Goal: Information Seeking & Learning: Learn about a topic

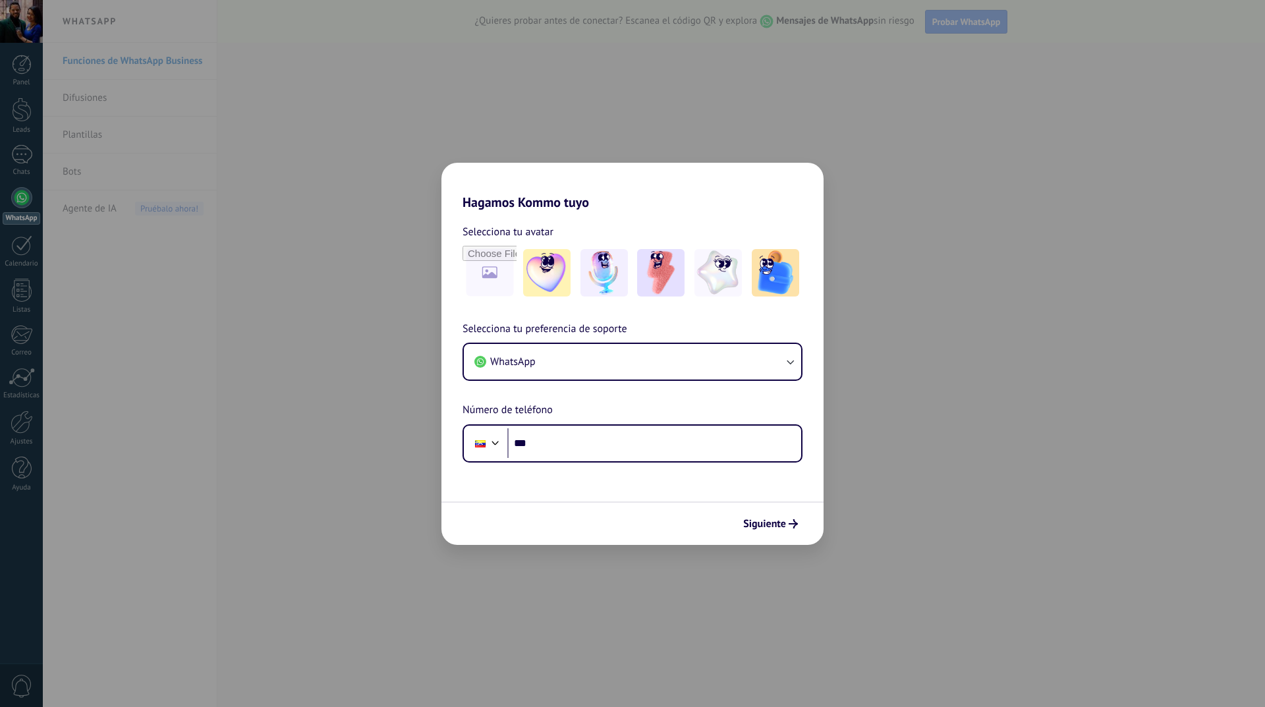
click at [1045, 483] on div "Hagamos Kommo tuyo Selecciona tu avatar Selecciona tu preferencia de soporte Wh…" at bounding box center [632, 353] width 1265 height 707
click at [943, 426] on div "Hagamos Kommo tuyo Selecciona tu avatar Selecciona tu preferencia de soporte Wh…" at bounding box center [632, 353] width 1265 height 707
click at [314, 273] on div "Hagamos Kommo tuyo Selecciona tu avatar Selecciona tu preferencia de soporte Wh…" at bounding box center [632, 353] width 1265 height 707
click at [1026, 393] on div "Hagamos Kommo tuyo Selecciona tu avatar Selecciona tu preferencia de soporte Wh…" at bounding box center [632, 353] width 1265 height 707
click at [759, 510] on div "Siguiente" at bounding box center [632, 522] width 382 height 43
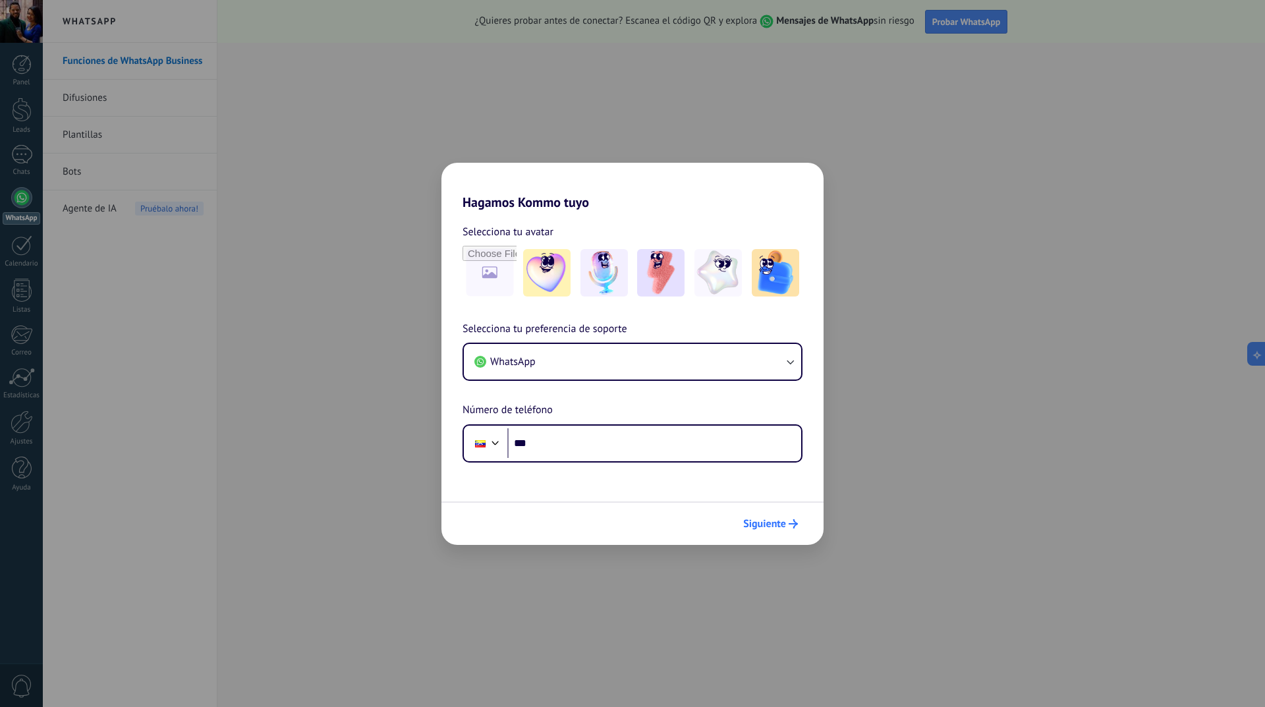
click at [764, 513] on button "Siguiente" at bounding box center [770, 523] width 67 height 22
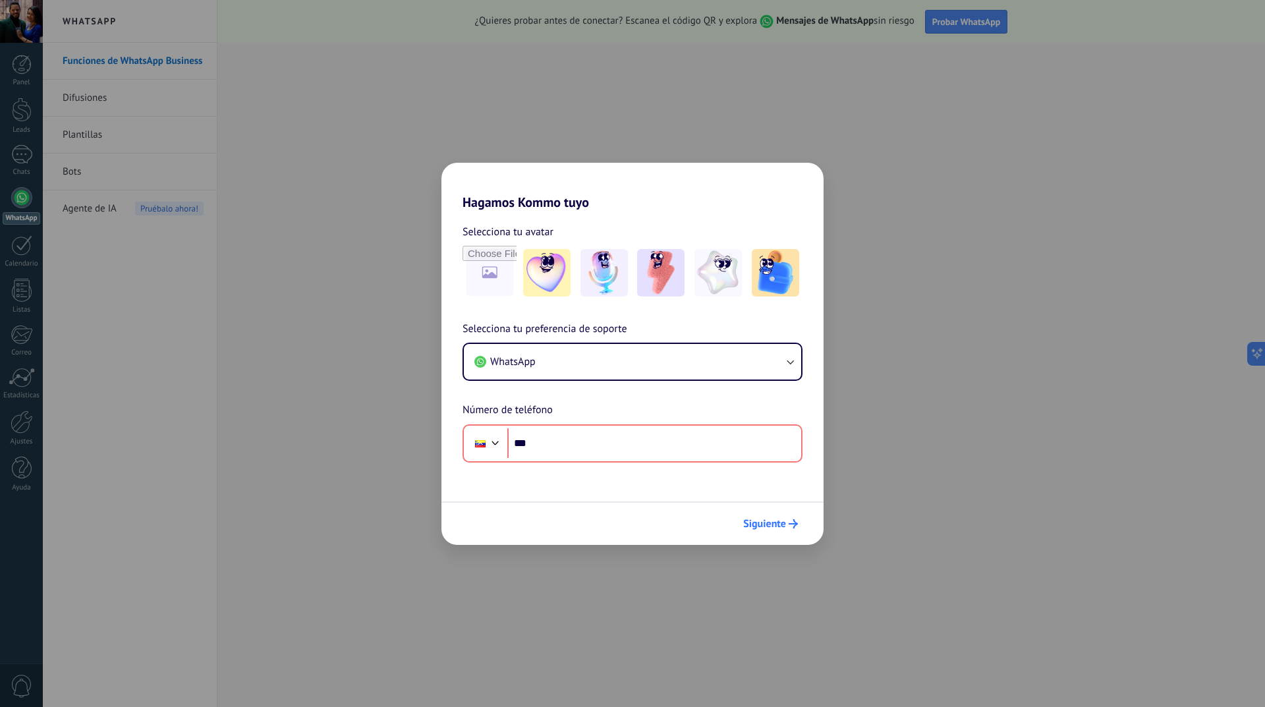
click at [764, 522] on span "Siguiente" at bounding box center [764, 523] width 43 height 9
click at [278, 374] on div "Hagamos Kommo tuyo Selecciona tu avatar Selecciona tu preferencia de soporte Wh…" at bounding box center [632, 353] width 1265 height 707
click at [277, 374] on div "Hagamos Kommo tuyo Selecciona tu avatar Selecciona tu preferencia de soporte Wh…" at bounding box center [632, 353] width 1265 height 707
click at [148, 285] on div "Hagamos Kommo tuyo Selecciona tu avatar Selecciona tu preferencia de soporte Wh…" at bounding box center [632, 353] width 1265 height 707
click at [107, 211] on div "Hagamos Kommo tuyo Selecciona tu avatar Selecciona tu preferencia de soporte Wh…" at bounding box center [632, 353] width 1265 height 707
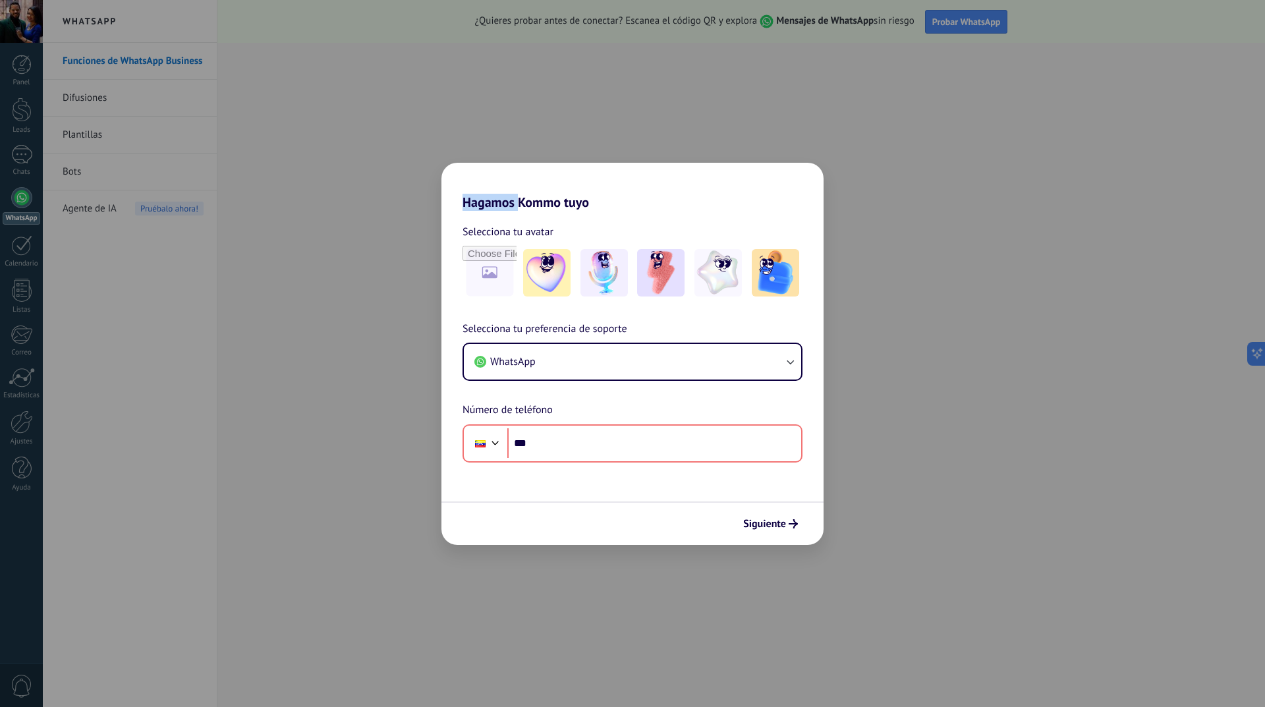
click at [107, 211] on div "Hagamos Kommo tuyo Selecciona tu avatar Selecciona tu preferencia de soporte Wh…" at bounding box center [632, 353] width 1265 height 707
click at [26, 86] on div "Hagamos Kommo tuyo Selecciona tu avatar Selecciona tu preferencia de soporte Wh…" at bounding box center [632, 353] width 1265 height 707
click at [15, 61] on div "Hagamos Kommo tuyo Selecciona tu avatar Selecciona tu preferencia de soporte Wh…" at bounding box center [632, 353] width 1265 height 707
click at [1072, 362] on div "Hagamos Kommo tuyo Selecciona tu avatar Selecciona tu preferencia de soporte Wh…" at bounding box center [632, 353] width 1265 height 707
click at [764, 187] on h2 "Hagamos Kommo tuyo" at bounding box center [632, 186] width 382 height 47
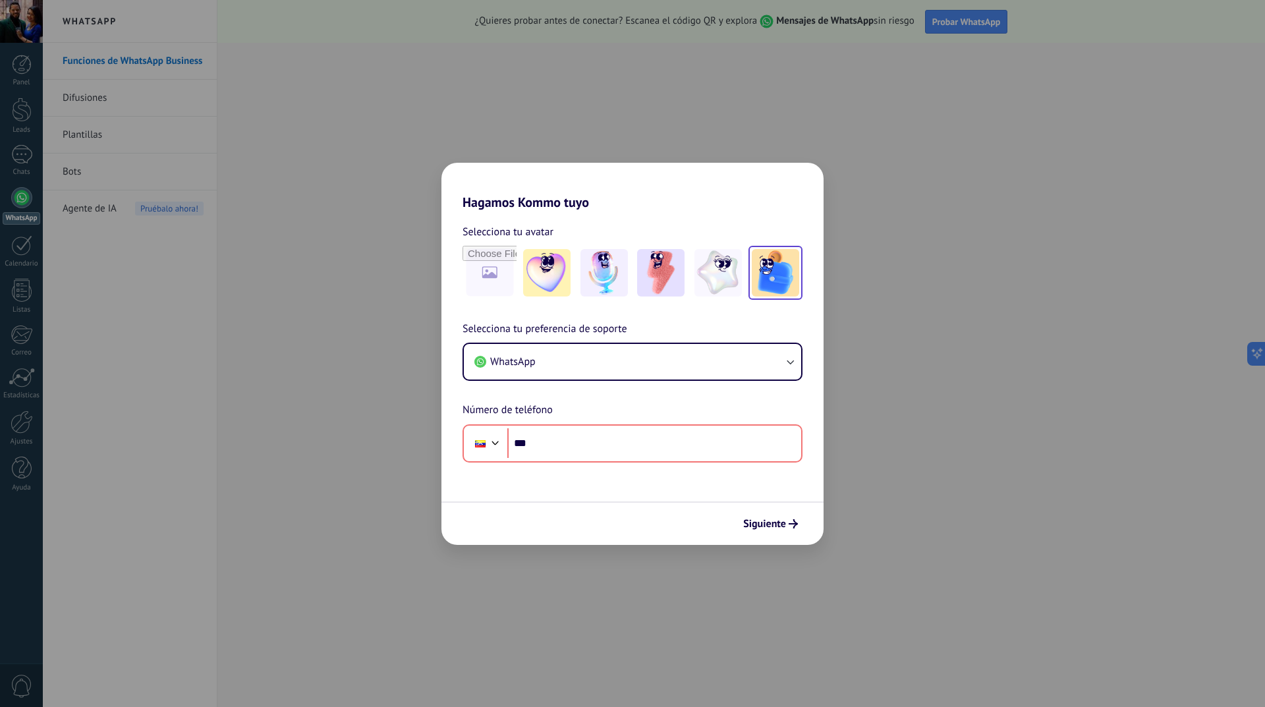
click at [775, 283] on img at bounding box center [775, 272] width 47 height 47
click at [503, 278] on input "file" at bounding box center [489, 272] width 51 height 51
click at [396, 439] on div "Hagamos Kommo tuyo Selecciona tu avatar Restablecer Selecciona tu preferencia d…" at bounding box center [632, 353] width 1265 height 707
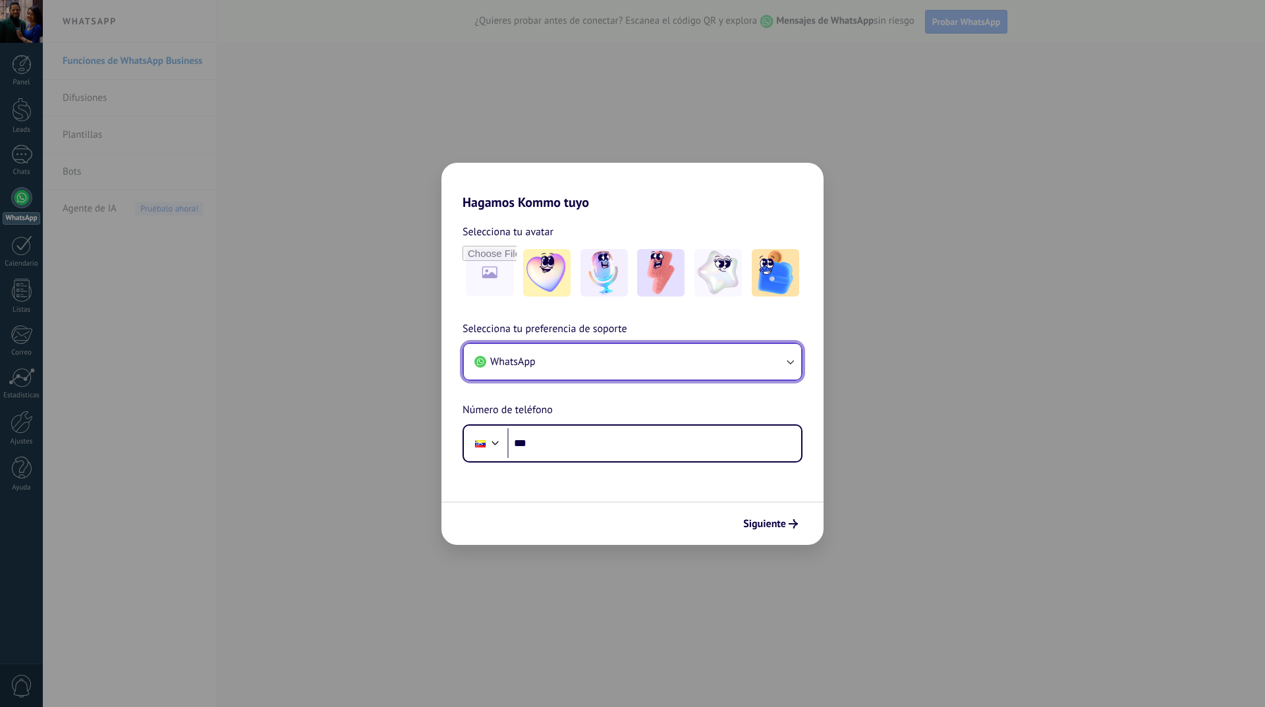
click at [526, 368] on span "WhatsApp" at bounding box center [512, 362] width 45 height 14
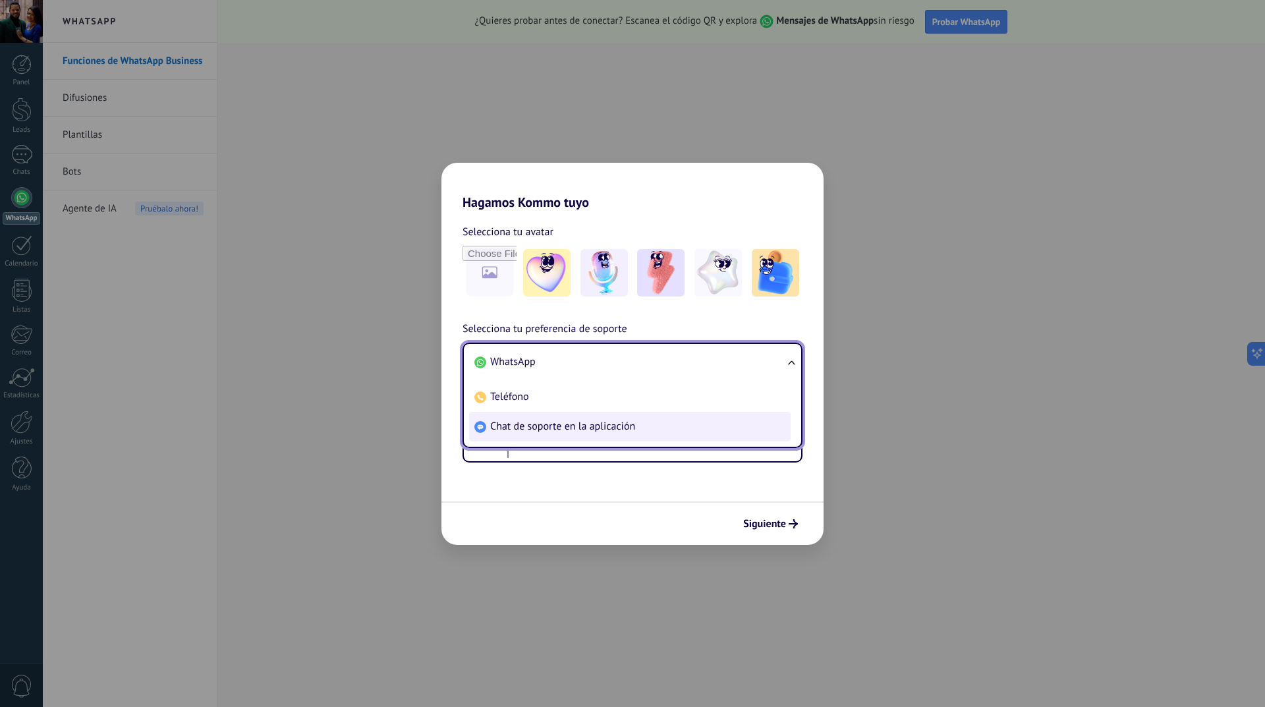
click at [551, 432] on span "Chat de soporte en la aplicación" at bounding box center [562, 426] width 145 height 13
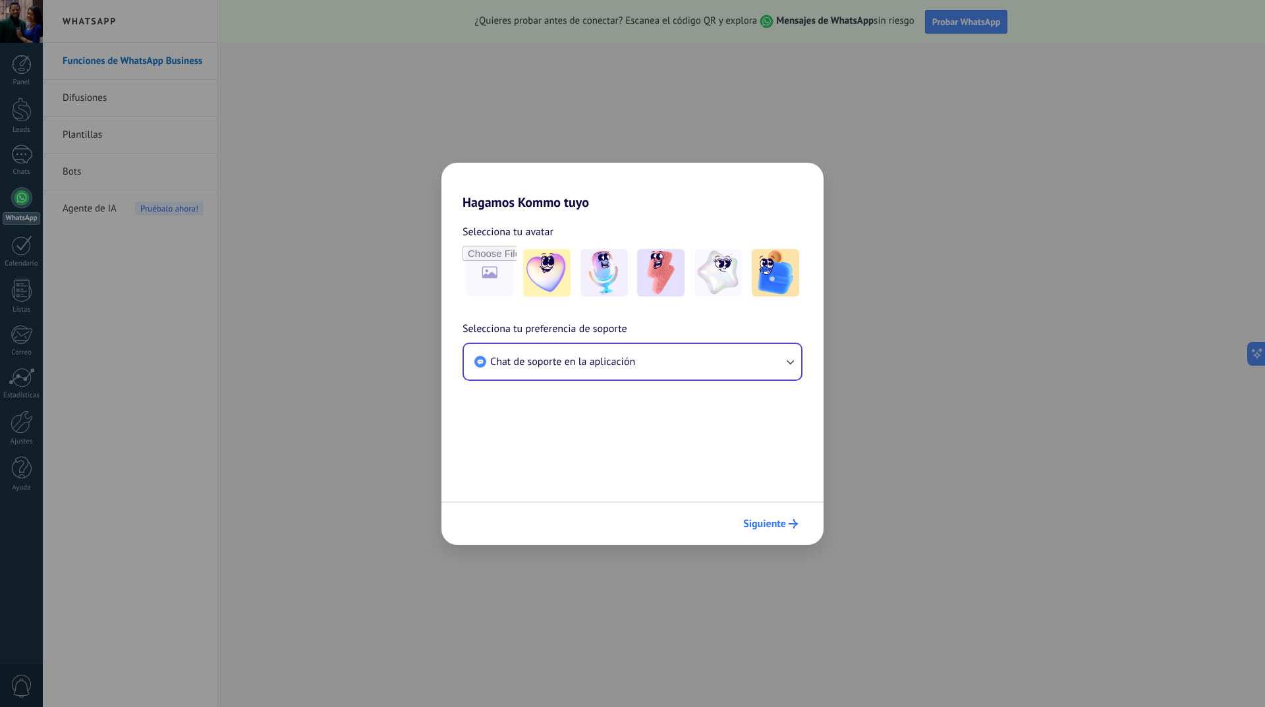
click at [771, 526] on span "Siguiente" at bounding box center [764, 523] width 43 height 9
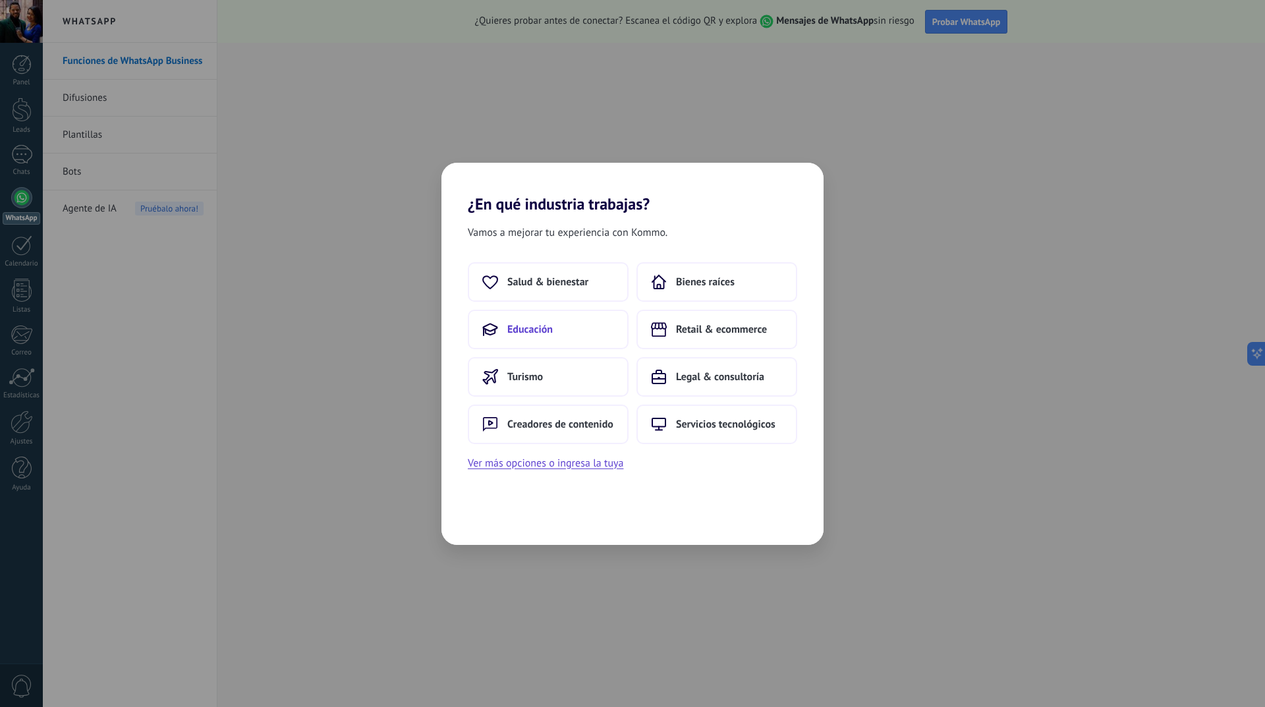
click at [572, 341] on button "Educación" at bounding box center [548, 330] width 161 height 40
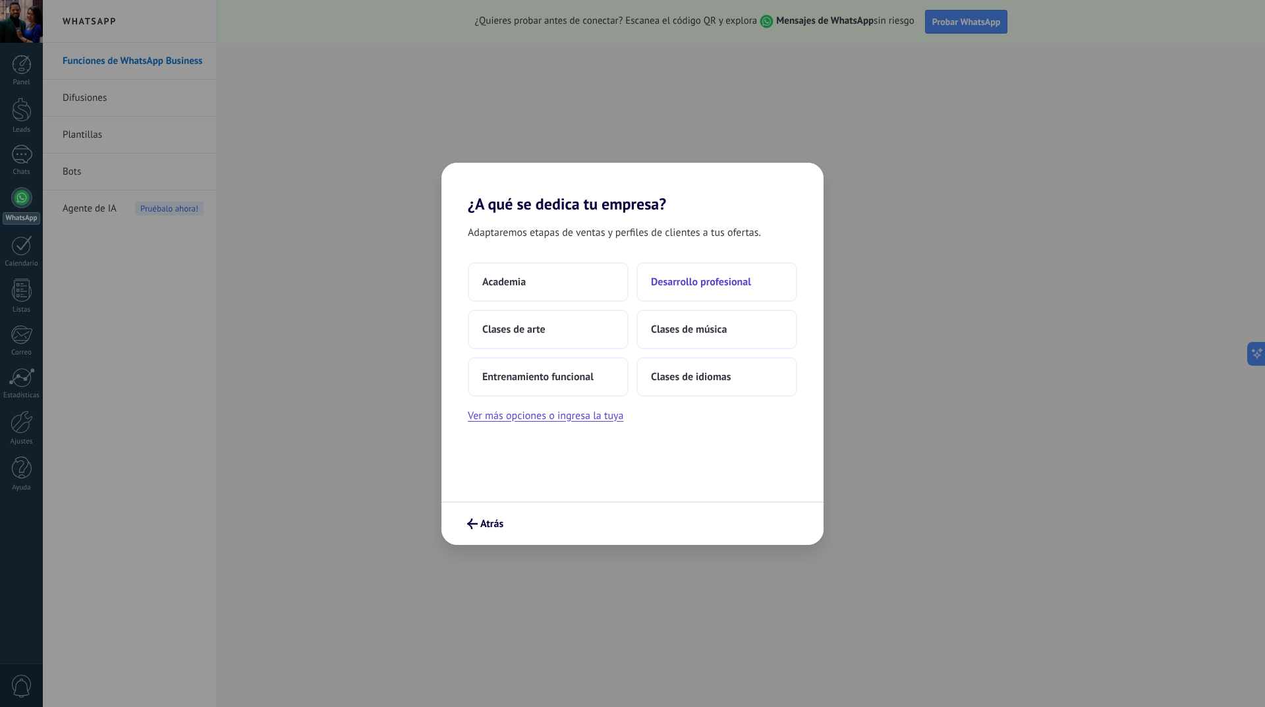
click at [675, 287] on span "Desarrollo profesional" at bounding box center [701, 281] width 100 height 13
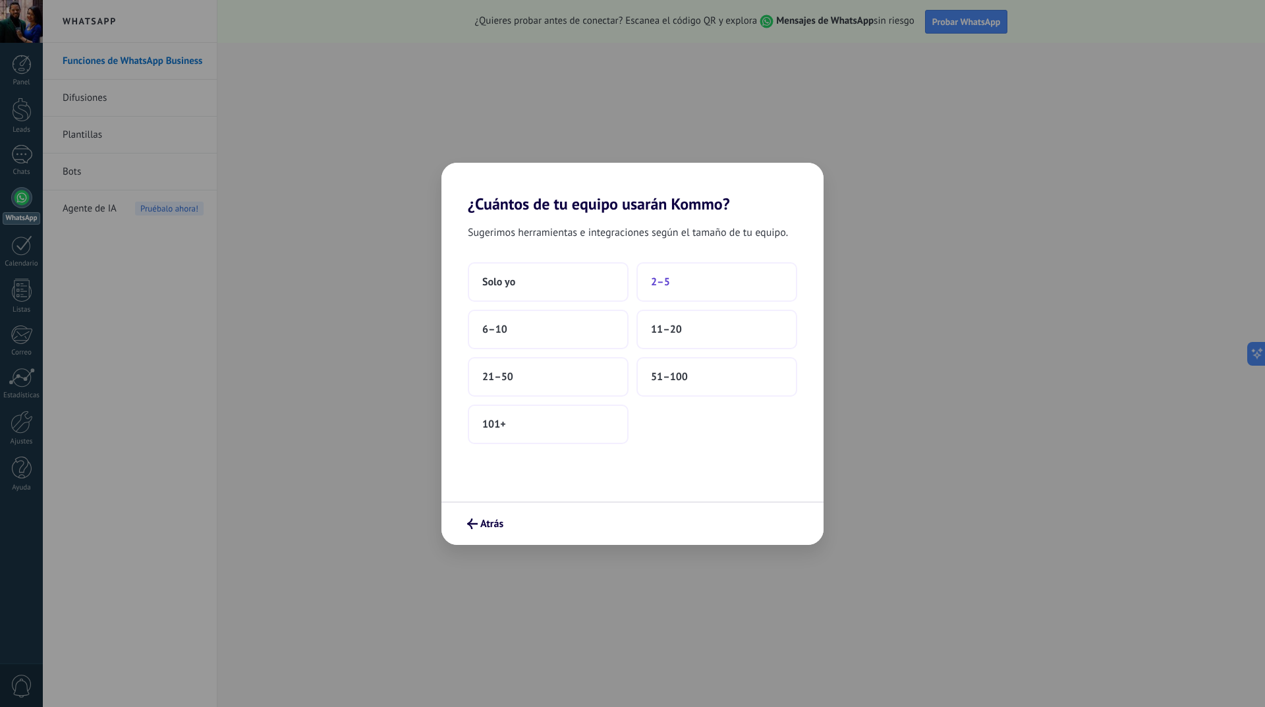
click at [666, 279] on span "2–5" at bounding box center [660, 281] width 19 height 13
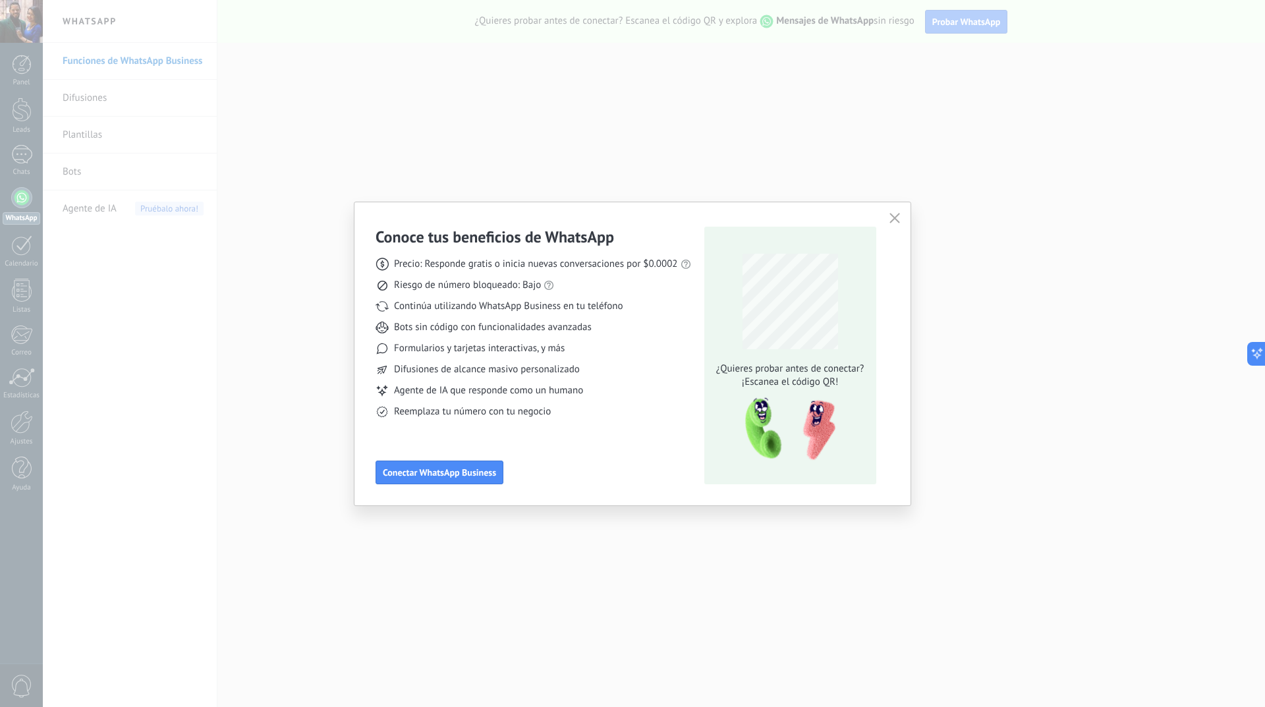
click at [898, 223] on use "button" at bounding box center [894, 218] width 10 height 10
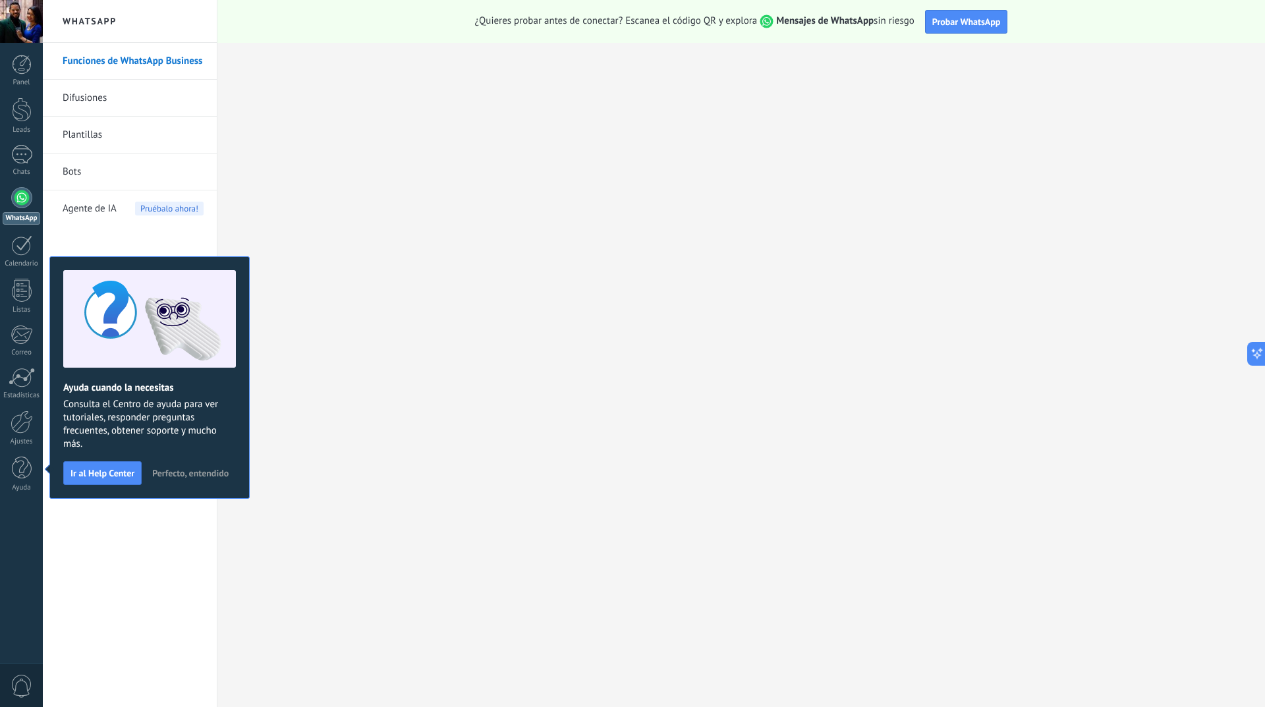
click at [173, 534] on div "Funciones de WhatsApp Business Difusiones Plantillas Bots Agente de IA Pruébalo…" at bounding box center [130, 375] width 174 height 664
click at [183, 473] on span "Perfecto, entendido" at bounding box center [190, 472] width 76 height 9
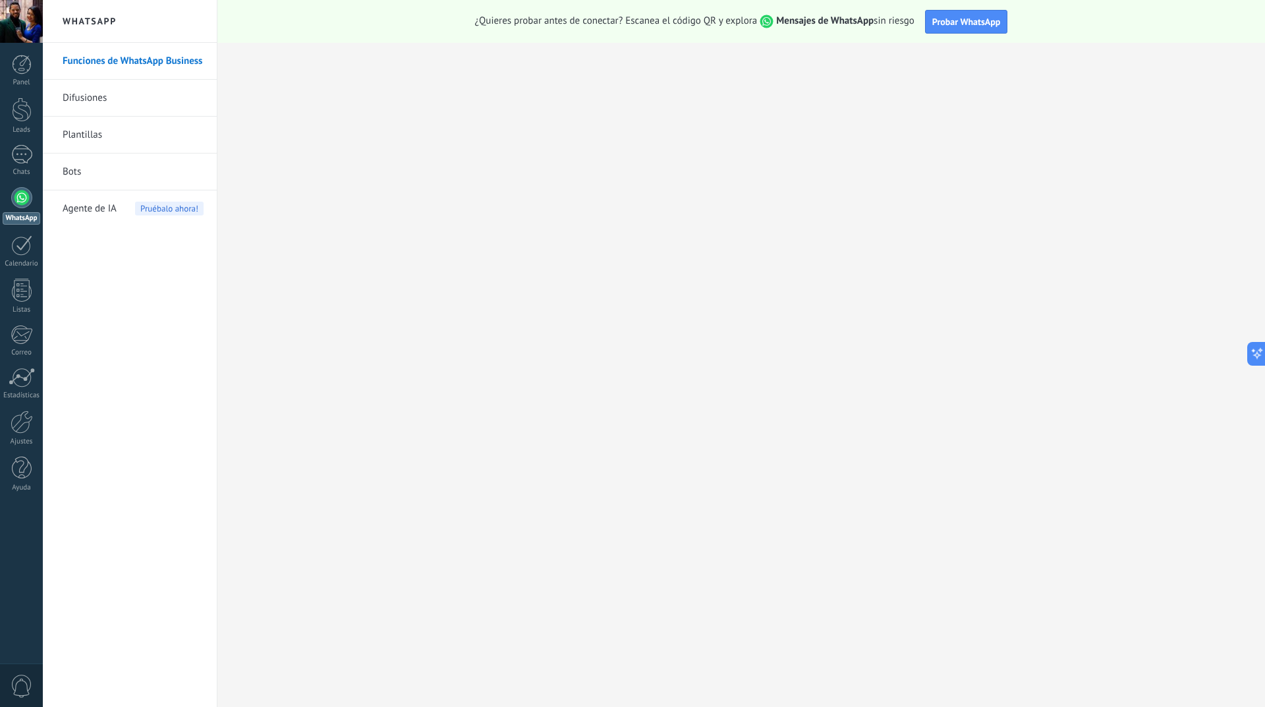
click at [19, 684] on span "0" at bounding box center [22, 686] width 22 height 23
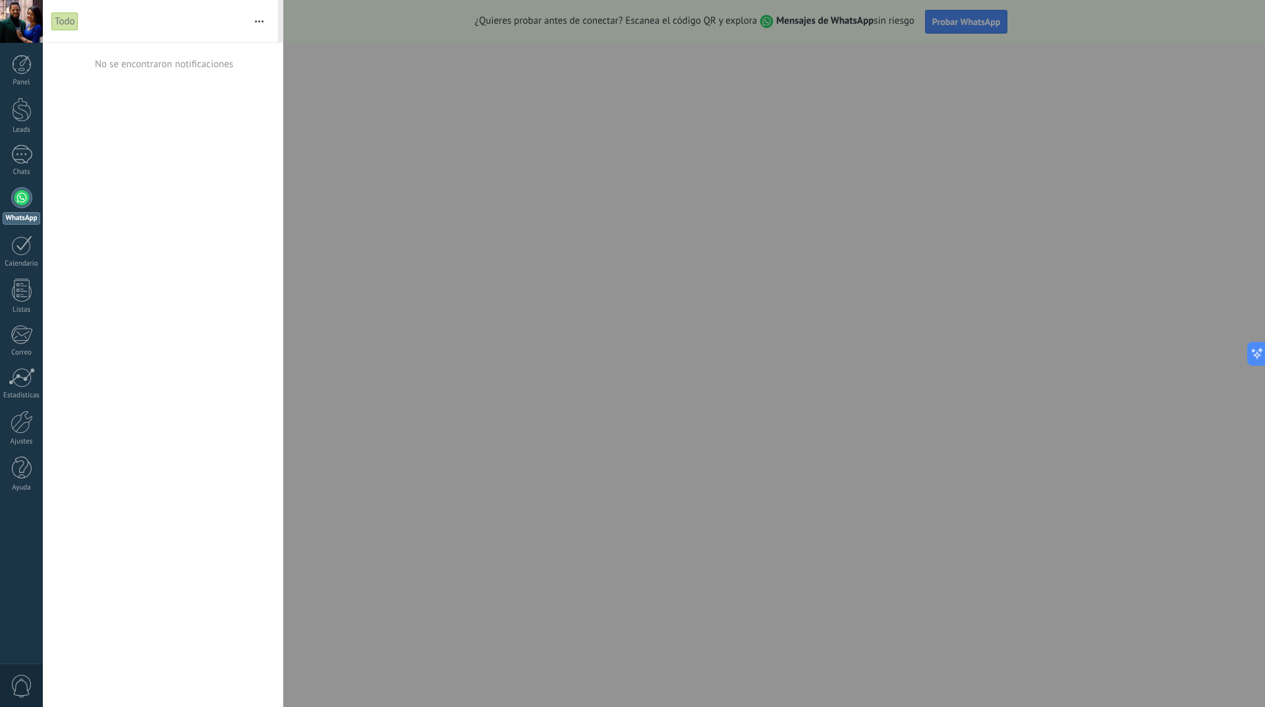
click at [19, 684] on span "0" at bounding box center [22, 686] width 22 height 23
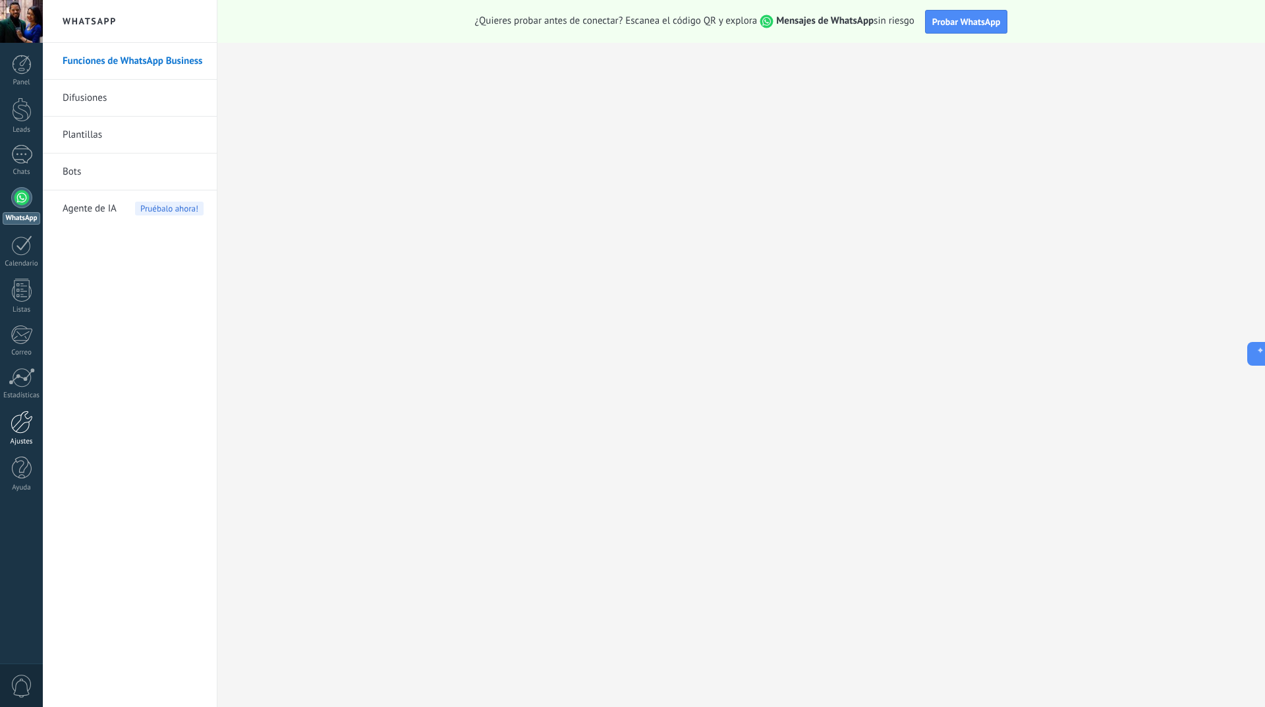
click at [24, 431] on div at bounding box center [22, 421] width 22 height 23
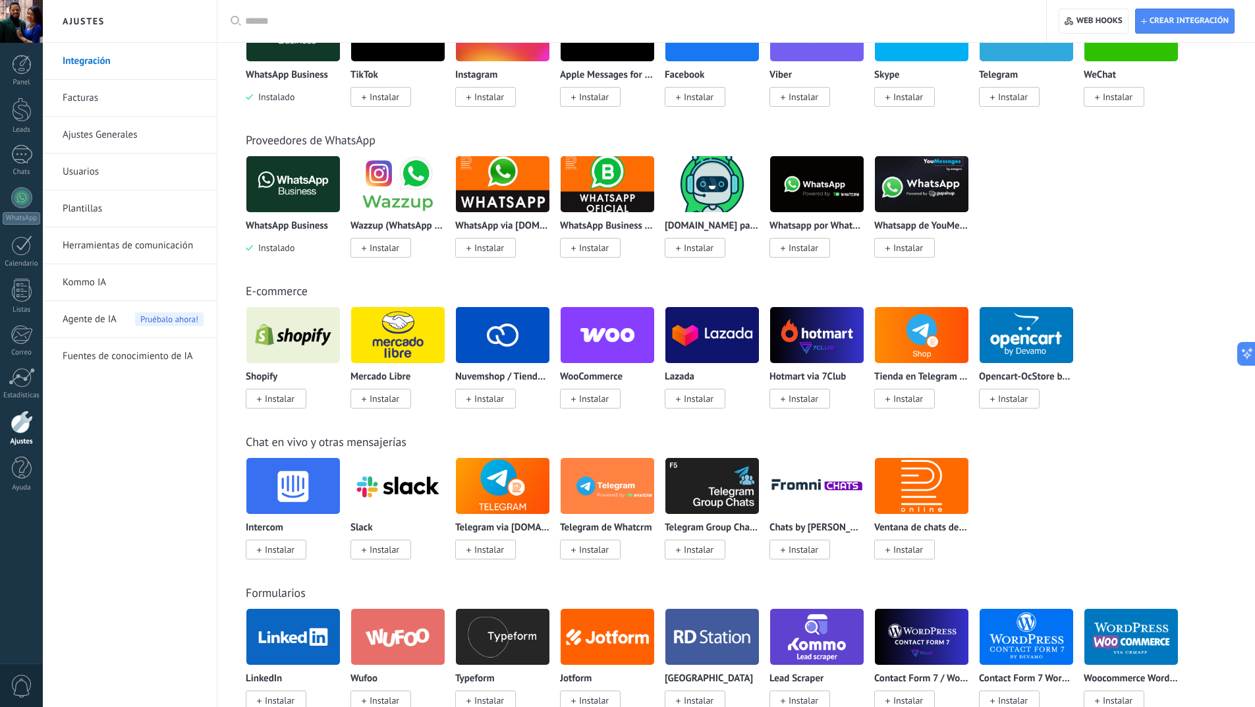
scroll to position [198, 0]
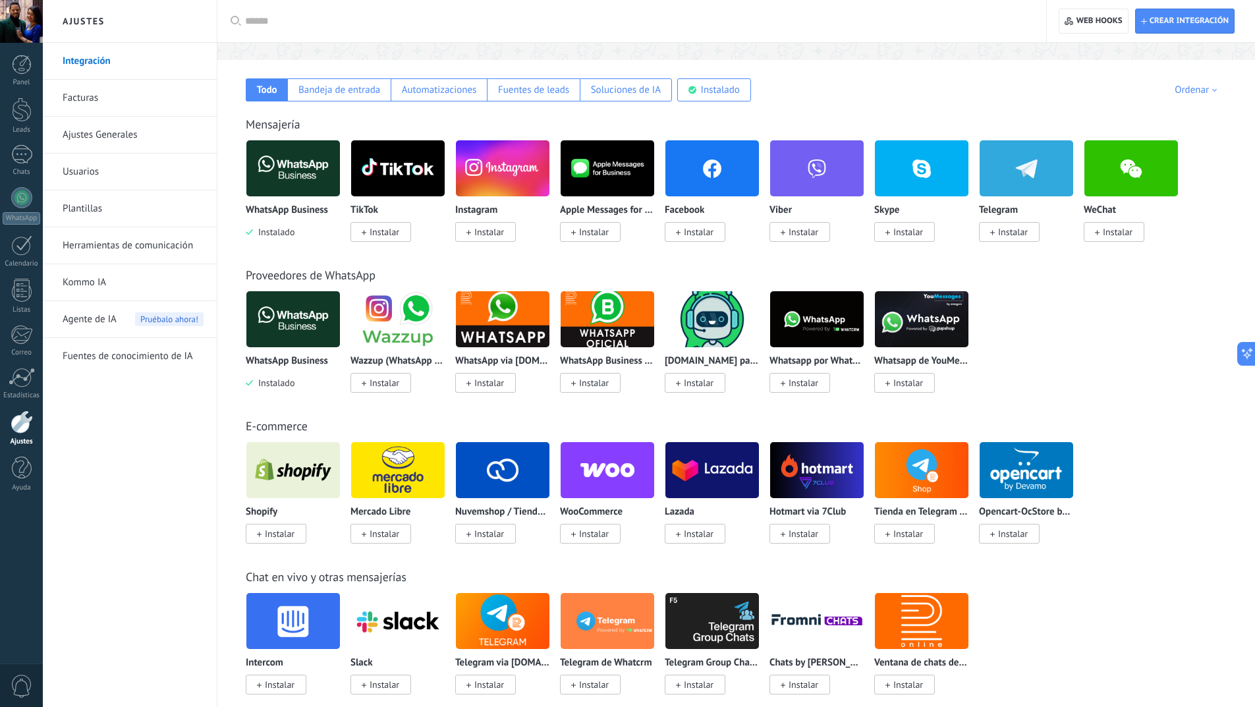
click at [93, 99] on link "Facturas" at bounding box center [133, 98] width 141 height 37
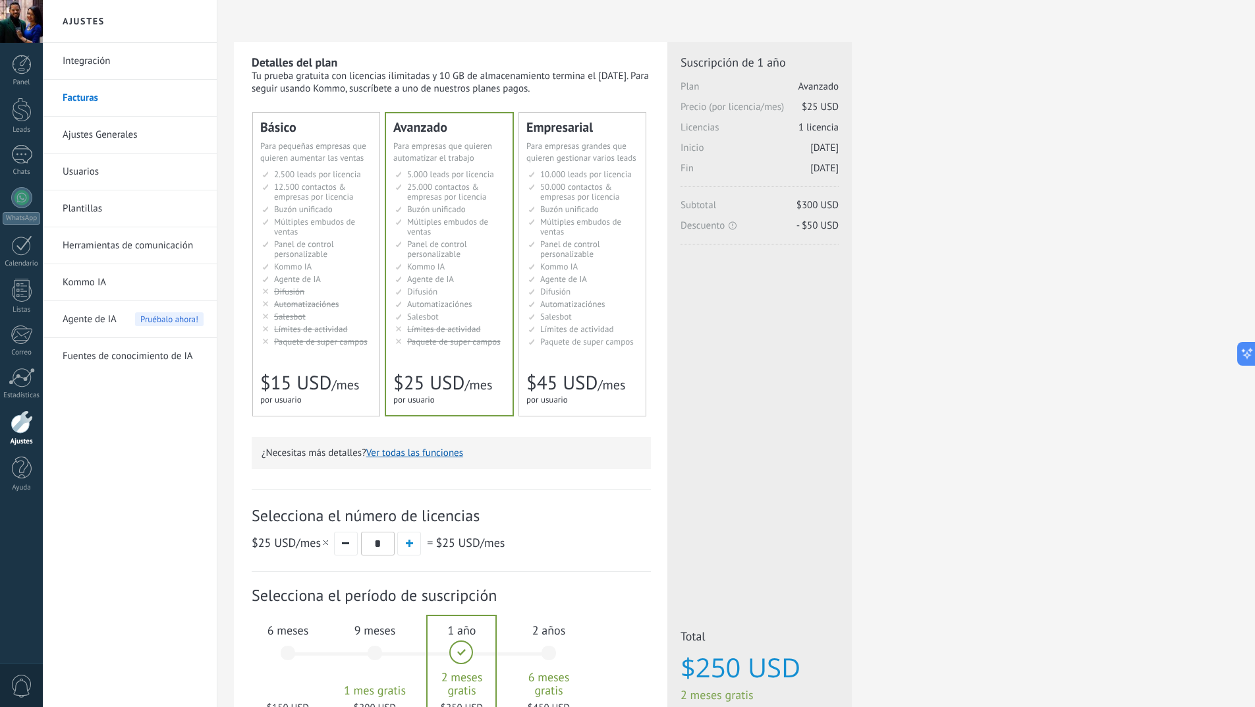
click at [333, 378] on span "/mes" at bounding box center [345, 384] width 28 height 17
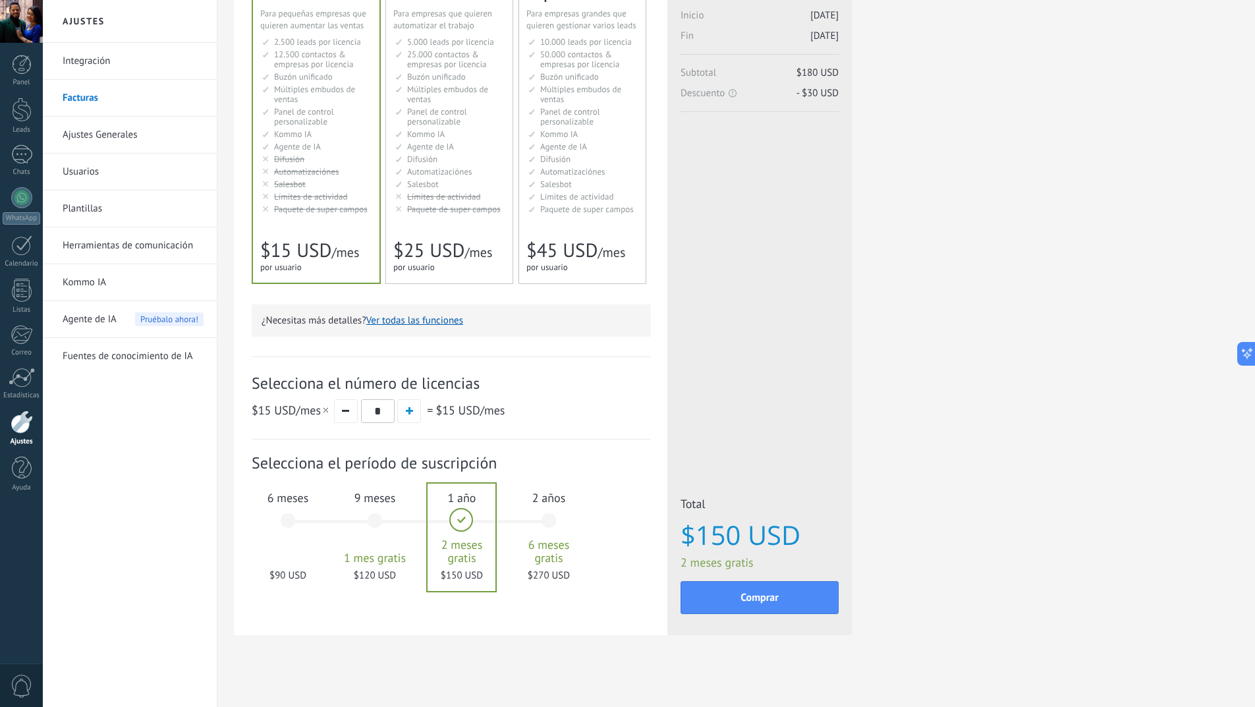
scroll to position [137, 0]
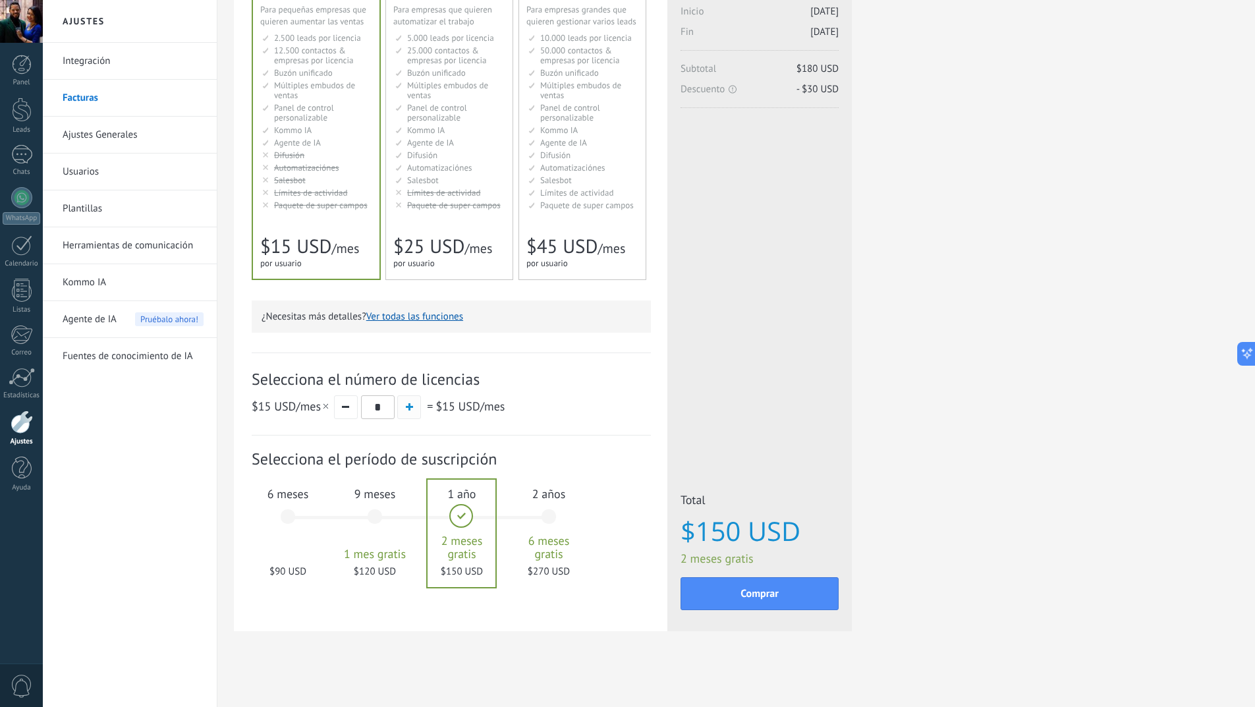
click at [406, 410] on span "button" at bounding box center [409, 406] width 7 height 7
click at [341, 408] on button "button" at bounding box center [346, 407] width 24 height 24
click at [302, 536] on div "6 meses $90 USD" at bounding box center [287, 522] width 71 height 93
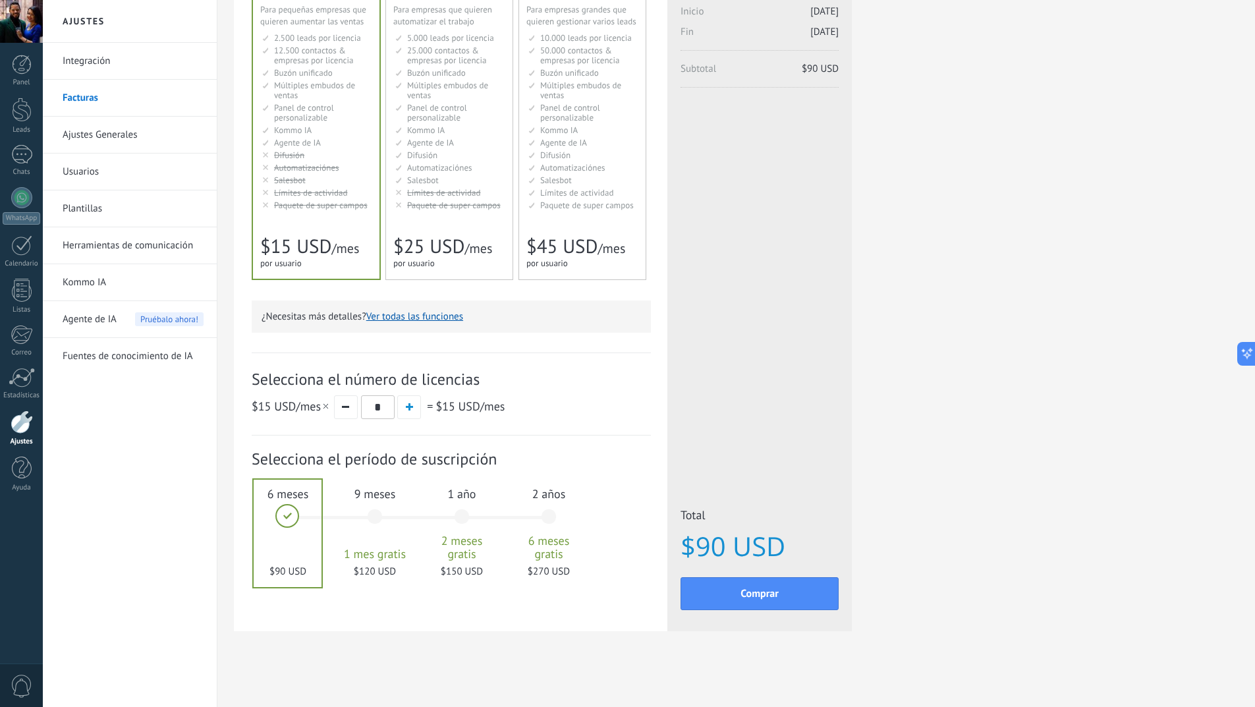
click at [282, 519] on div at bounding box center [288, 533] width 68 height 107
click at [258, 519] on div at bounding box center [288, 533] width 68 height 107
click at [412, 411] on button "button" at bounding box center [409, 407] width 24 height 24
click at [343, 408] on button "button" at bounding box center [346, 407] width 24 height 24
type input "*"
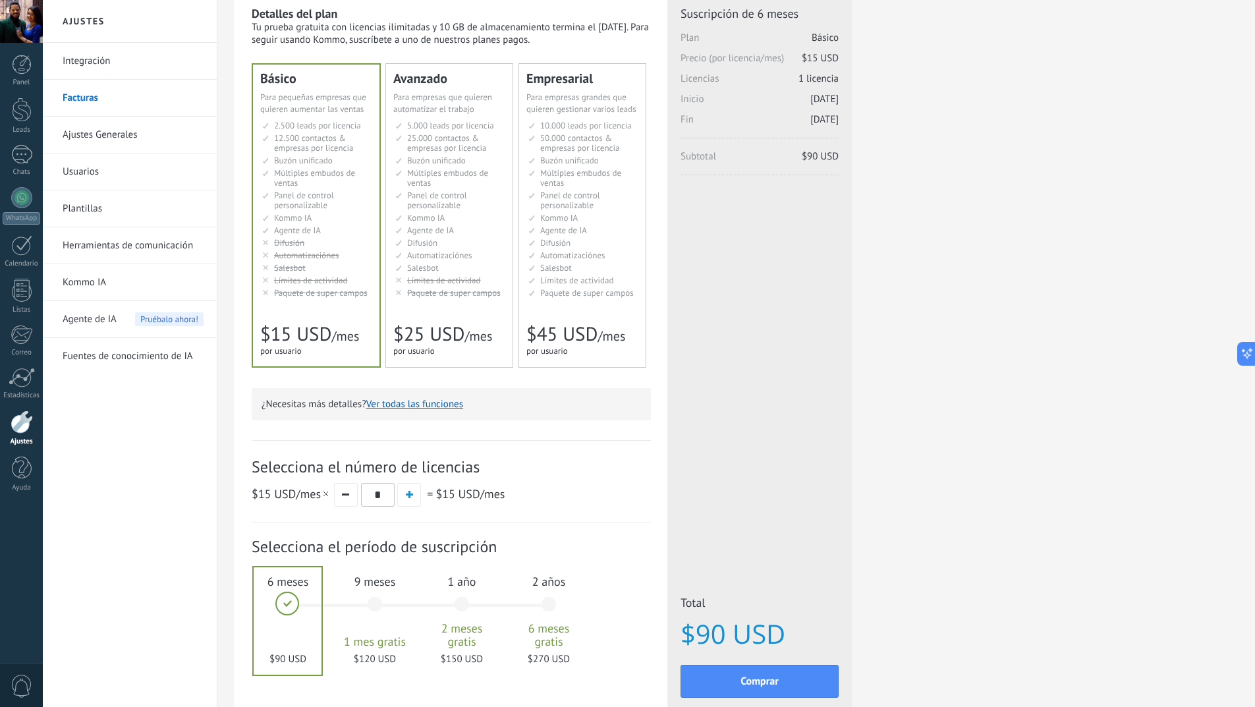
scroll to position [0, 0]
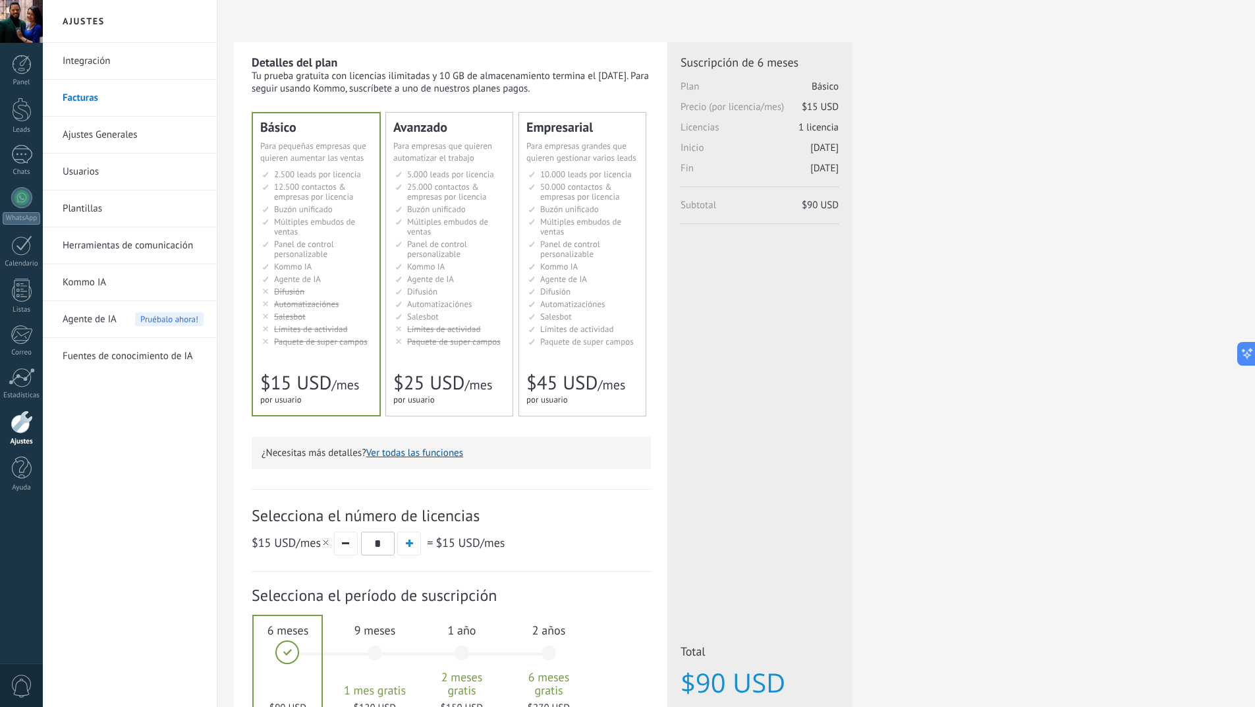
click at [458, 309] on span "Automatizaciónes" at bounding box center [439, 303] width 65 height 11
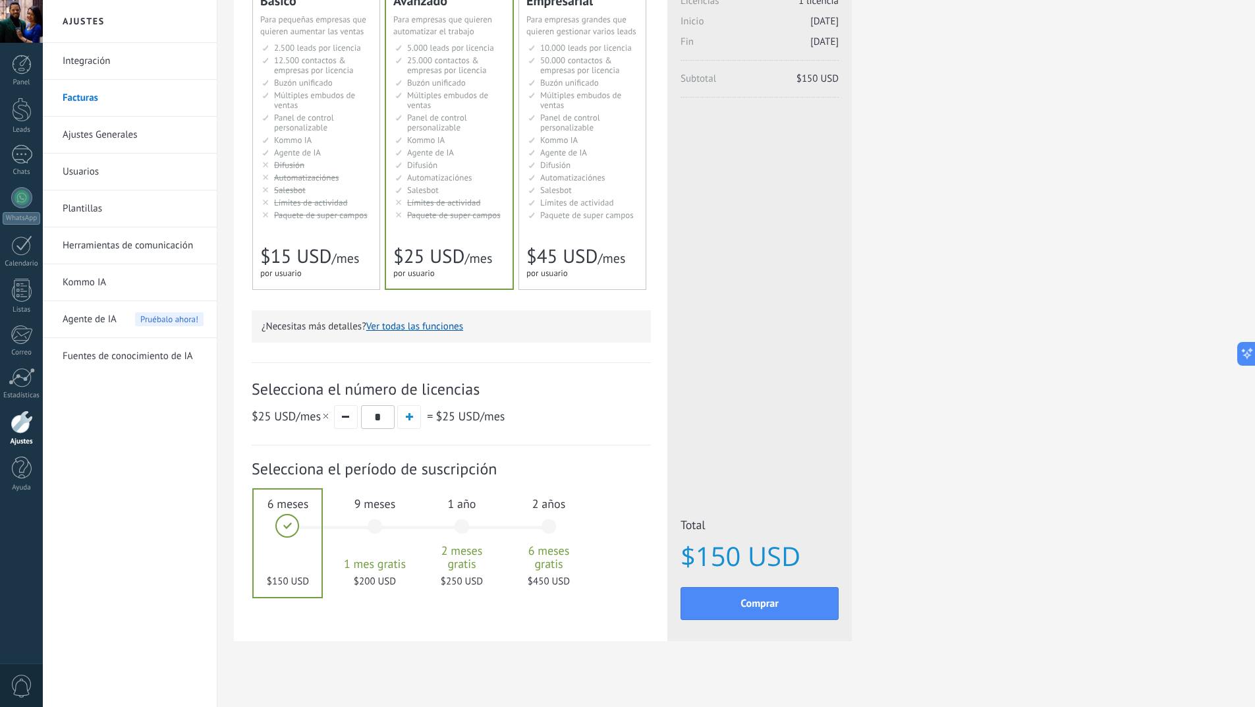
scroll to position [137, 0]
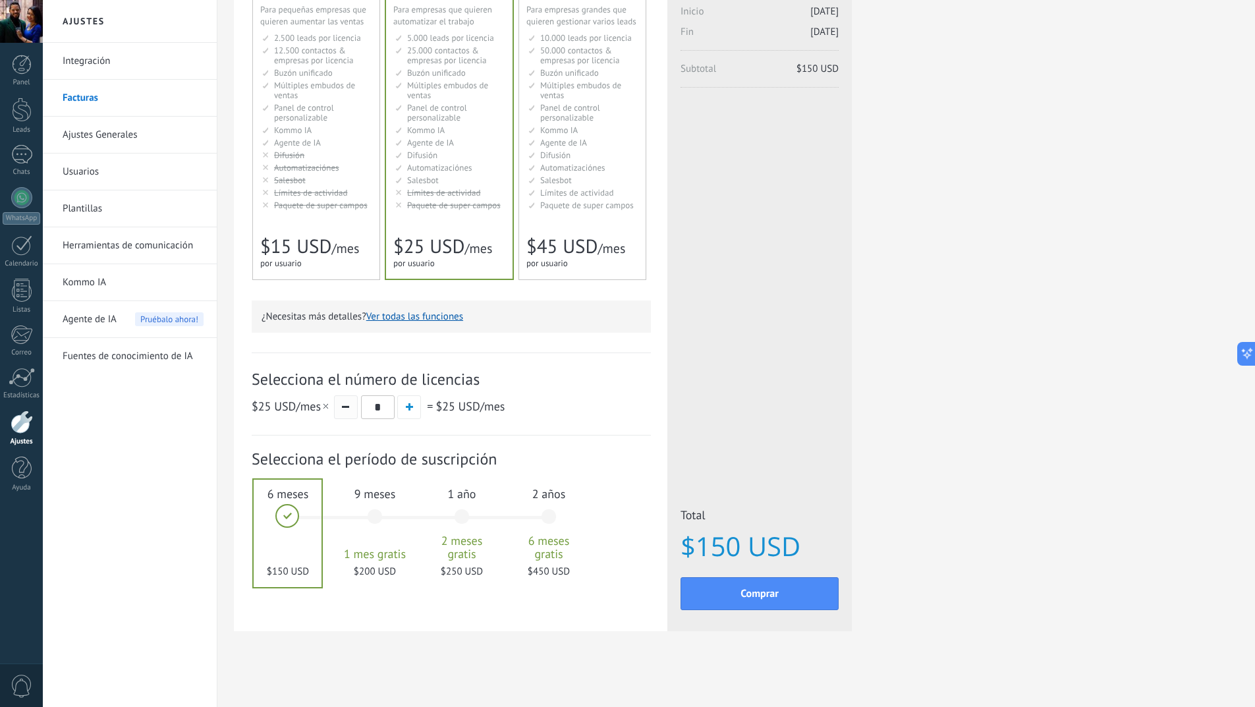
click at [348, 408] on button "button" at bounding box center [346, 407] width 24 height 24
click at [298, 534] on div at bounding box center [288, 533] width 68 height 107
click at [274, 520] on div at bounding box center [288, 533] width 68 height 107
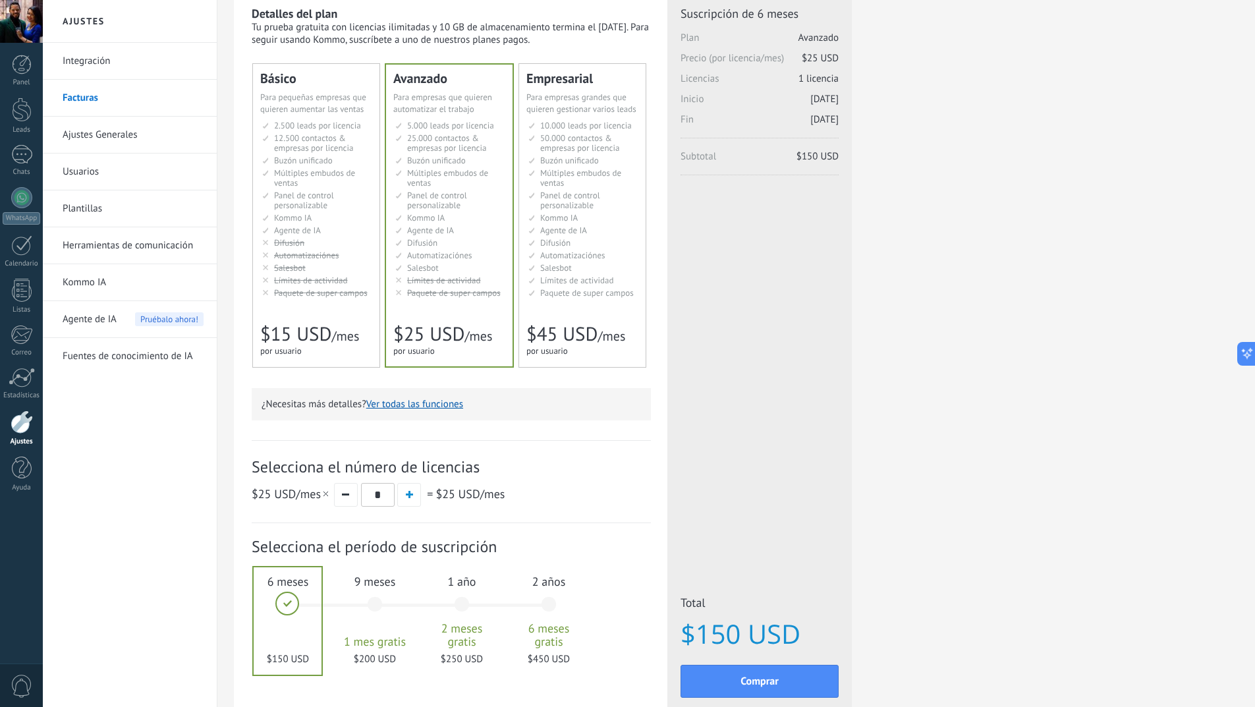
scroll to position [0, 0]
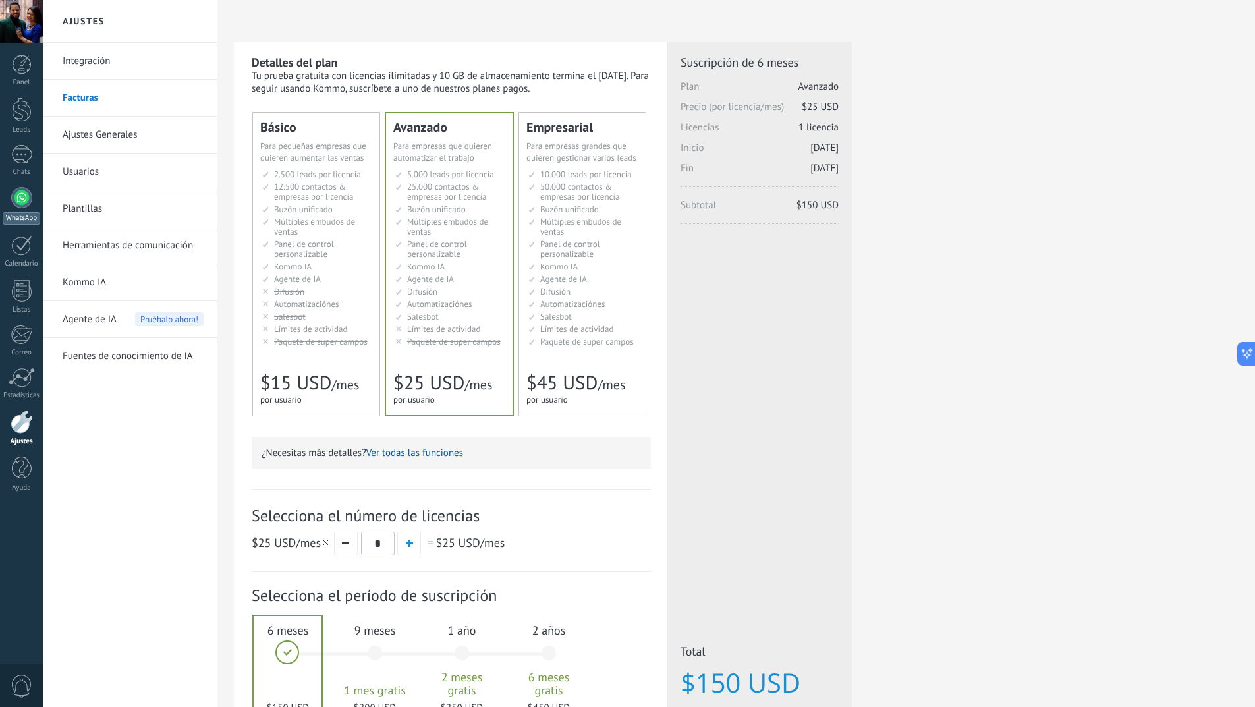
click at [18, 208] on link "WhatsApp" at bounding box center [21, 206] width 43 height 38
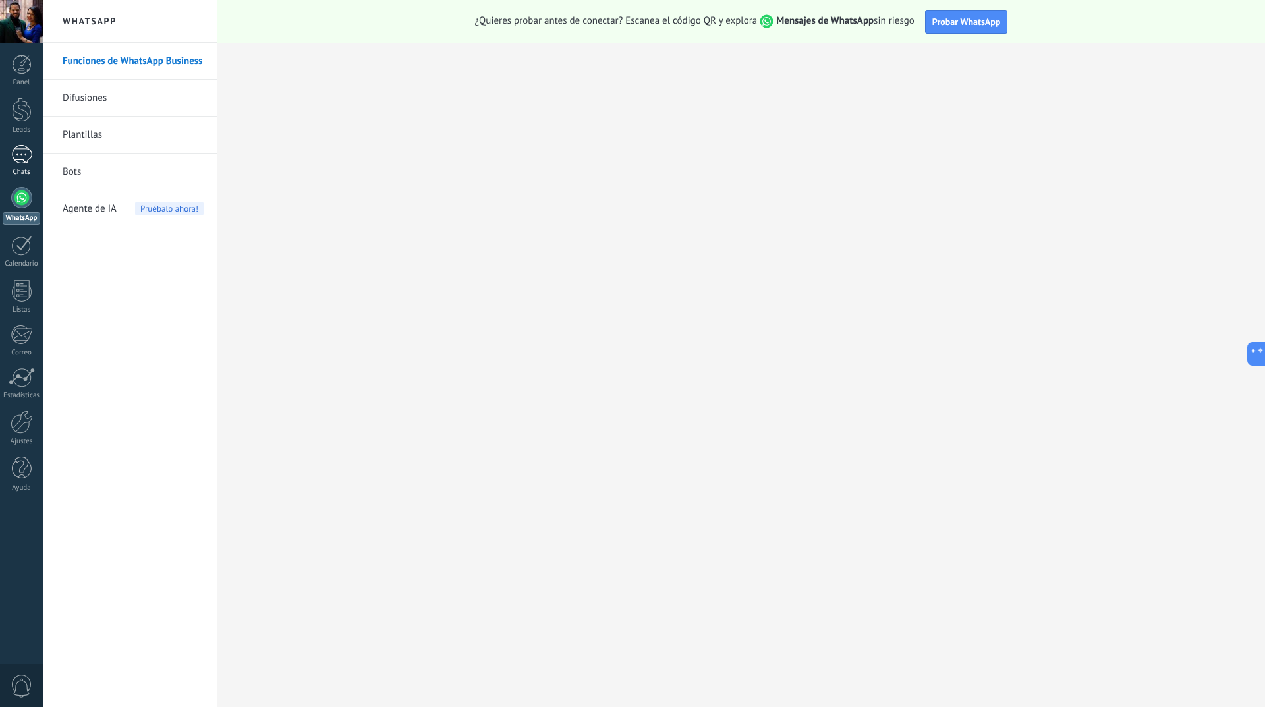
click at [24, 167] on link "Chats" at bounding box center [21, 161] width 43 height 32
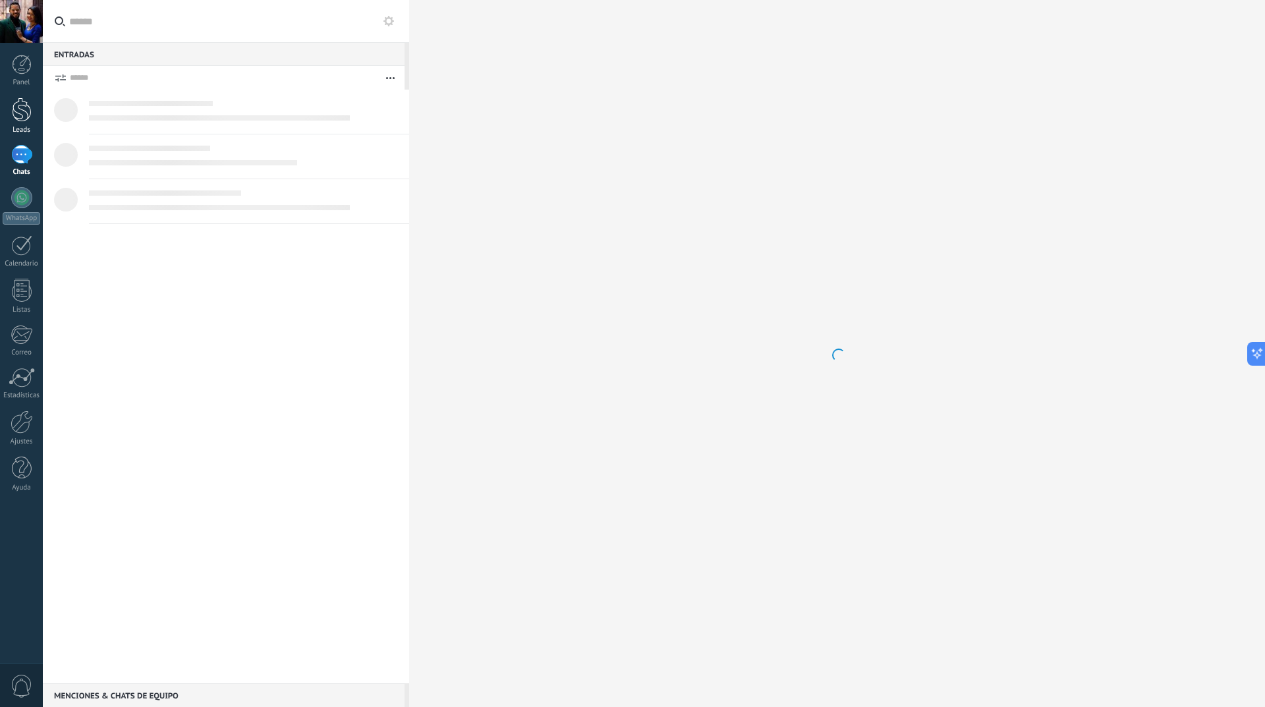
click at [14, 130] on div "Leads" at bounding box center [22, 130] width 38 height 9
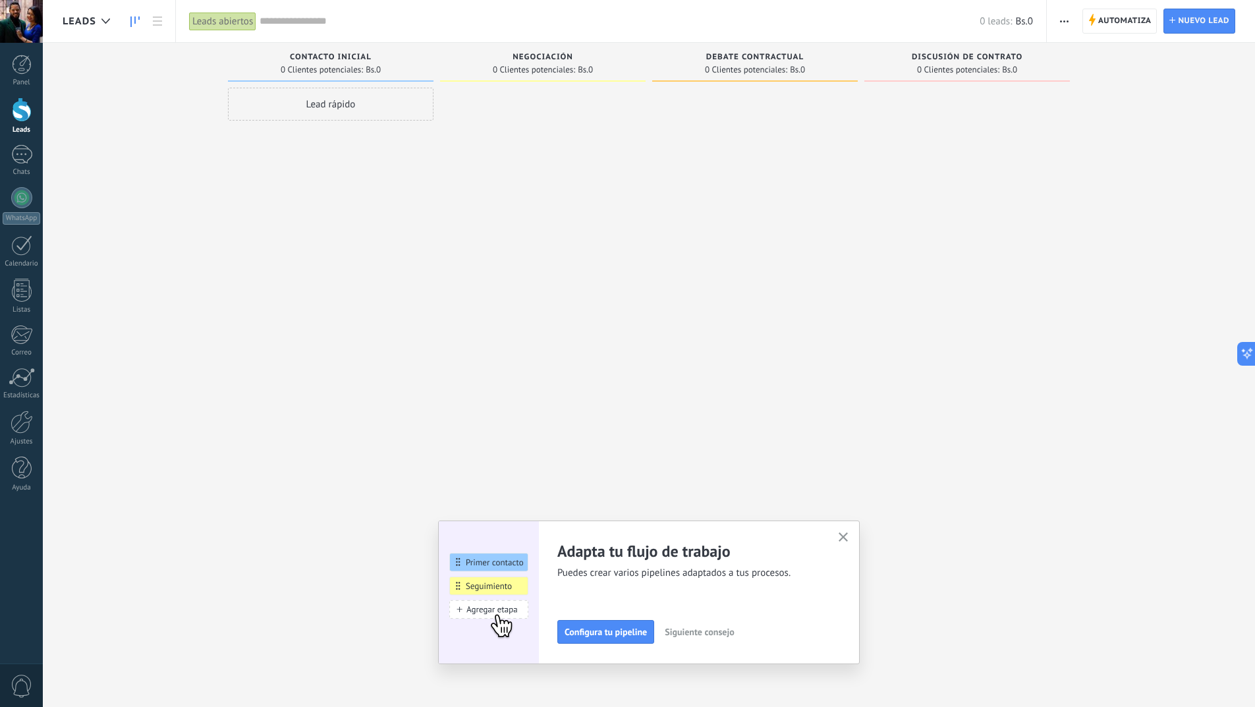
click at [551, 68] on span "0 Clientes potenciales:" at bounding box center [534, 70] width 82 height 8
click at [604, 636] on span "Configura tu pipeline" at bounding box center [606, 631] width 82 height 9
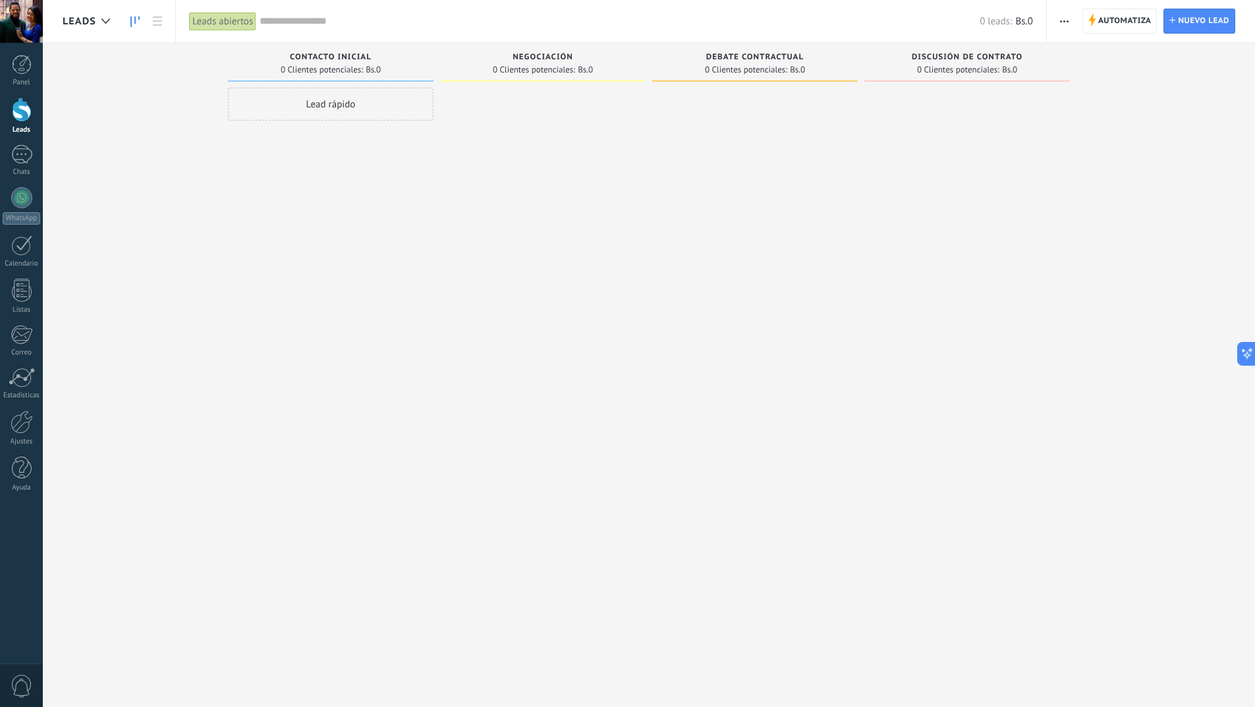
click at [540, 68] on span "0 Clientes potenciales:" at bounding box center [534, 70] width 82 height 8
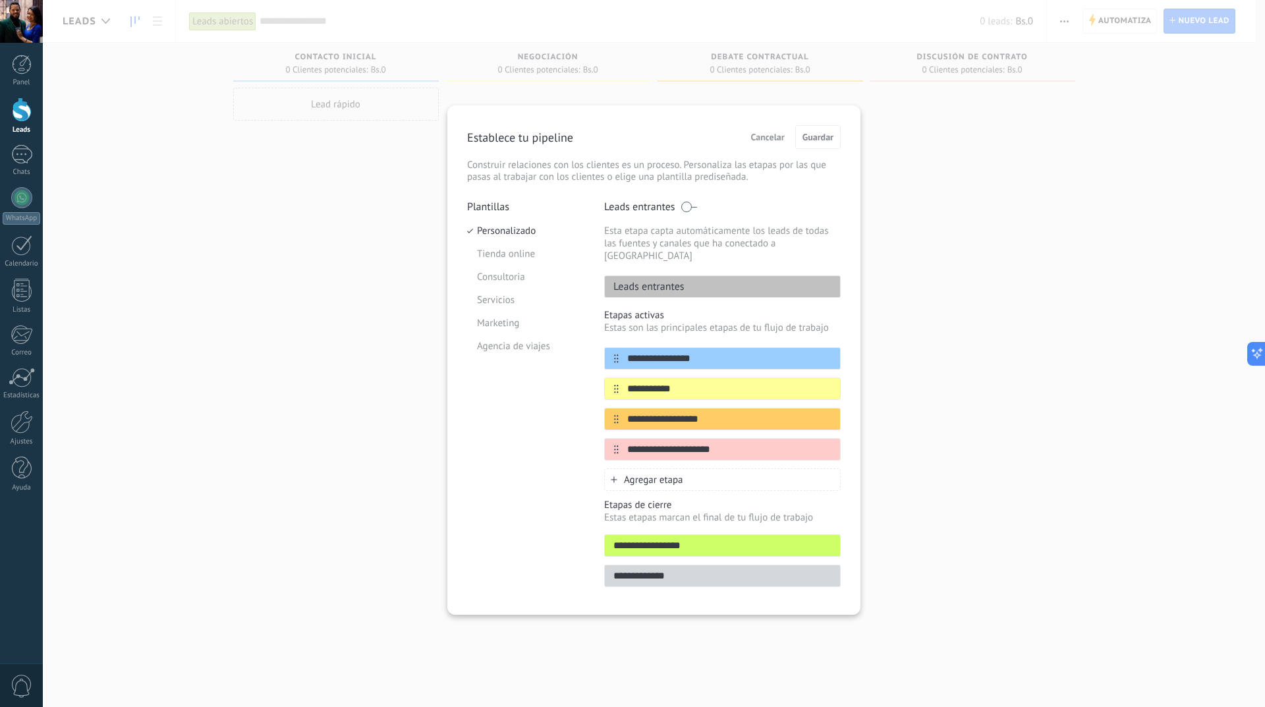
click at [887, 305] on div "**********" at bounding box center [654, 353] width 1222 height 707
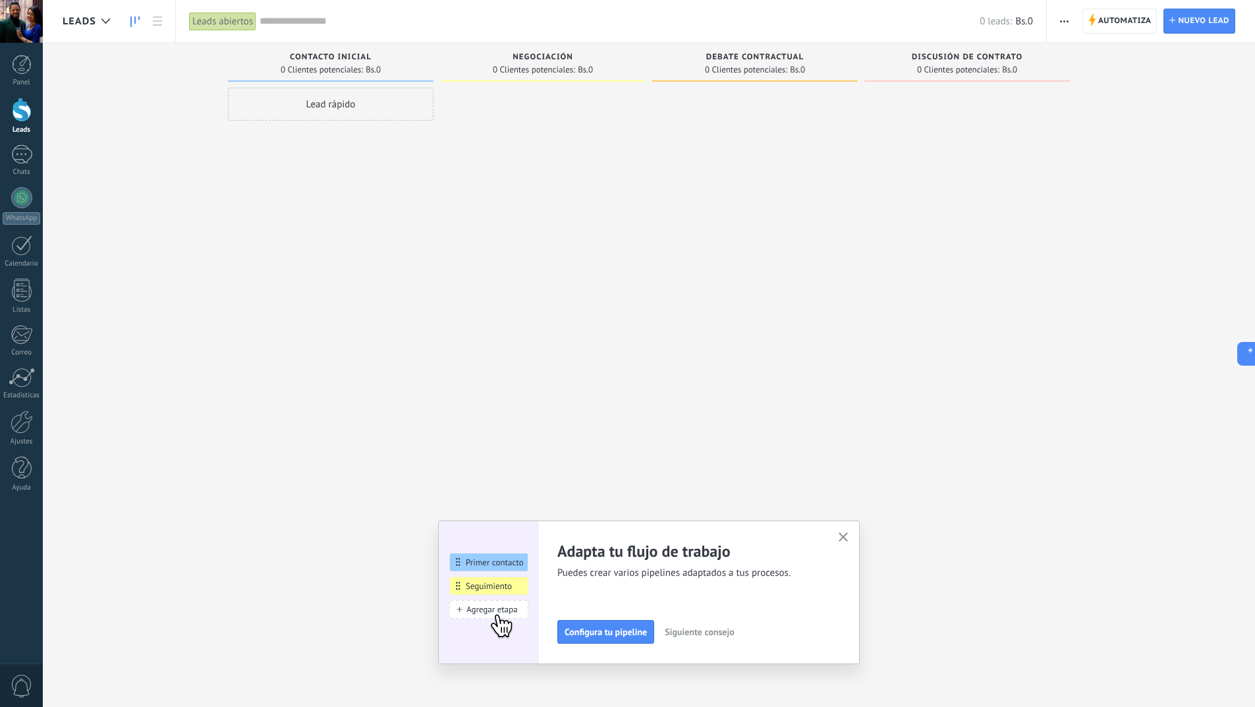
drag, startPoint x: 346, startPoint y: 107, endPoint x: 558, endPoint y: 125, distance: 212.2
click at [555, 125] on div "Leads Entrantes Solicitudes: 0 0 0 0 0 0 0 0 0 Contacto inicial 0 Clientes pote…" at bounding box center [659, 333] width 1192 height 580
click at [307, 167] on div "Lead rápido" at bounding box center [331, 355] width 206 height 535
click at [323, 105] on div "Lead rápido" at bounding box center [331, 104] width 206 height 33
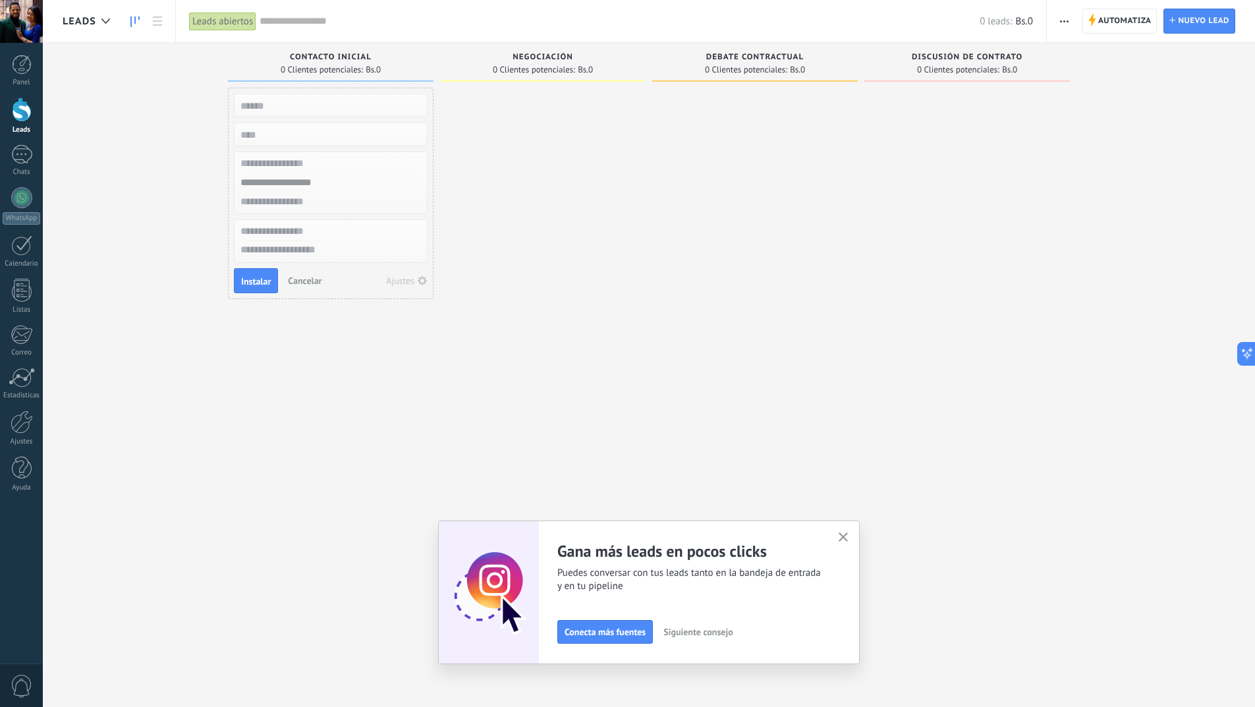
click at [848, 537] on use "button" at bounding box center [844, 537] width 10 height 10
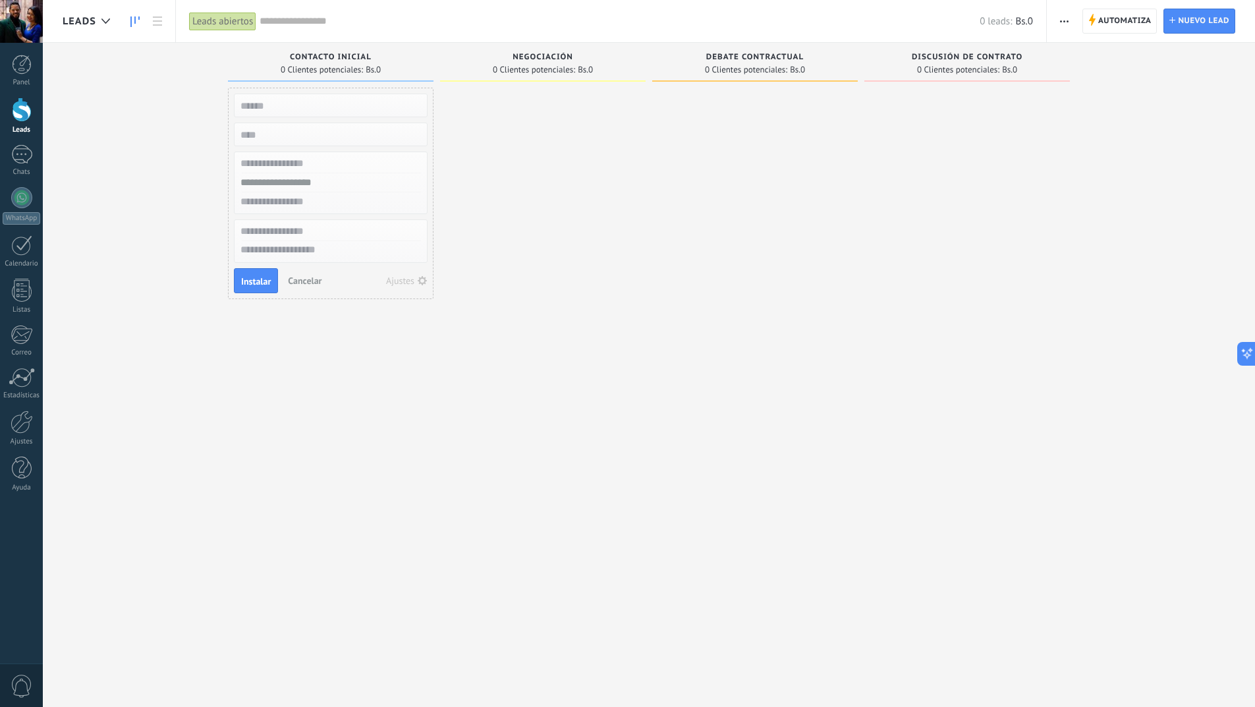
click at [404, 198] on input "text" at bounding box center [329, 201] width 192 height 19
click at [487, 202] on div at bounding box center [543, 355] width 206 height 535
drag, startPoint x: 514, startPoint y: 289, endPoint x: 488, endPoint y: 348, distance: 64.3
click at [514, 293] on div at bounding box center [543, 355] width 206 height 535
click at [437, 368] on div "Leads Entrantes Solicitudes: 0 0 0 0 0 0 0 0 0 Contacto inicial 0 Clientes pote…" at bounding box center [659, 333] width 1192 height 580
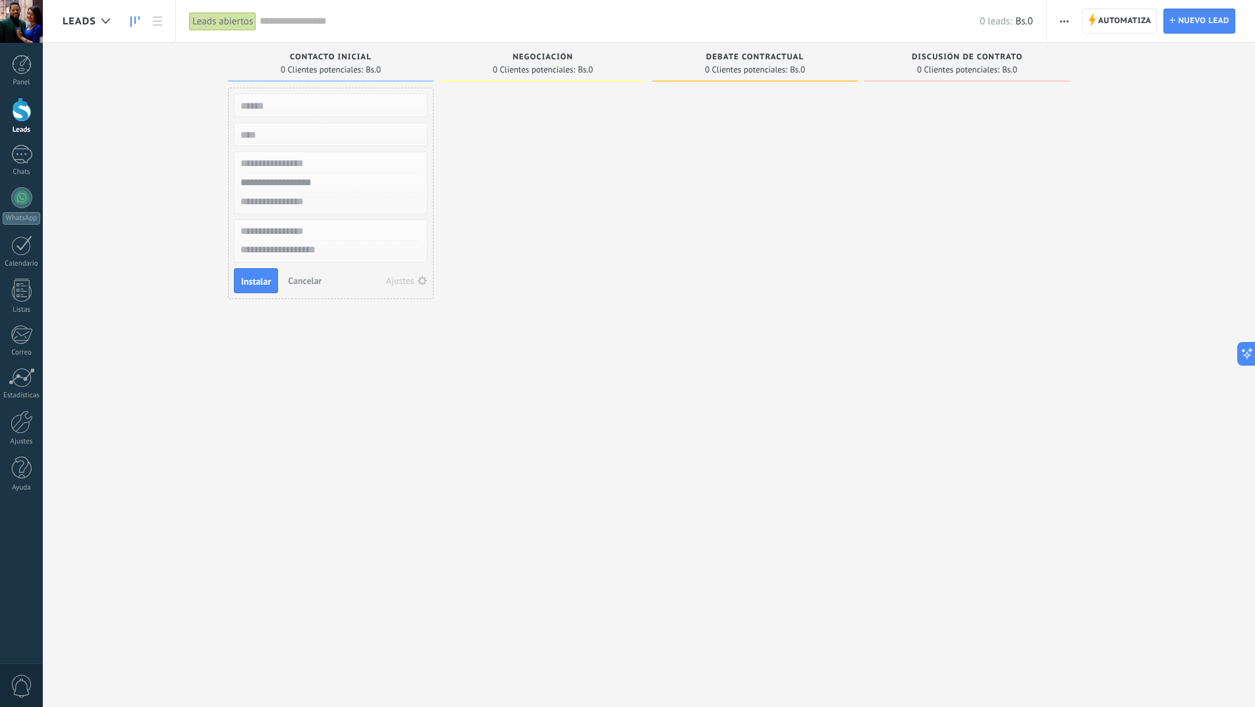
click at [316, 286] on span "Cancelar" at bounding box center [305, 281] width 34 height 12
drag, startPoint x: 330, startPoint y: 105, endPoint x: 560, endPoint y: 99, distance: 229.9
click at [551, 99] on div "Leads Entrantes Solicitudes: 0 0 0 0 0 0 0 0 0 Contacto inicial 0 Clientes pote…" at bounding box center [659, 333] width 1192 height 580
click at [24, 429] on div at bounding box center [22, 421] width 22 height 23
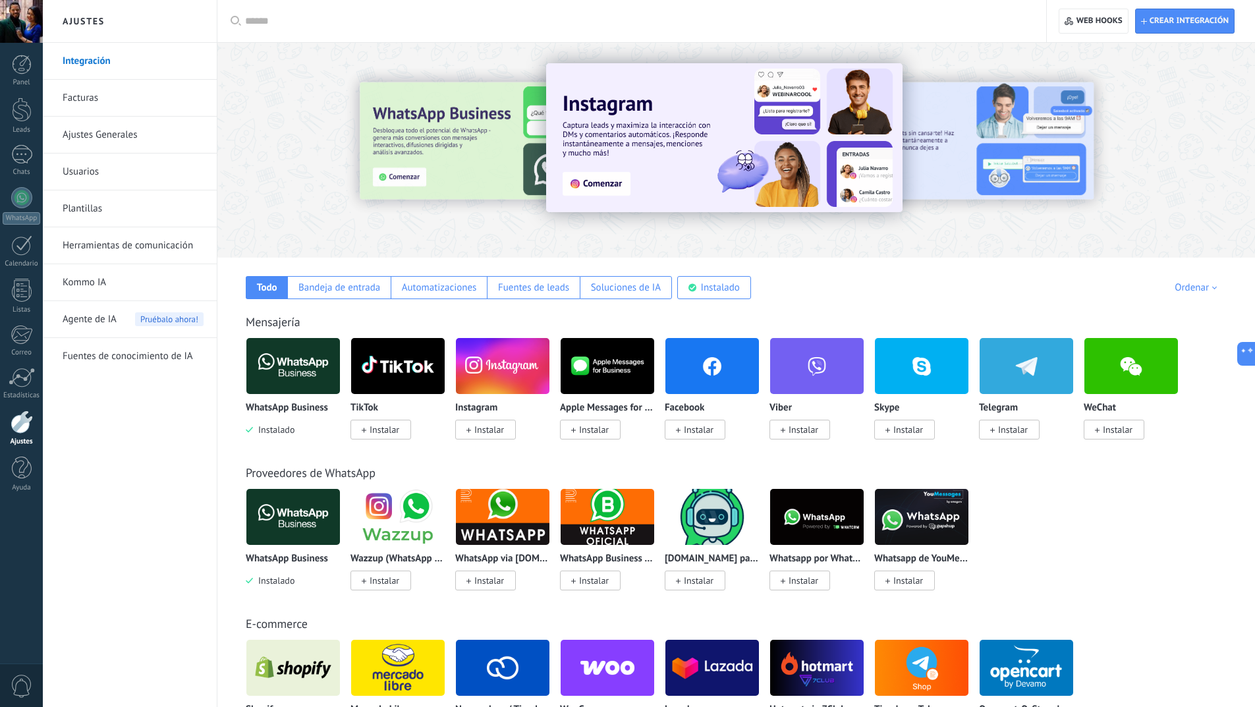
click at [92, 102] on link "Facturas" at bounding box center [133, 98] width 141 height 37
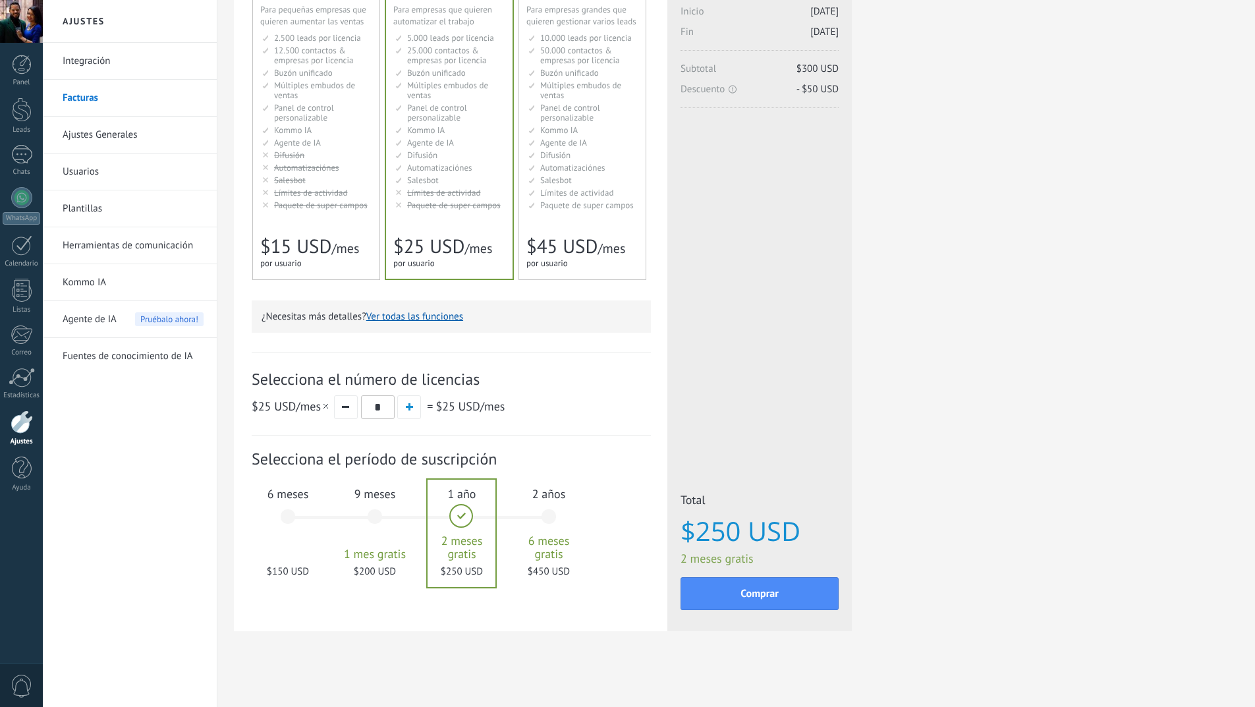
click at [275, 565] on span "$150 USD" at bounding box center [287, 571] width 71 height 13
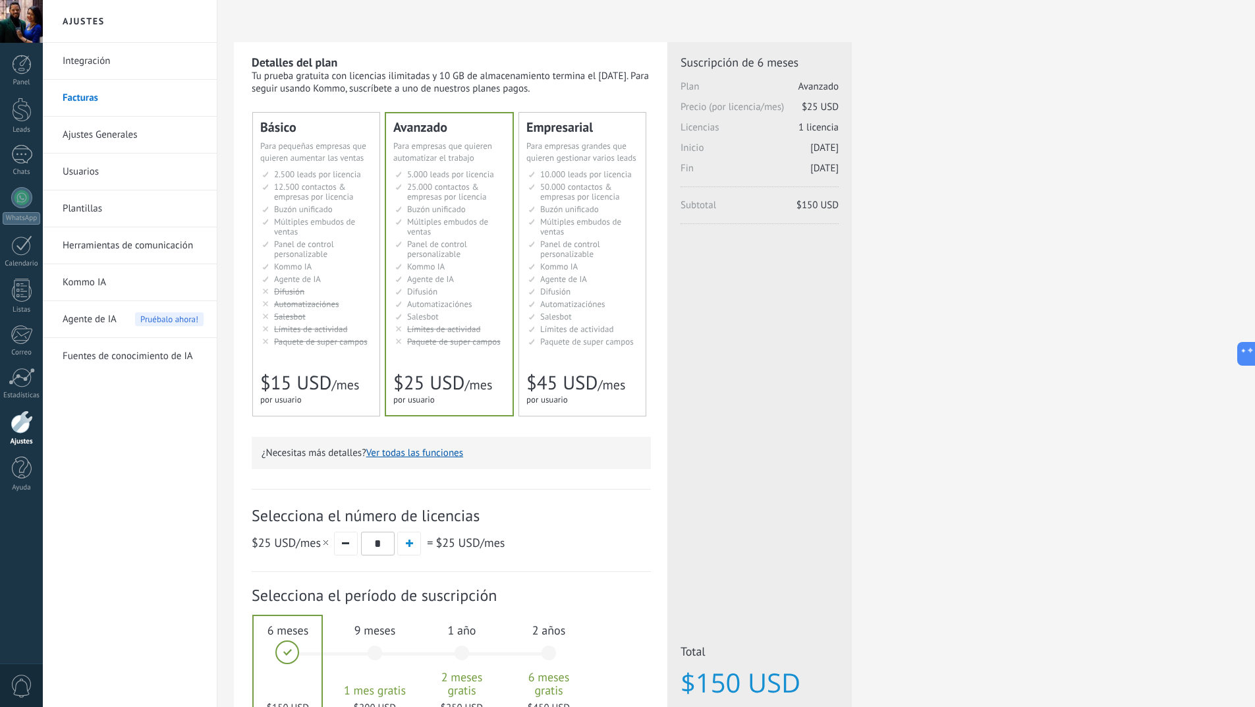
click at [423, 449] on button "Ver todas las funciones" at bounding box center [414, 453] width 97 height 13
click at [442, 448] on button "Ver todas las funciones" at bounding box center [414, 453] width 97 height 13
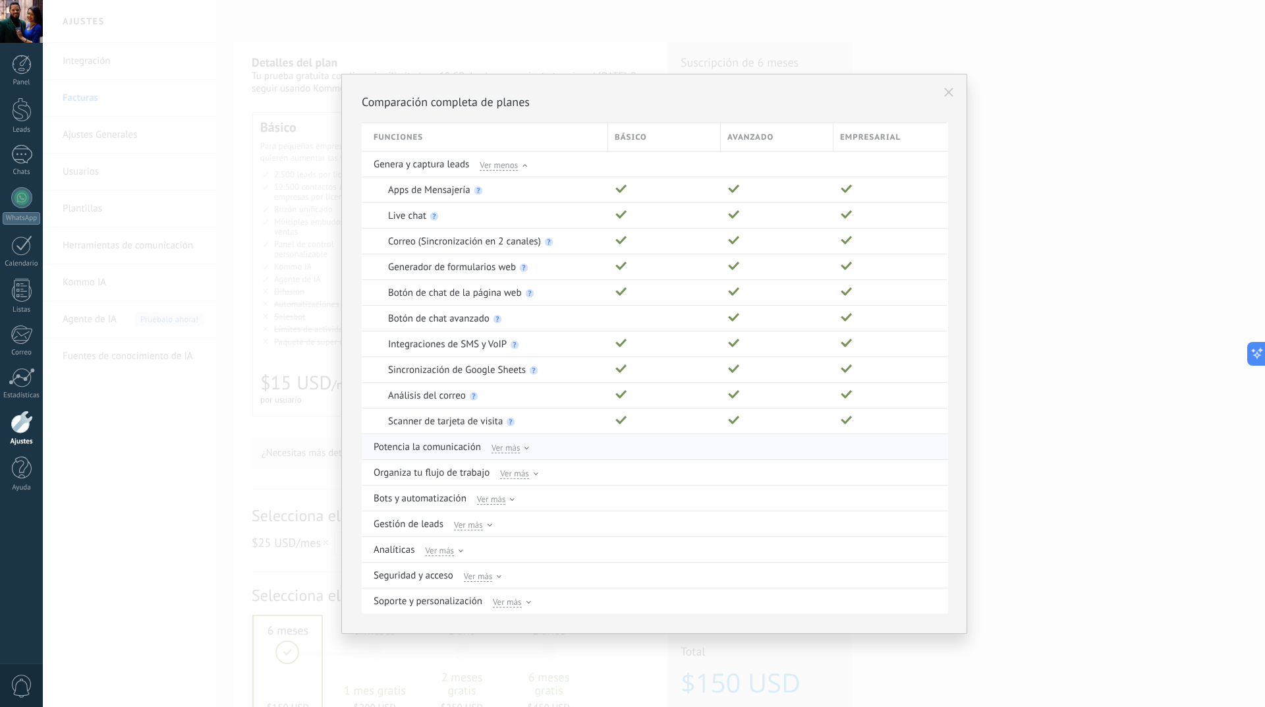
click at [512, 449] on span "Ver más" at bounding box center [505, 447] width 29 height 12
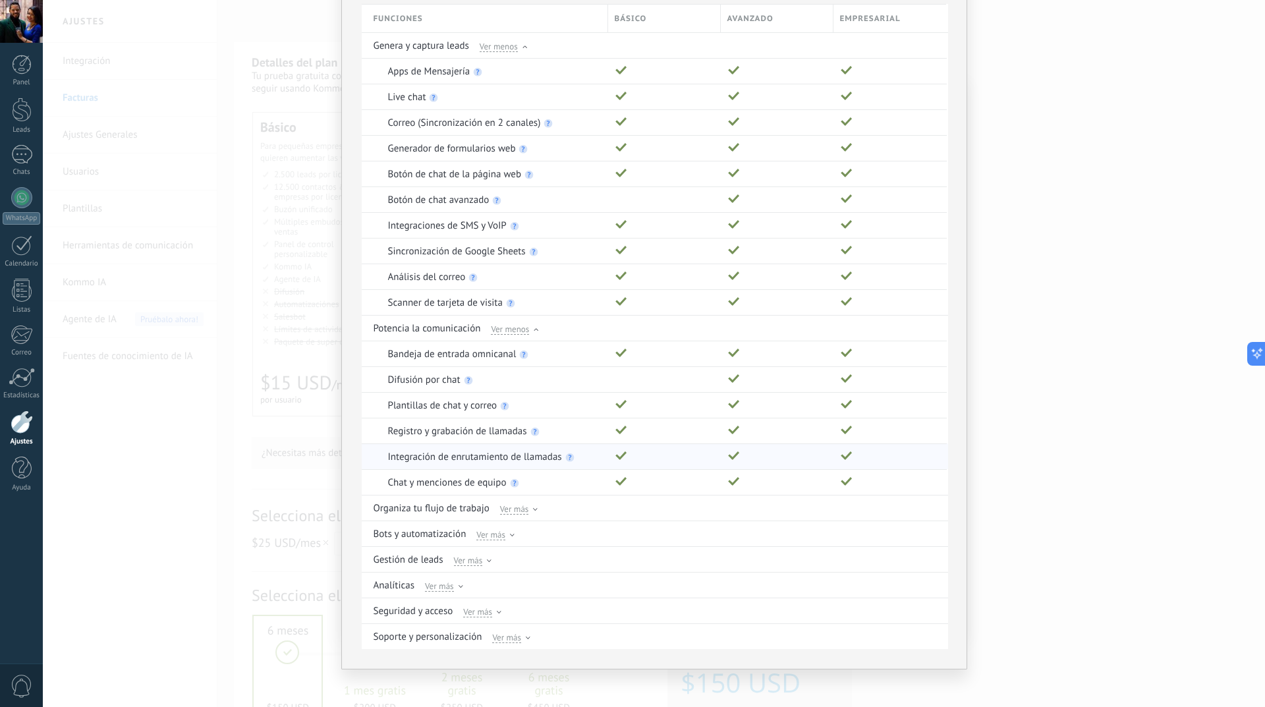
scroll to position [93, 0]
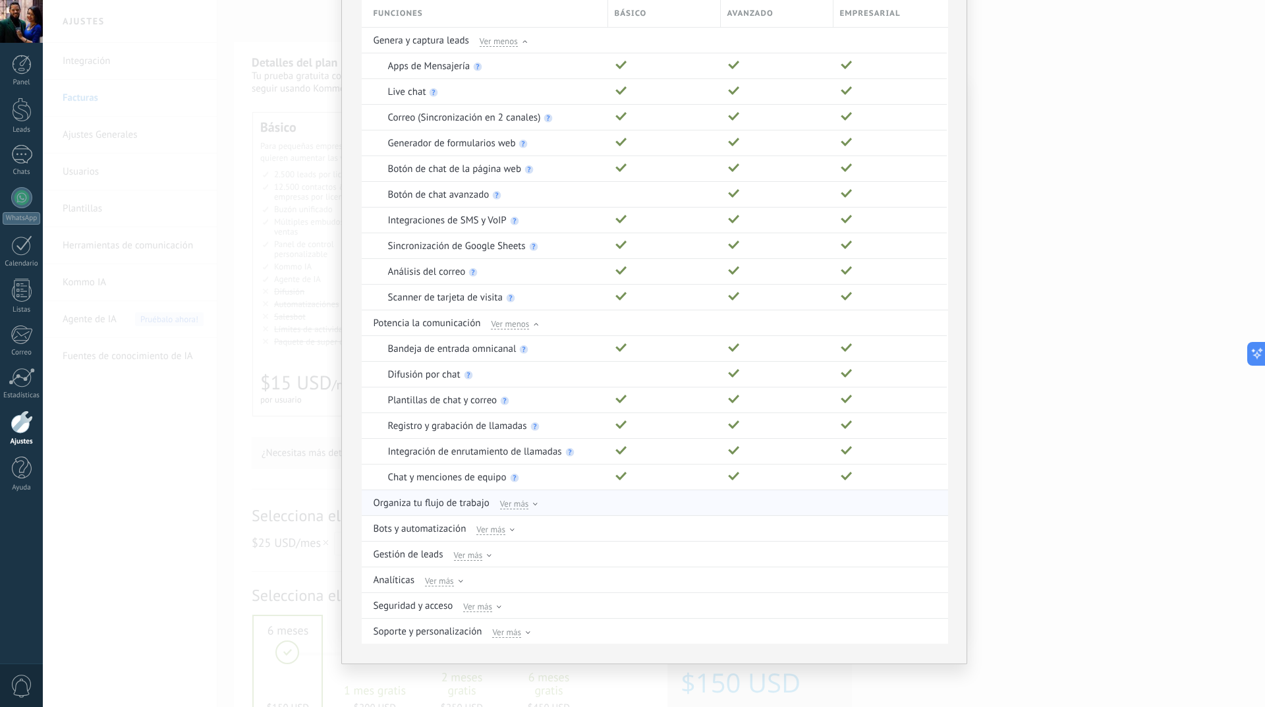
click at [514, 508] on span "Ver más" at bounding box center [514, 503] width 29 height 12
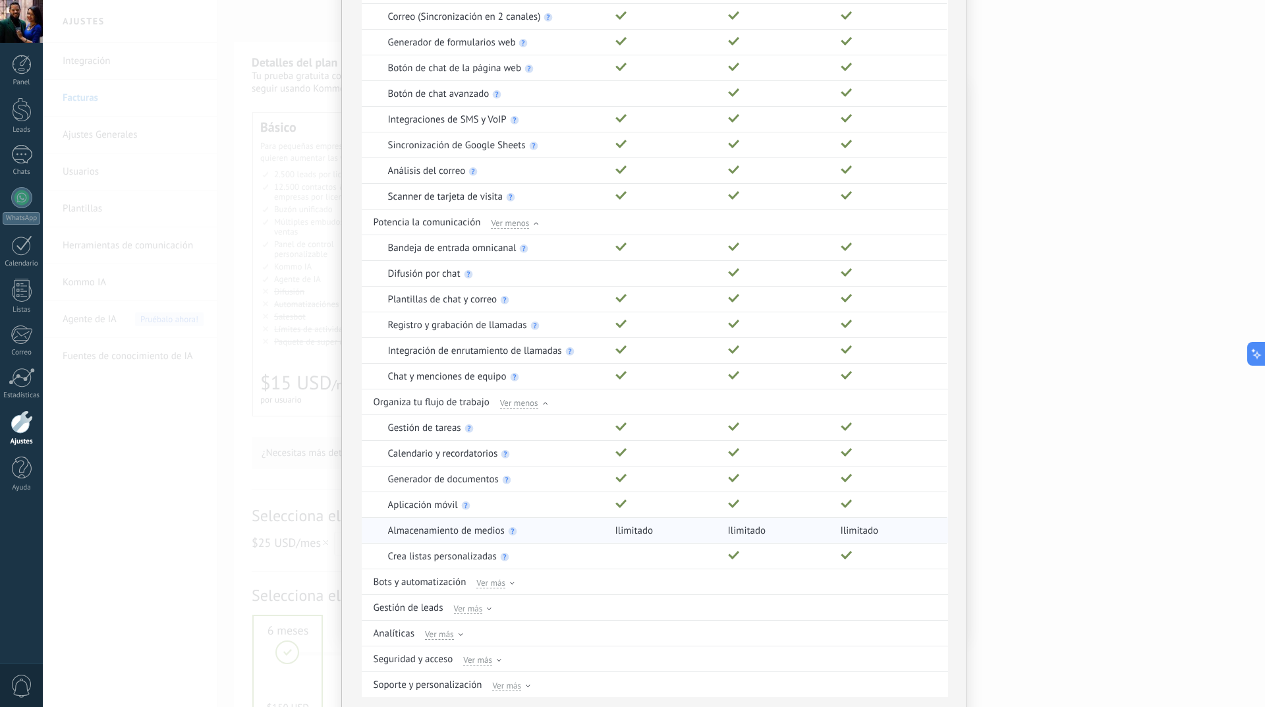
scroll to position [225, 0]
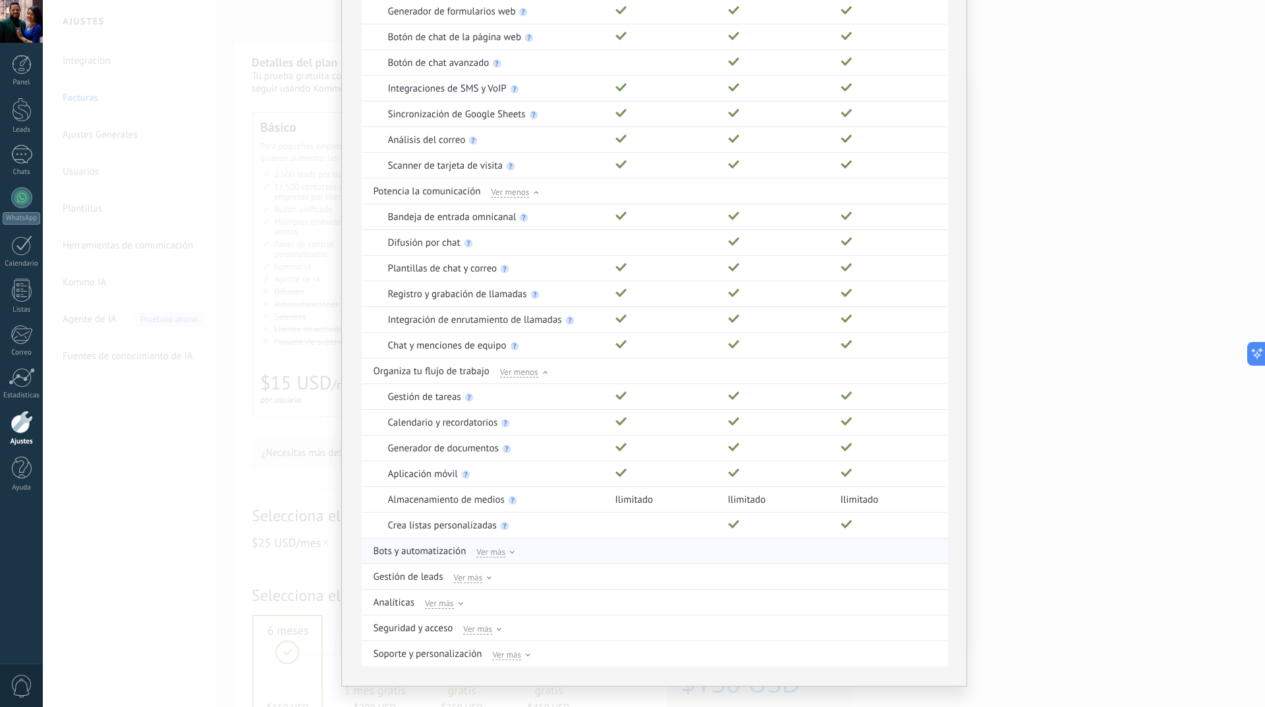
click at [504, 549] on div "Ver más" at bounding box center [495, 551] width 38 height 12
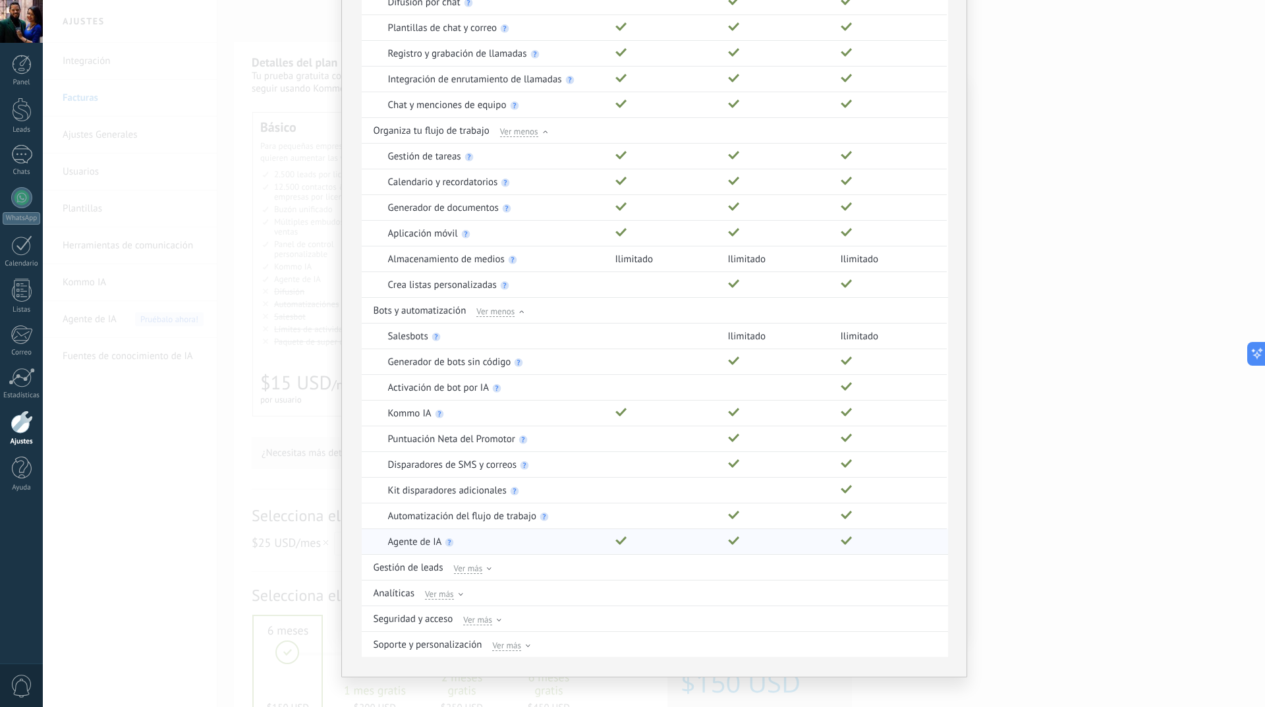
scroll to position [478, 0]
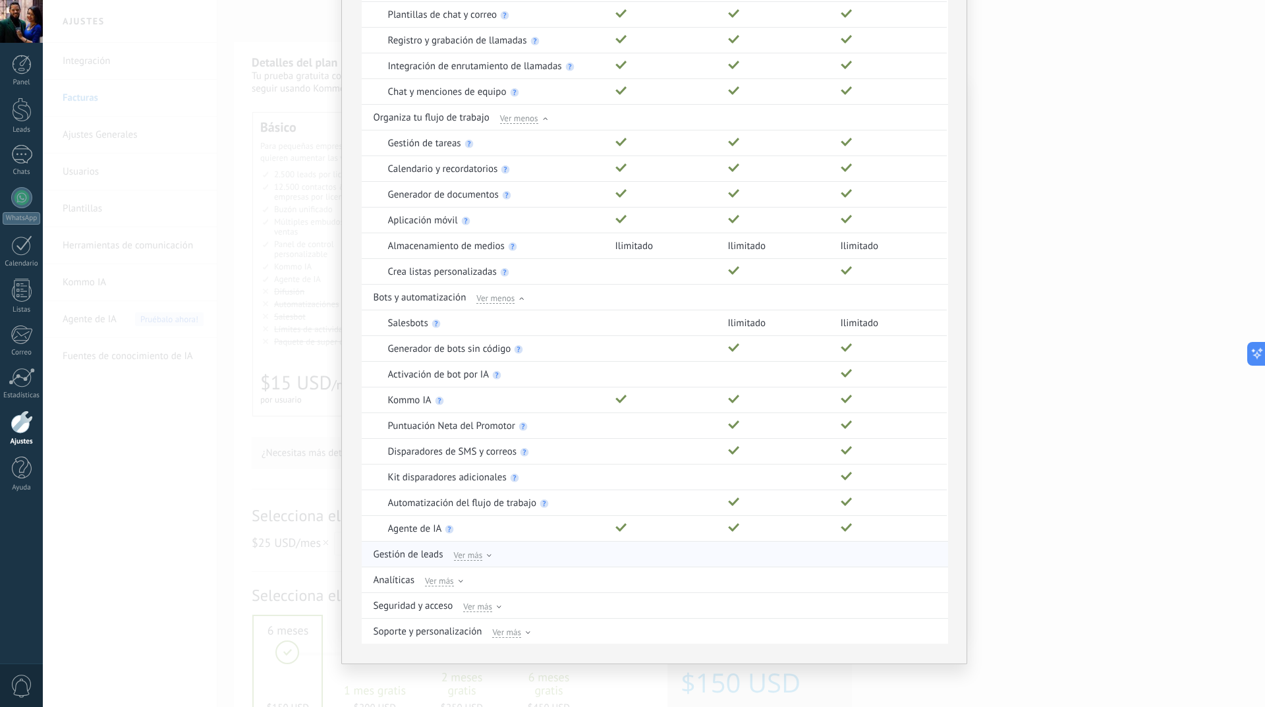
click at [471, 557] on span "Ver más" at bounding box center [468, 555] width 29 height 12
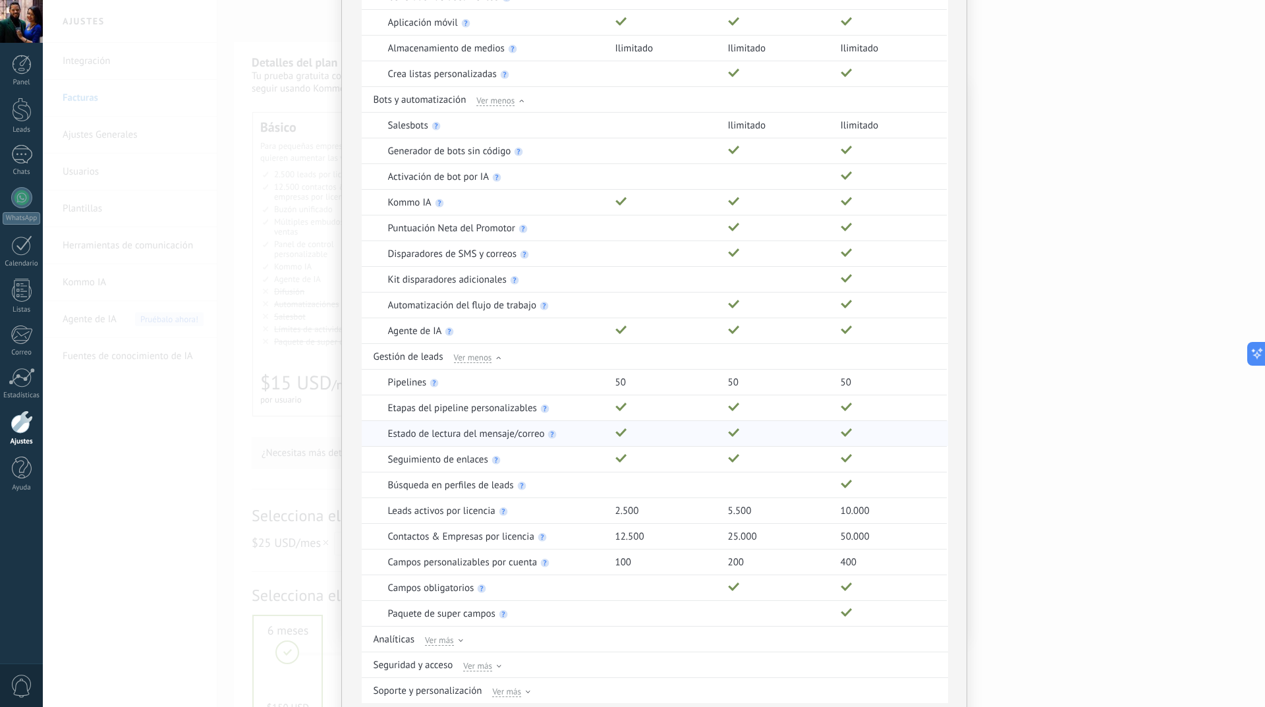
scroll to position [735, 0]
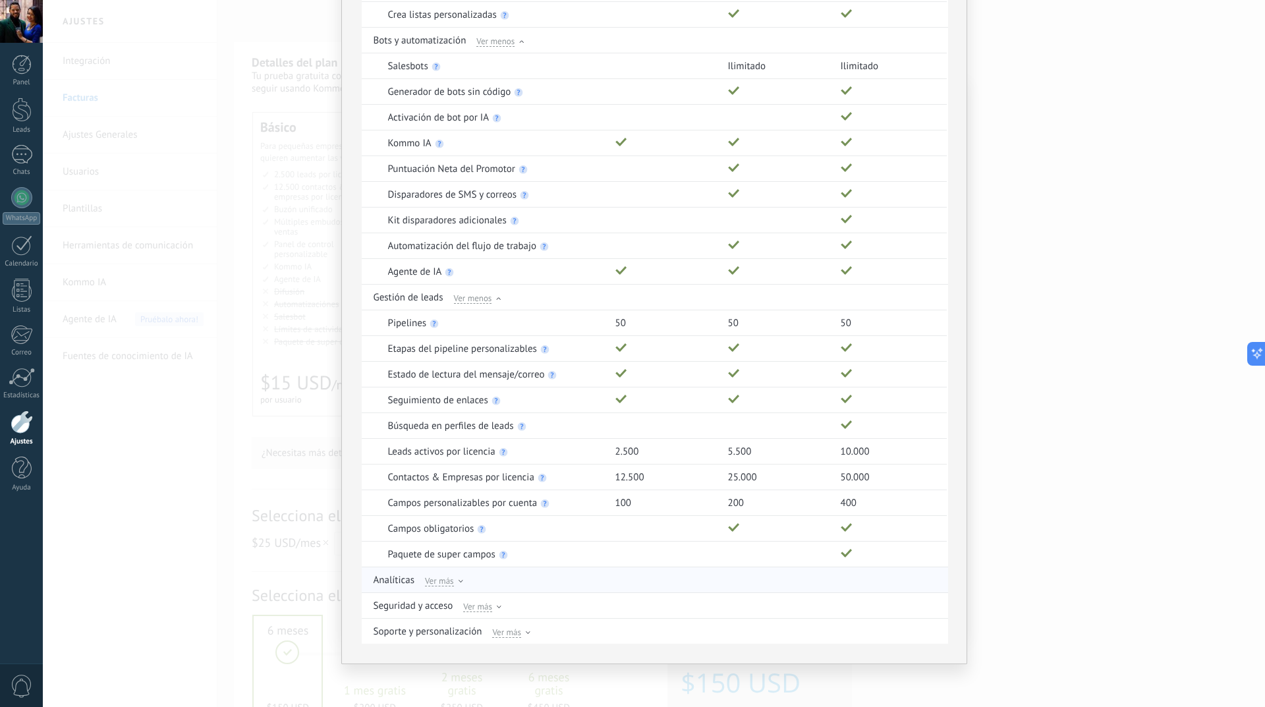
click at [458, 578] on div "Ver más" at bounding box center [444, 580] width 38 height 12
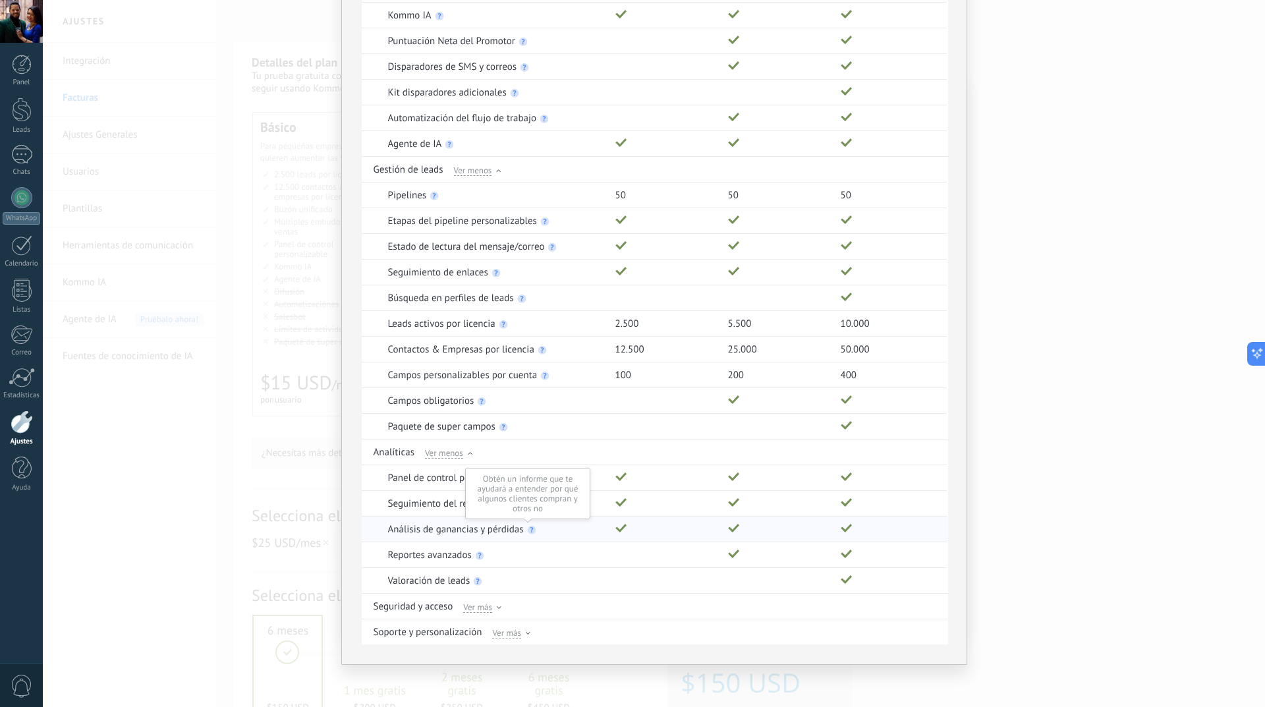
scroll to position [864, 0]
click at [474, 608] on span "Ver más" at bounding box center [477, 606] width 29 height 12
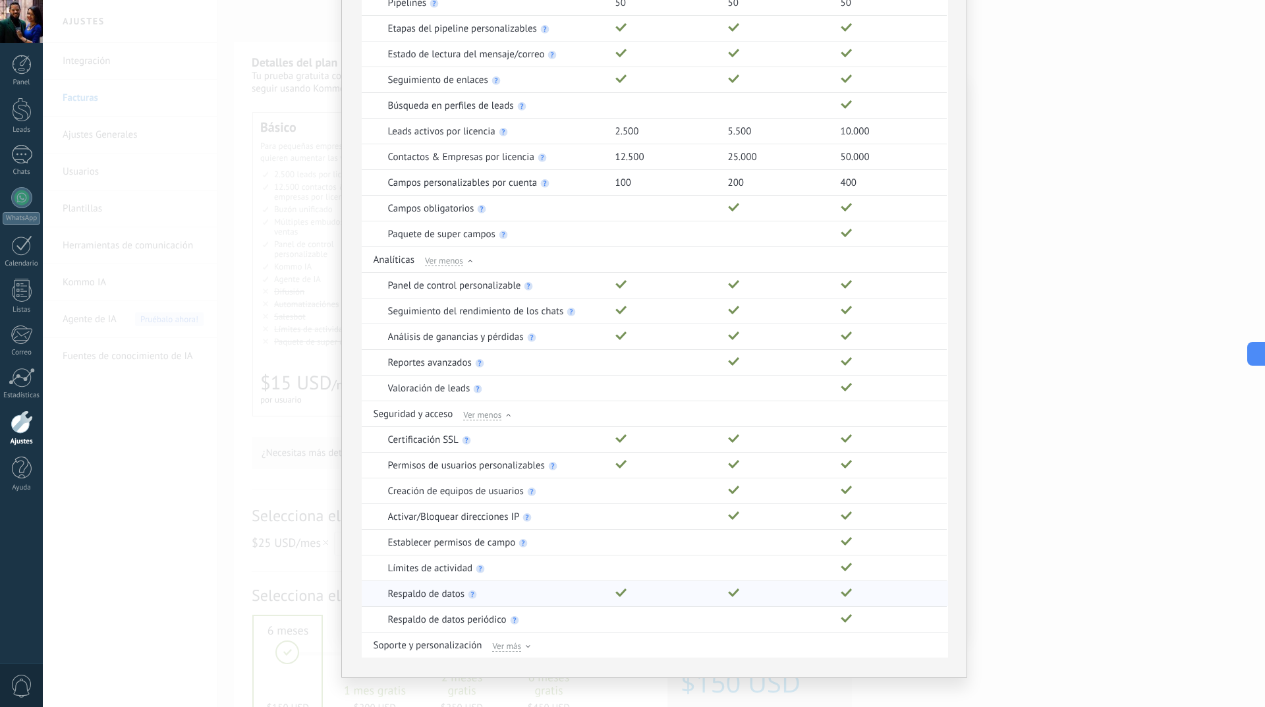
scroll to position [1069, 0]
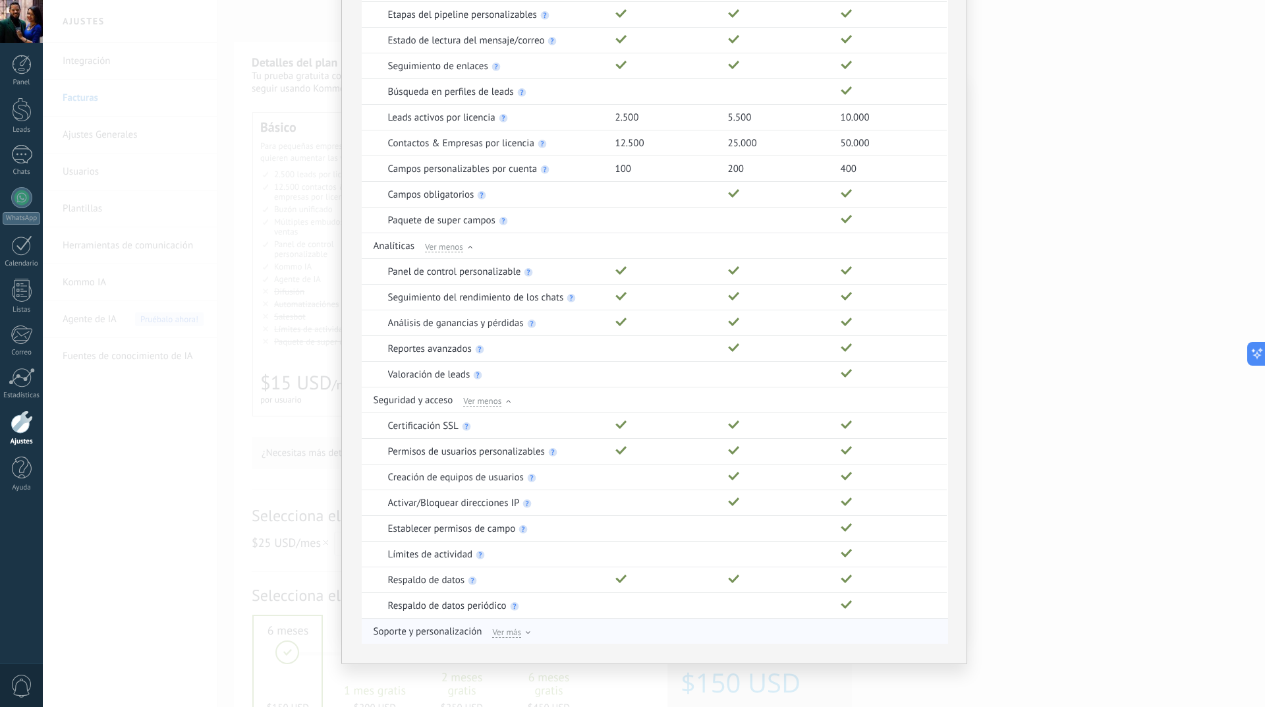
click at [514, 629] on span "Ver más" at bounding box center [506, 632] width 29 height 12
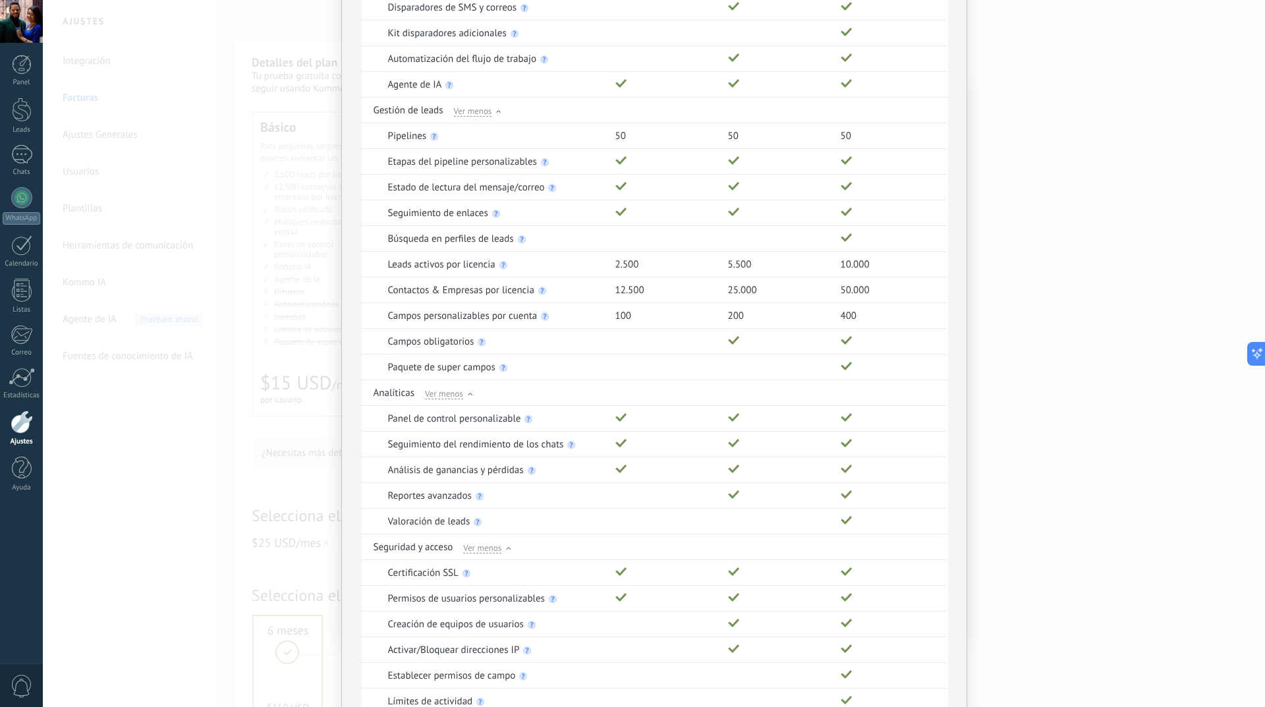
scroll to position [1223, 0]
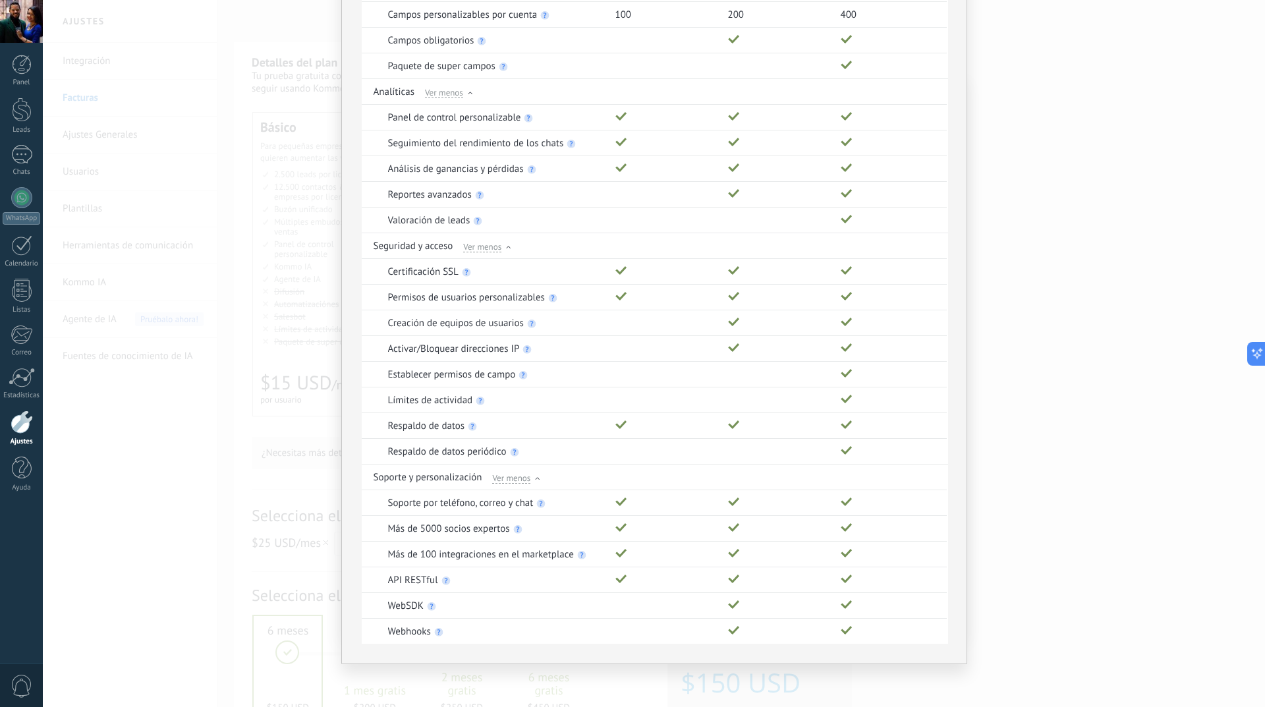
click at [1107, 316] on div "Comparación completa de planes Funciones Básico Avanzado Empresarial Genera y c…" at bounding box center [654, 353] width 1222 height 707
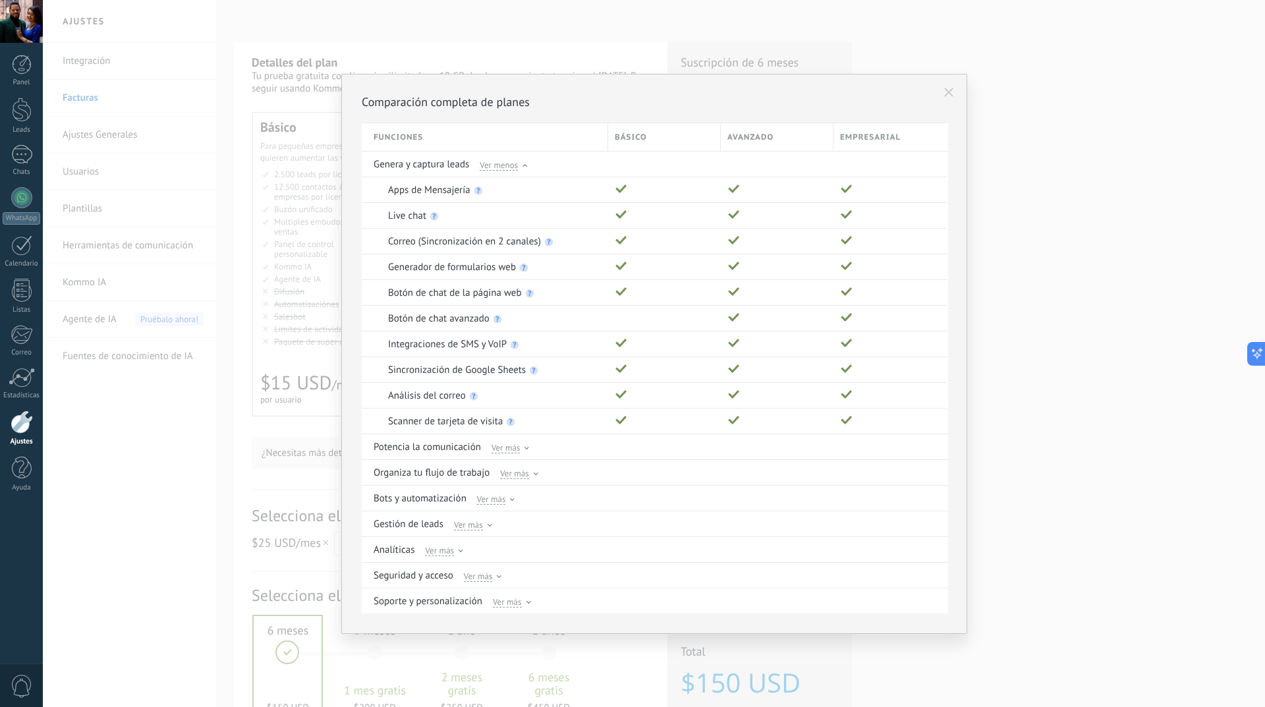
scroll to position [0, 0]
click at [1054, 362] on div "Comparación completa de planes Funciones Básico Avanzado Empresarial Genera y c…" at bounding box center [654, 353] width 1222 height 707
click at [950, 89] on icon at bounding box center [948, 92] width 9 height 9
click at [952, 89] on use at bounding box center [948, 92] width 9 height 9
click at [947, 95] on icon at bounding box center [948, 92] width 9 height 9
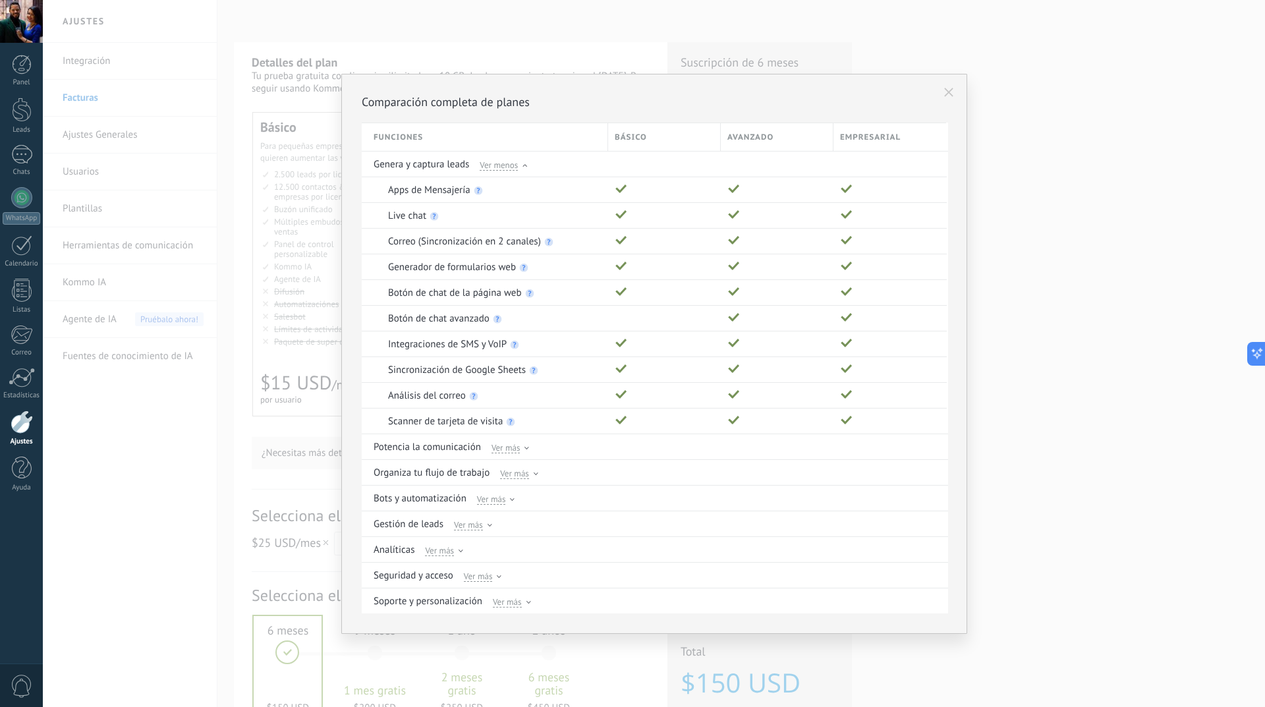
click at [1149, 236] on div "Comparación completa de planes Funciones Básico Avanzado Empresarial Genera y c…" at bounding box center [654, 353] width 1222 height 707
click at [137, 574] on div "Comparación completa de planes Funciones Básico Avanzado Empresarial Genera y c…" at bounding box center [654, 353] width 1222 height 707
click at [954, 86] on button at bounding box center [948, 92] width 22 height 22
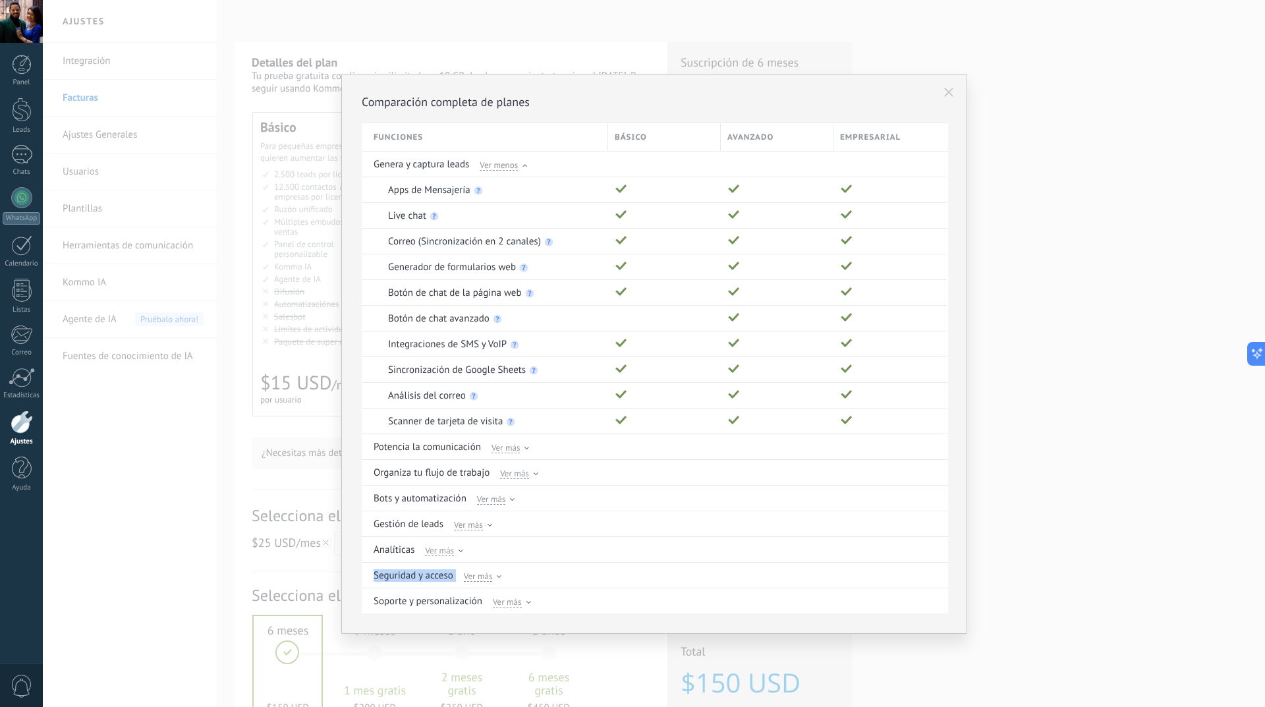
click at [941, 97] on button at bounding box center [948, 92] width 22 height 22
click at [956, 82] on button at bounding box center [948, 92] width 22 height 22
drag, startPoint x: 956, startPoint y: 82, endPoint x: 558, endPoint y: 136, distance: 401.5
click at [954, 82] on button at bounding box center [948, 92] width 22 height 22
click at [412, 153] on div "Genera y captura leads Ver menos" at bounding box center [655, 164] width 565 height 25
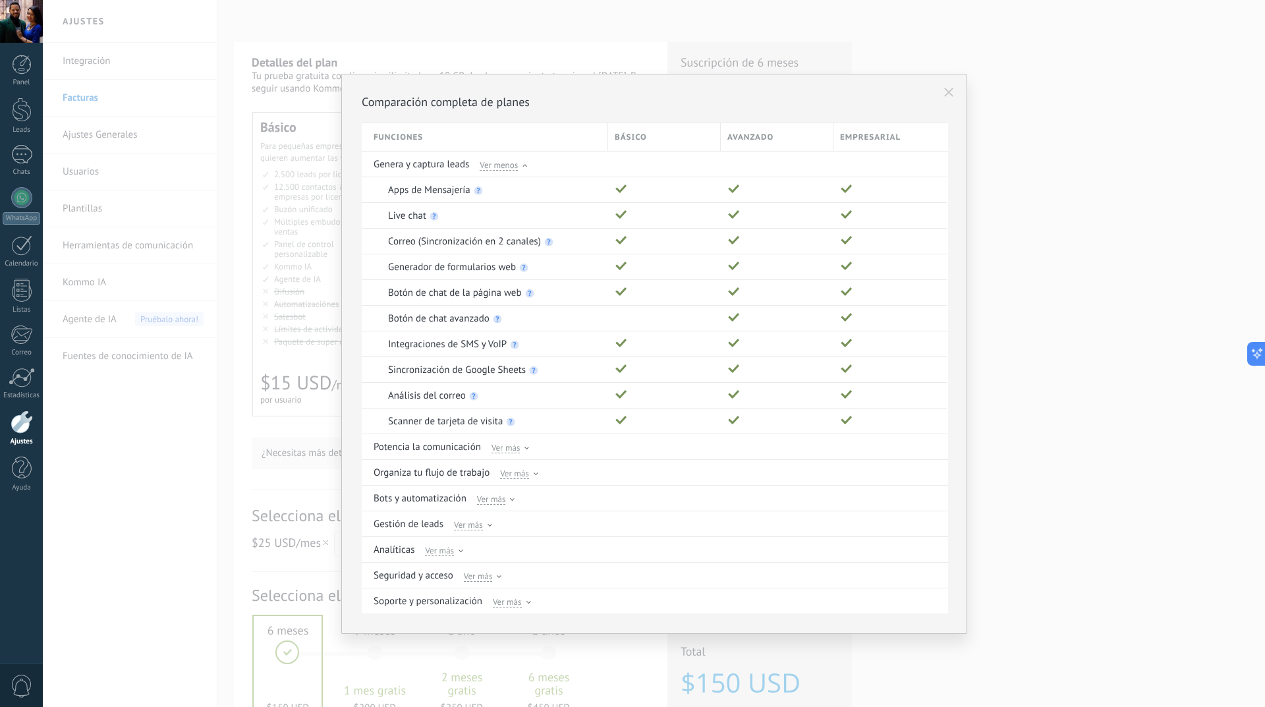
click at [407, 136] on p "Funciones" at bounding box center [486, 137] width 227 height 13
click at [121, 361] on div "Comparación completa de planes Funciones Básico Avanzado Empresarial Genera y c…" at bounding box center [654, 353] width 1222 height 707
click at [120, 361] on div "Comparación completa de planes Funciones Básico Avanzado Empresarial Genera y c…" at bounding box center [654, 353] width 1222 height 707
click at [1254, 356] on icon at bounding box center [1252, 353] width 14 height 14
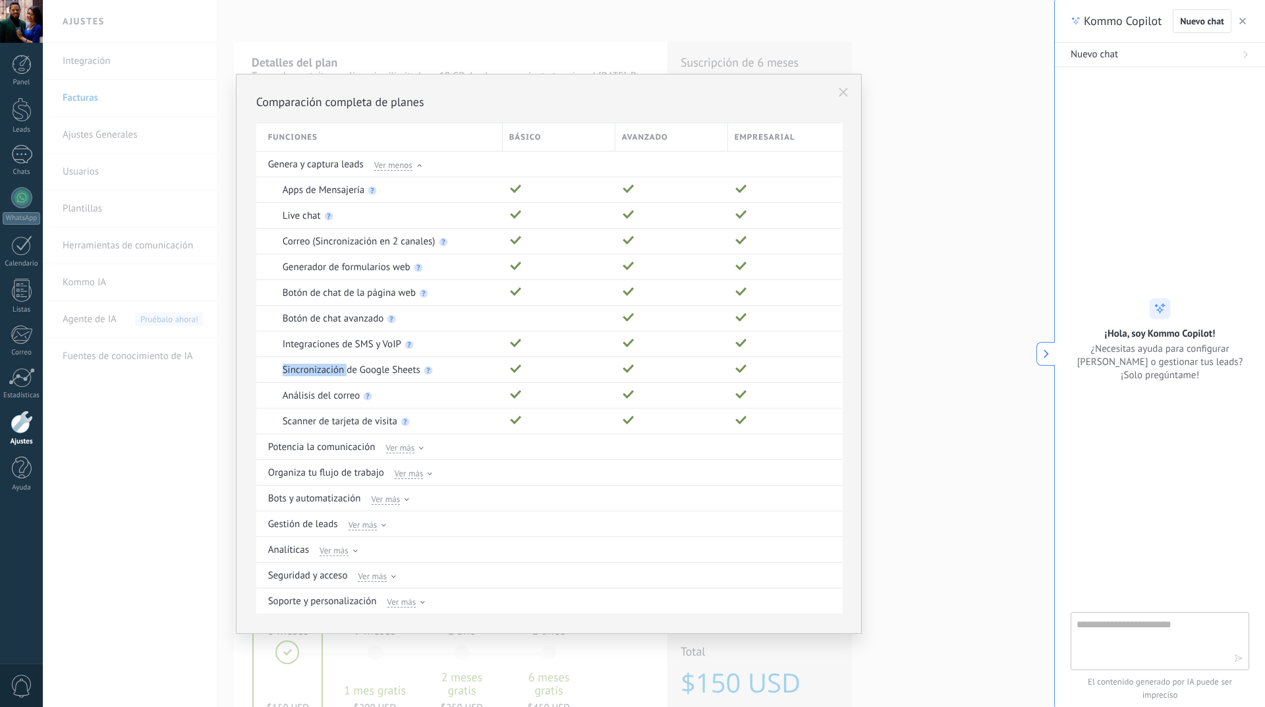
click at [843, 100] on button at bounding box center [843, 92] width 22 height 22
click at [843, 94] on icon at bounding box center [843, 92] width 9 height 9
click at [844, 92] on icon at bounding box center [843, 92] width 9 height 9
click at [845, 92] on icon at bounding box center [843, 92] width 9 height 9
click at [694, 18] on div "Comparación completa de planes Funciones Básico Avanzado Empresarial Genera y c…" at bounding box center [548, 353] width 1011 height 707
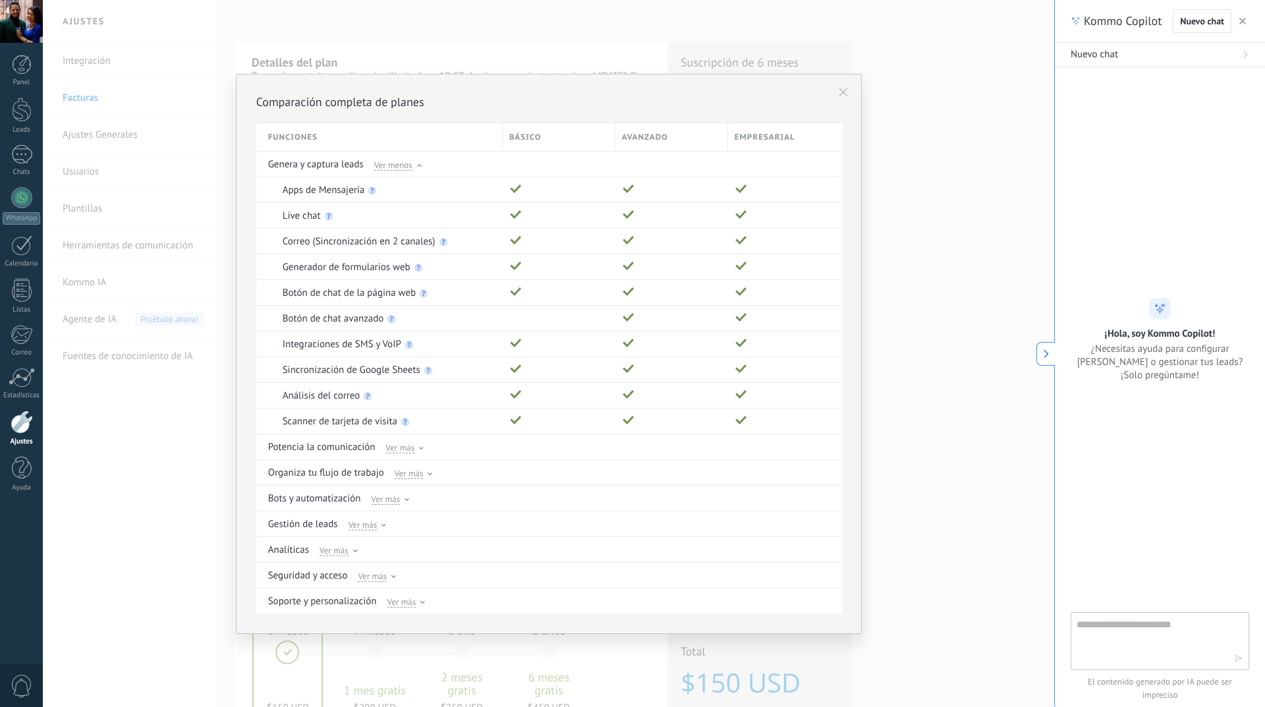
drag, startPoint x: 576, startPoint y: 89, endPoint x: 553, endPoint y: 112, distance: 32.6
click at [568, 97] on div "Comparación completa de planes Funciones Básico Avanzado Empresarial Genera y c…" at bounding box center [549, 354] width 626 height 560
drag, startPoint x: 501, startPoint y: 157, endPoint x: 525, endPoint y: 144, distance: 26.8
click at [505, 155] on div "Genera y captura leads Ver menos" at bounding box center [550, 164] width 565 height 25
click at [525, 144] on div "Básico" at bounding box center [559, 137] width 112 height 28
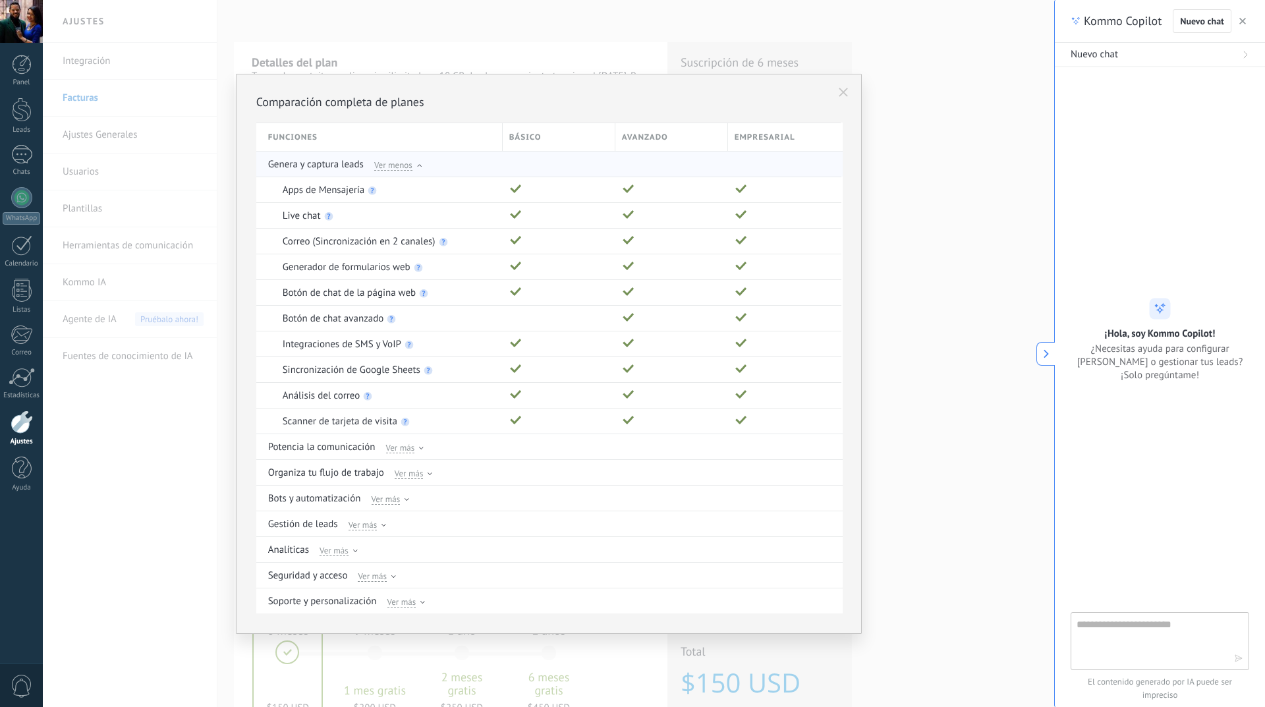
click at [425, 169] on div "Genera y captura leads Ver menos" at bounding box center [550, 164] width 565 height 25
click at [420, 167] on div at bounding box center [419, 167] width 5 height 6
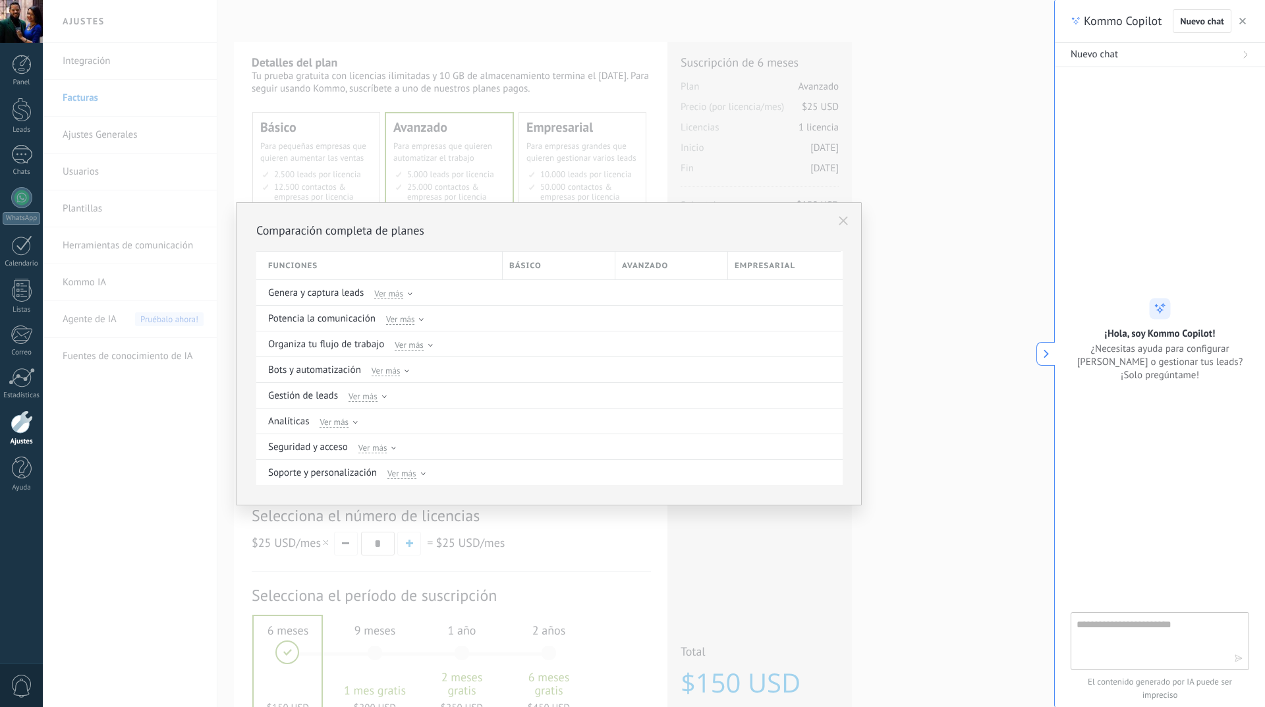
click at [666, 278] on div "Avanzado" at bounding box center [671, 266] width 112 height 28
drag, startPoint x: 666, startPoint y: 269, endPoint x: 648, endPoint y: 269, distance: 18.5
click at [661, 269] on p "Avanzado" at bounding box center [671, 266] width 99 height 13
drag, startPoint x: 487, startPoint y: 252, endPoint x: 464, endPoint y: 255, distance: 23.3
click at [483, 252] on div "Funciones" at bounding box center [382, 266] width 240 height 28
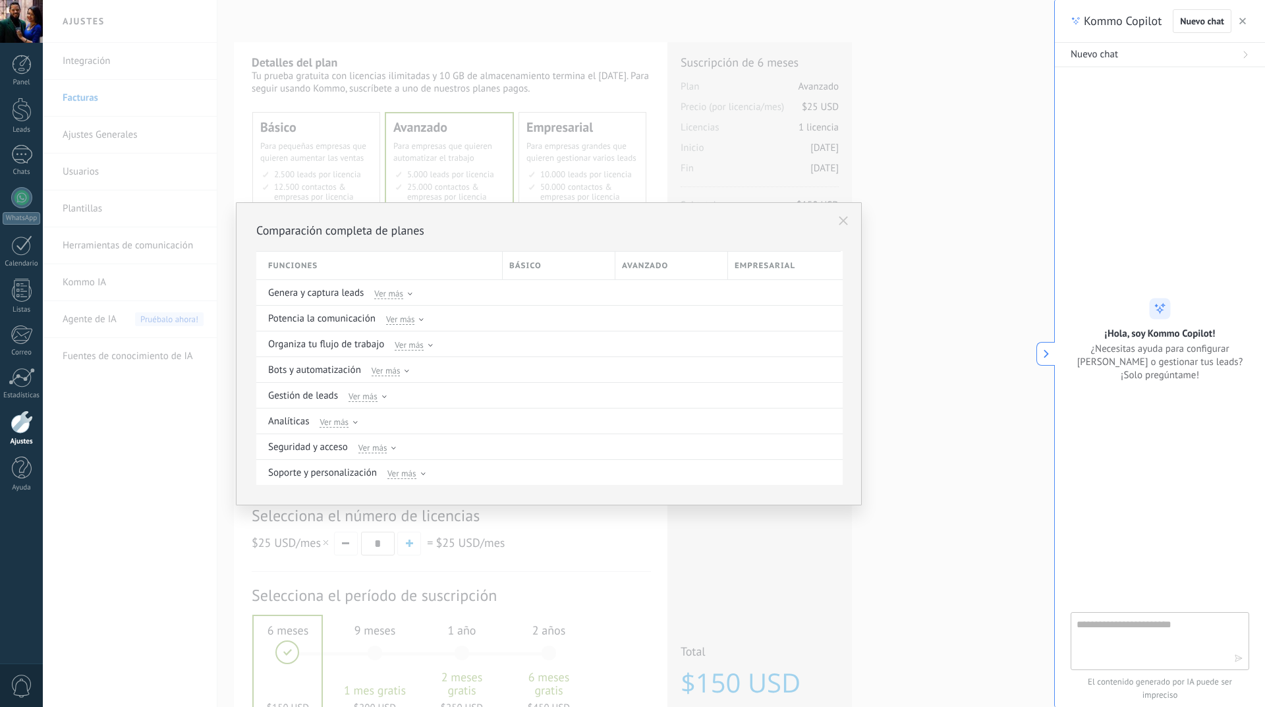
drag, startPoint x: 182, startPoint y: 300, endPoint x: 189, endPoint y: 321, distance: 22.3
click at [182, 301] on div "Comparación completa de planes Funciones Básico Avanzado Empresarial Genera y c…" at bounding box center [548, 353] width 1011 height 707
click at [189, 322] on div "Comparación completa de planes Funciones Básico Avanzado Empresarial Genera y c…" at bounding box center [548, 353] width 1011 height 707
drag, startPoint x: 358, startPoint y: 119, endPoint x: 400, endPoint y: 119, distance: 42.2
click at [358, 119] on div "Comparación completa de planes Funciones Básico Avanzado Empresarial Genera y c…" at bounding box center [548, 353] width 1011 height 707
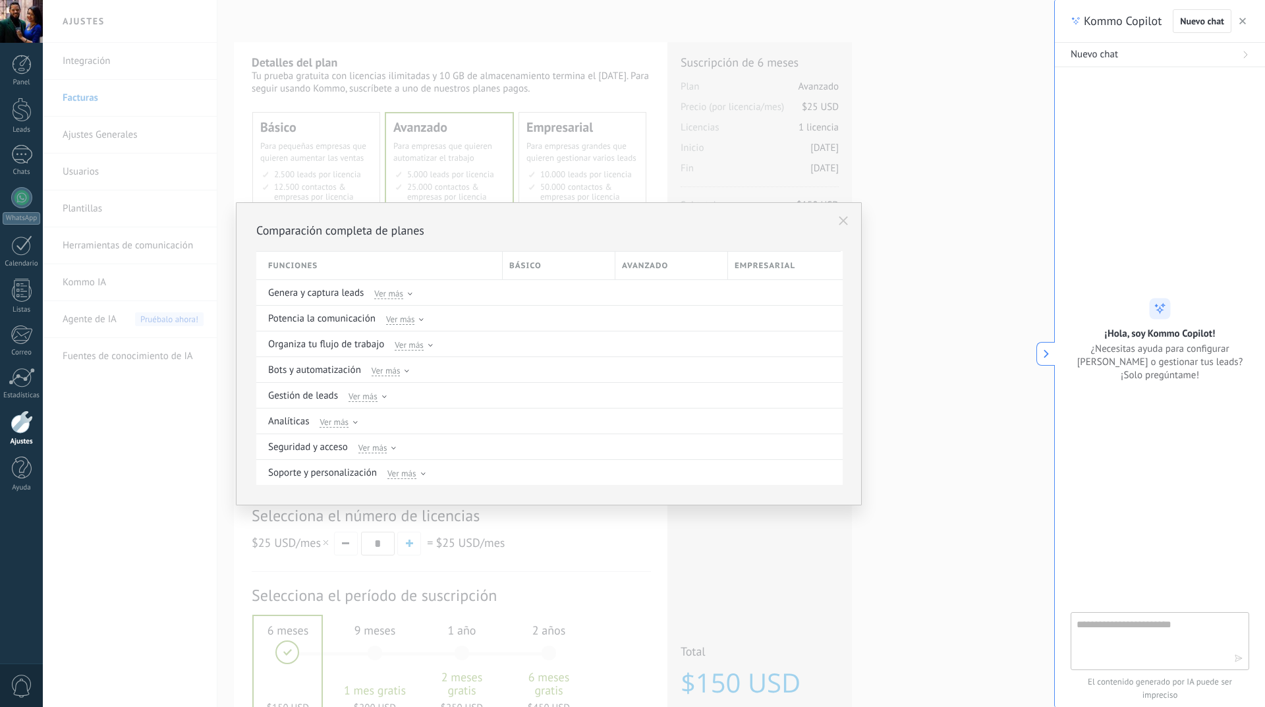
click at [422, 129] on div "Comparación completa de planes Funciones Básico Avanzado Empresarial Genera y c…" at bounding box center [548, 353] width 1011 height 707
click at [383, 474] on div "Soporte y personalización Ver más" at bounding box center [550, 472] width 565 height 25
drag, startPoint x: 455, startPoint y: 522, endPoint x: 613, endPoint y: 470, distance: 167.1
click at [501, 521] on div "Comparación completa de planes Funciones Básico Avanzado Empresarial Genera y c…" at bounding box center [548, 353] width 1011 height 707
click at [842, 219] on use at bounding box center [843, 220] width 9 height 9
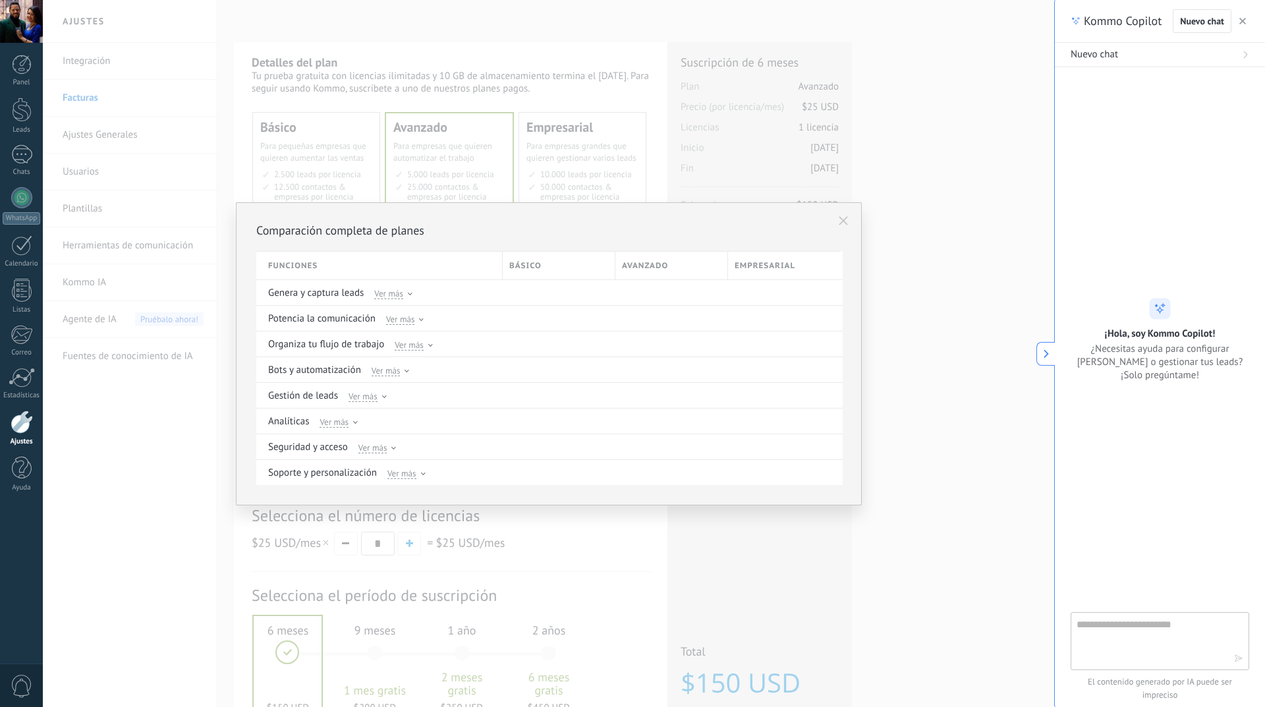
click at [842, 219] on use at bounding box center [843, 220] width 9 height 9
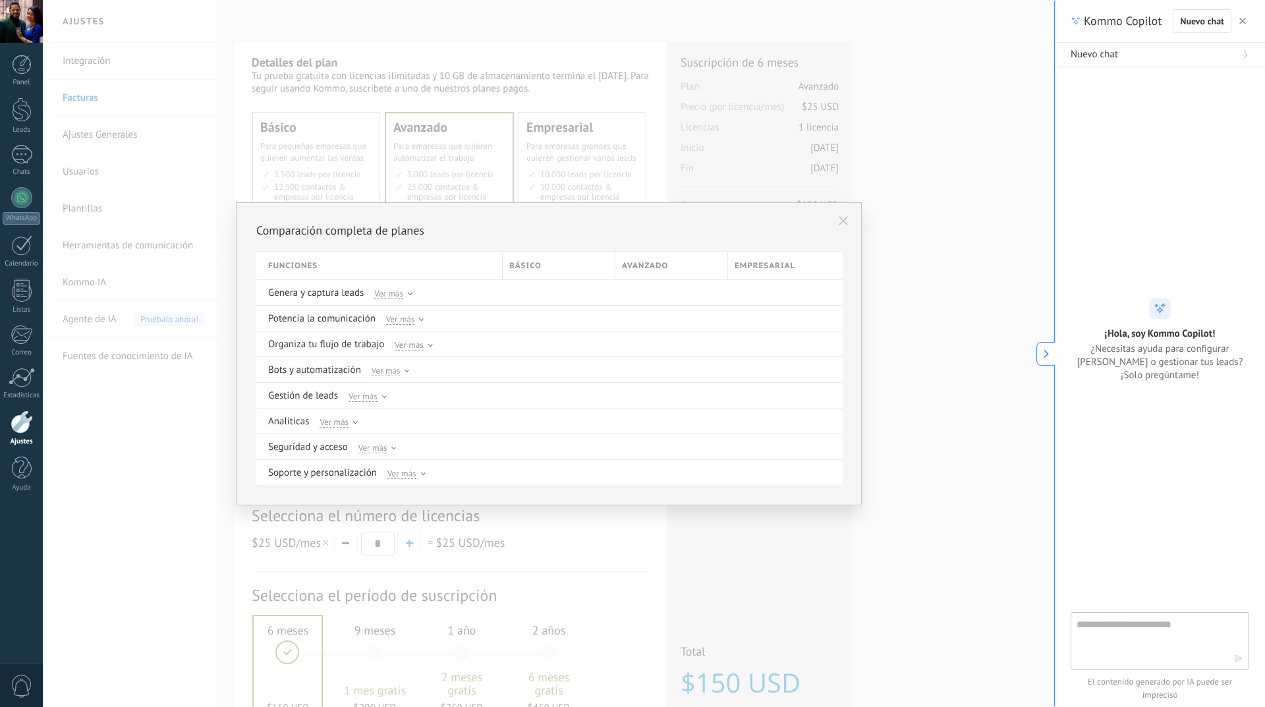
click at [842, 219] on use at bounding box center [843, 220] width 9 height 9
click at [1247, 24] on button "button" at bounding box center [1242, 21] width 13 height 16
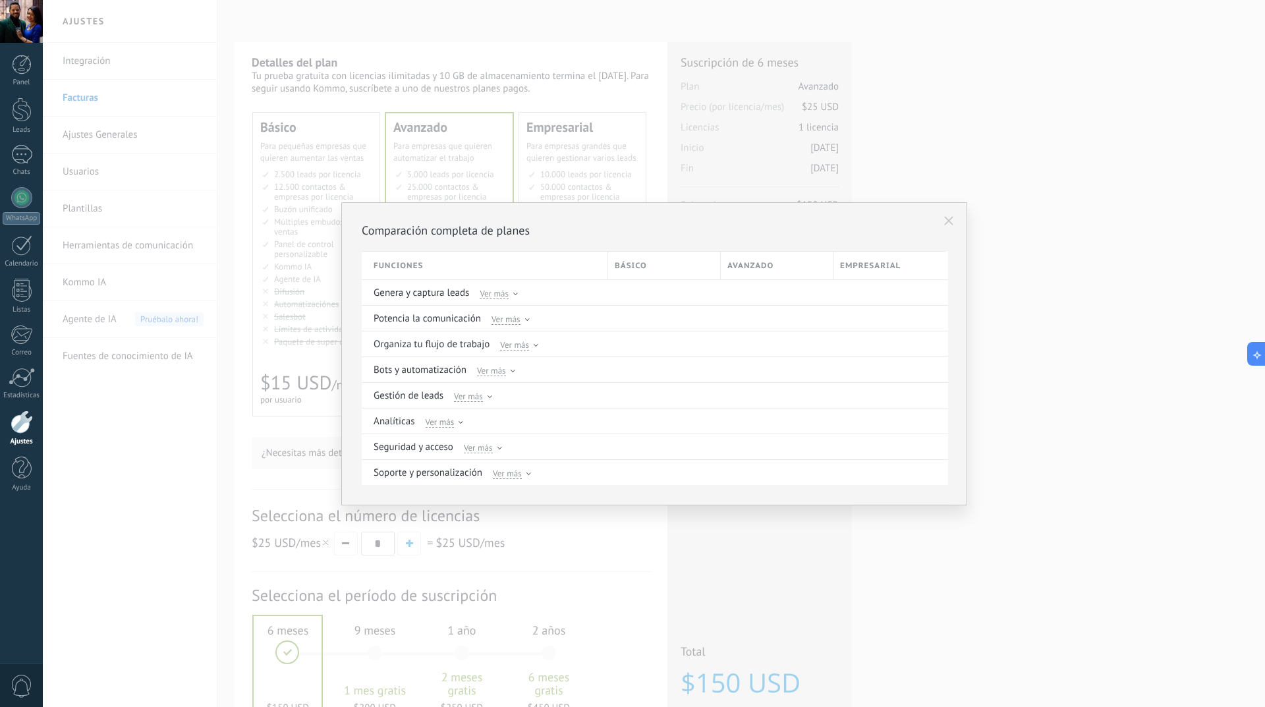
click at [952, 225] on button at bounding box center [948, 220] width 22 height 22
click at [954, 225] on button at bounding box center [948, 220] width 22 height 22
click at [953, 221] on icon at bounding box center [948, 220] width 9 height 9
click at [953, 219] on icon at bounding box center [948, 220] width 9 height 9
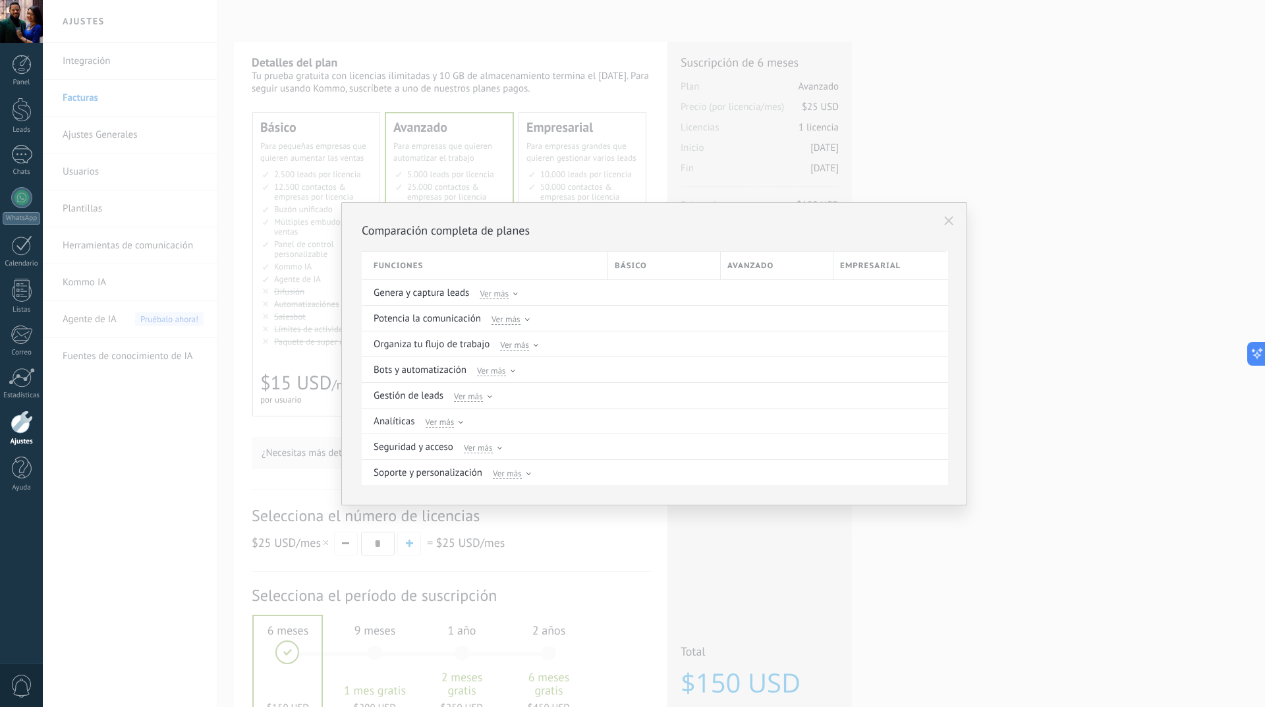
click at [953, 219] on icon at bounding box center [948, 220] width 9 height 9
drag, startPoint x: 843, startPoint y: 219, endPoint x: 675, endPoint y: 221, distance: 168.0
drag, startPoint x: 675, startPoint y: 221, endPoint x: 604, endPoint y: 244, distance: 74.6
click at [604, 244] on div "Comparación completa de planes Funciones Básico Avanzado Empresarial Genera y c…" at bounding box center [654, 354] width 585 height 262
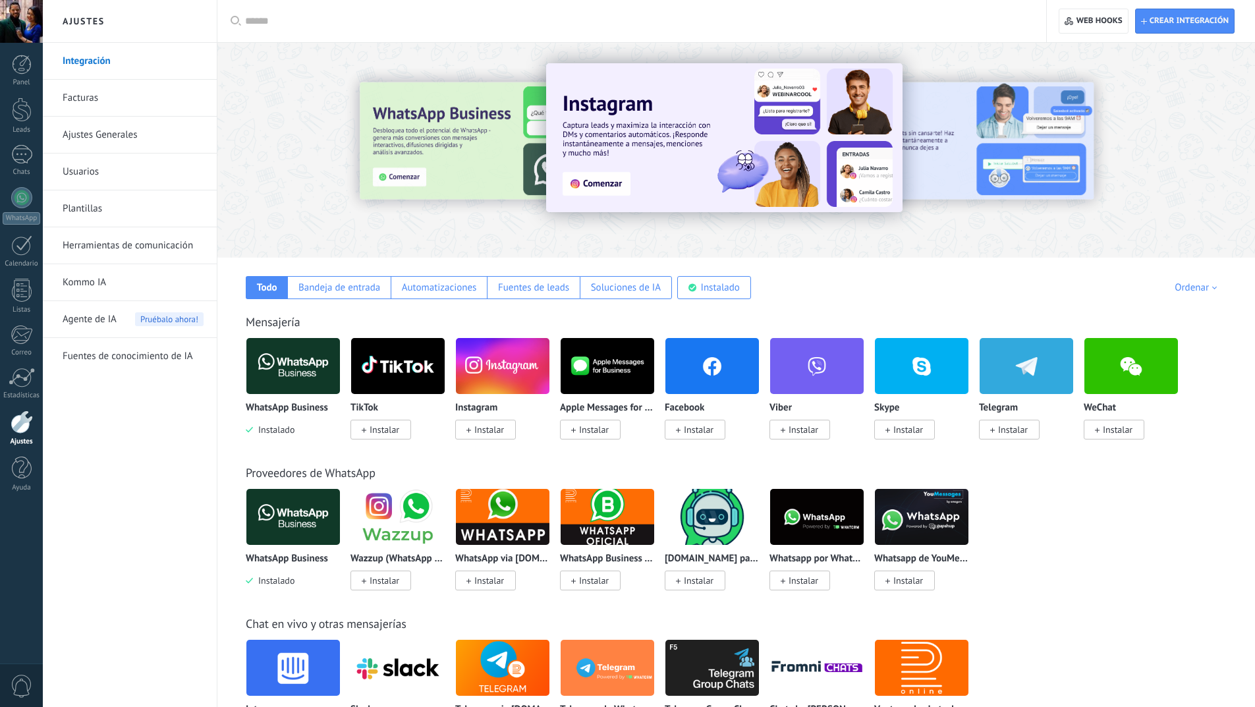
click at [103, 137] on link "Ajustes Generales" at bounding box center [133, 135] width 141 height 37
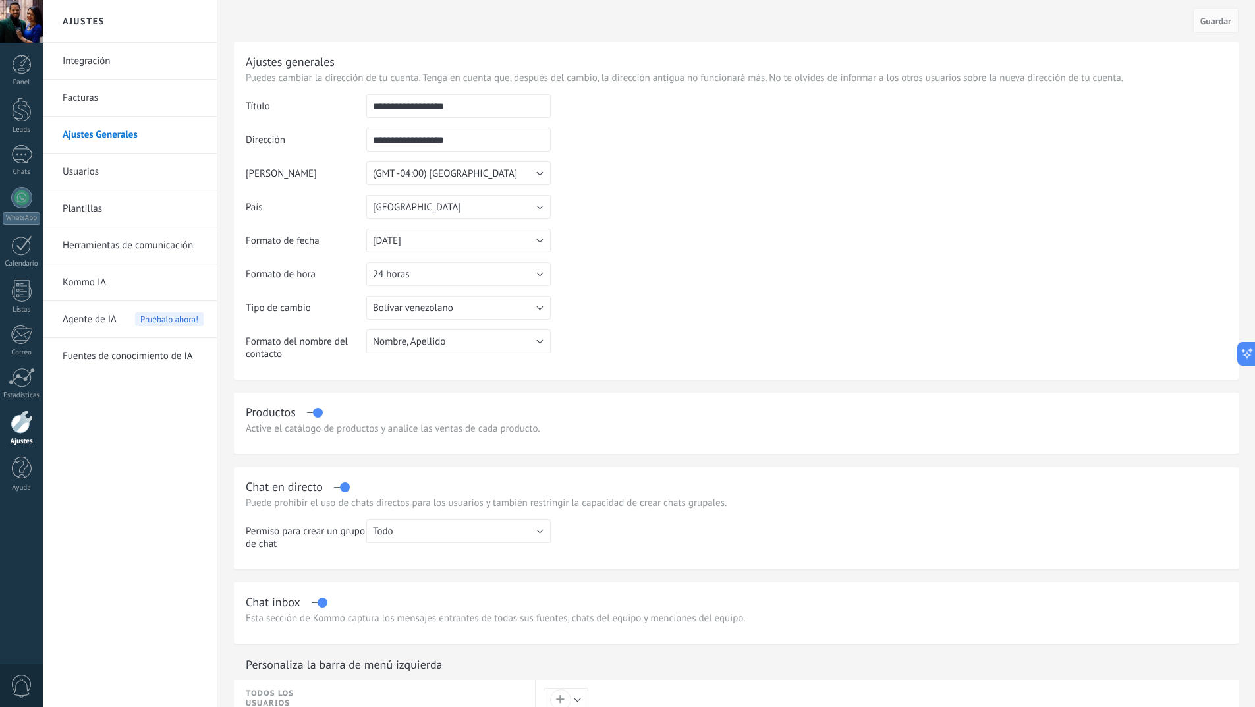
click at [83, 63] on link "Integración" at bounding box center [133, 61] width 141 height 37
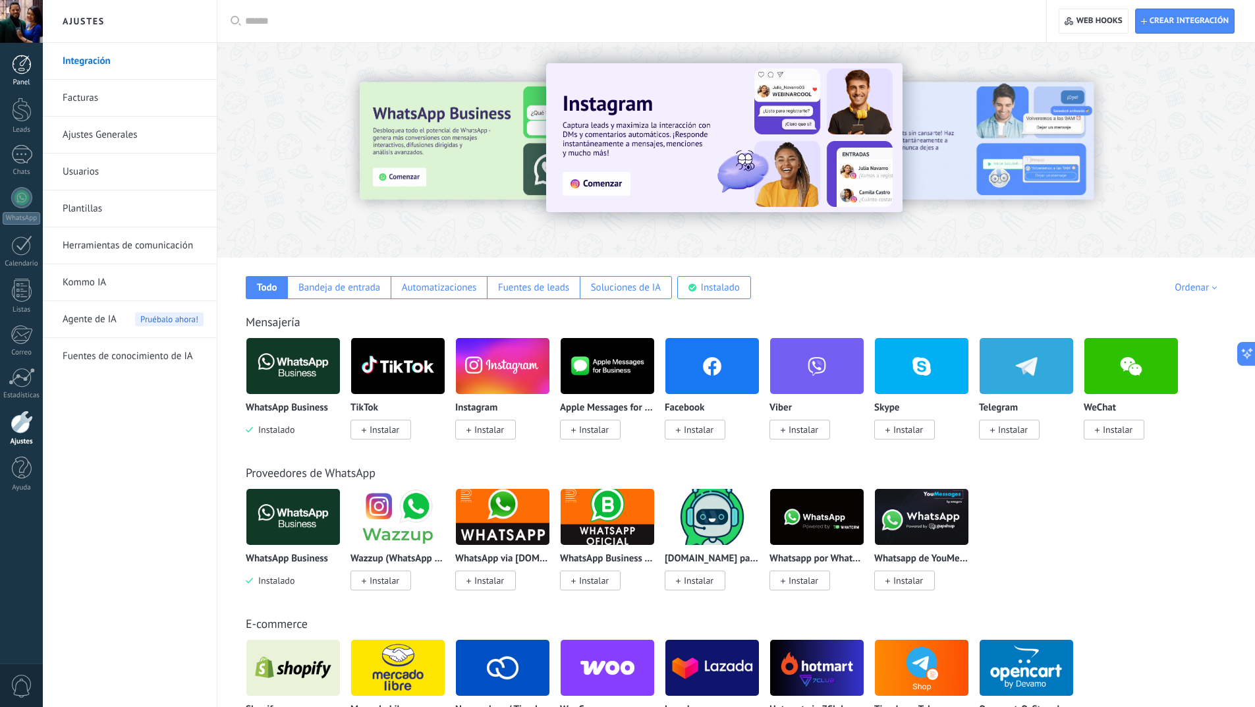
click at [17, 67] on div at bounding box center [22, 65] width 20 height 20
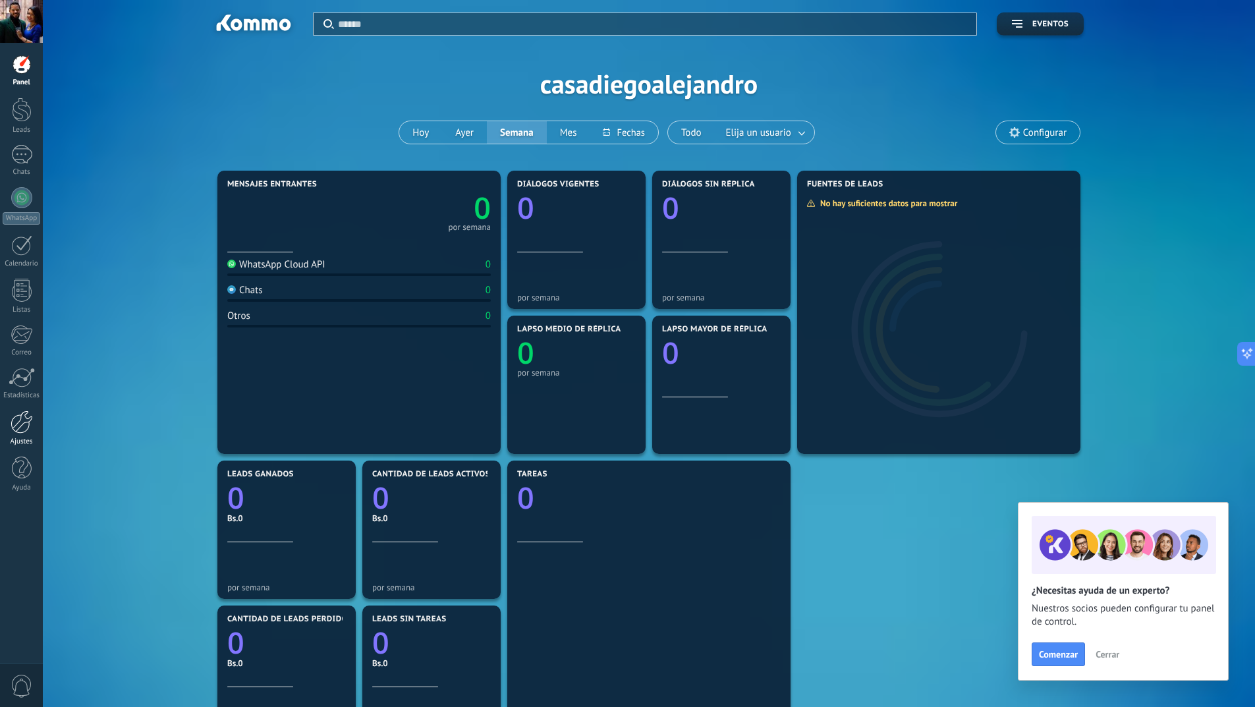
click at [26, 425] on div at bounding box center [22, 421] width 22 height 23
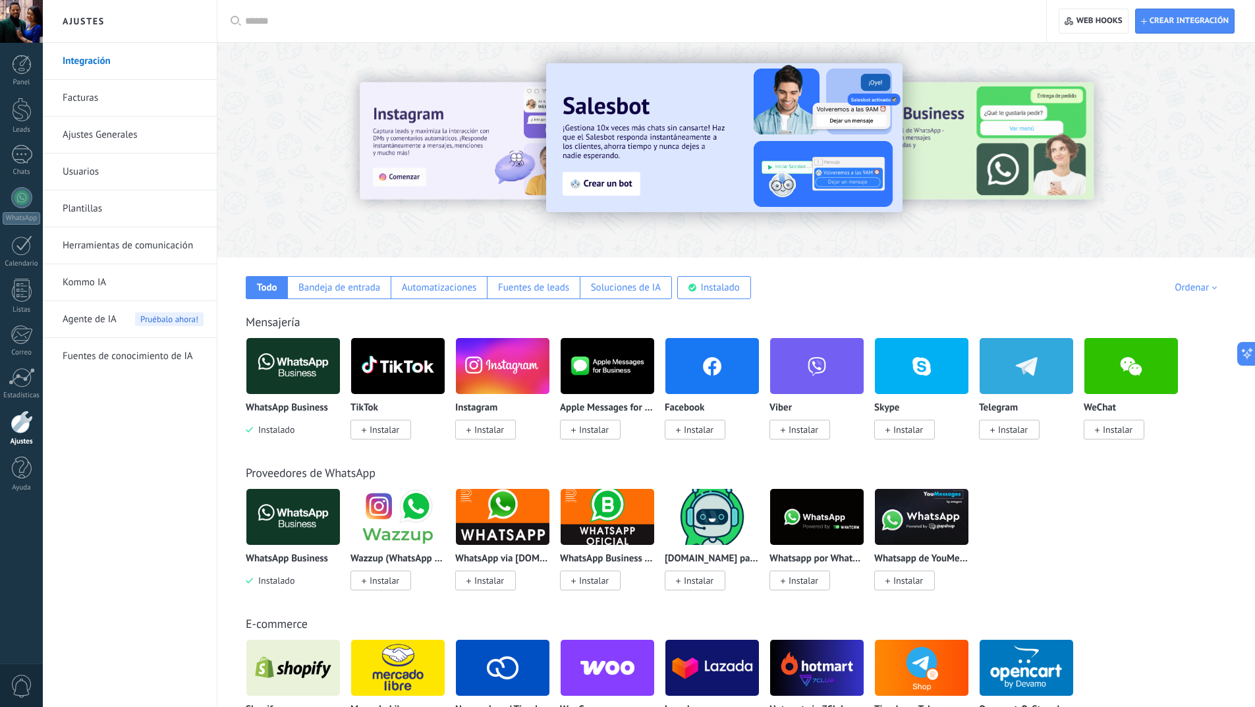
click at [655, 174] on img at bounding box center [724, 137] width 356 height 149
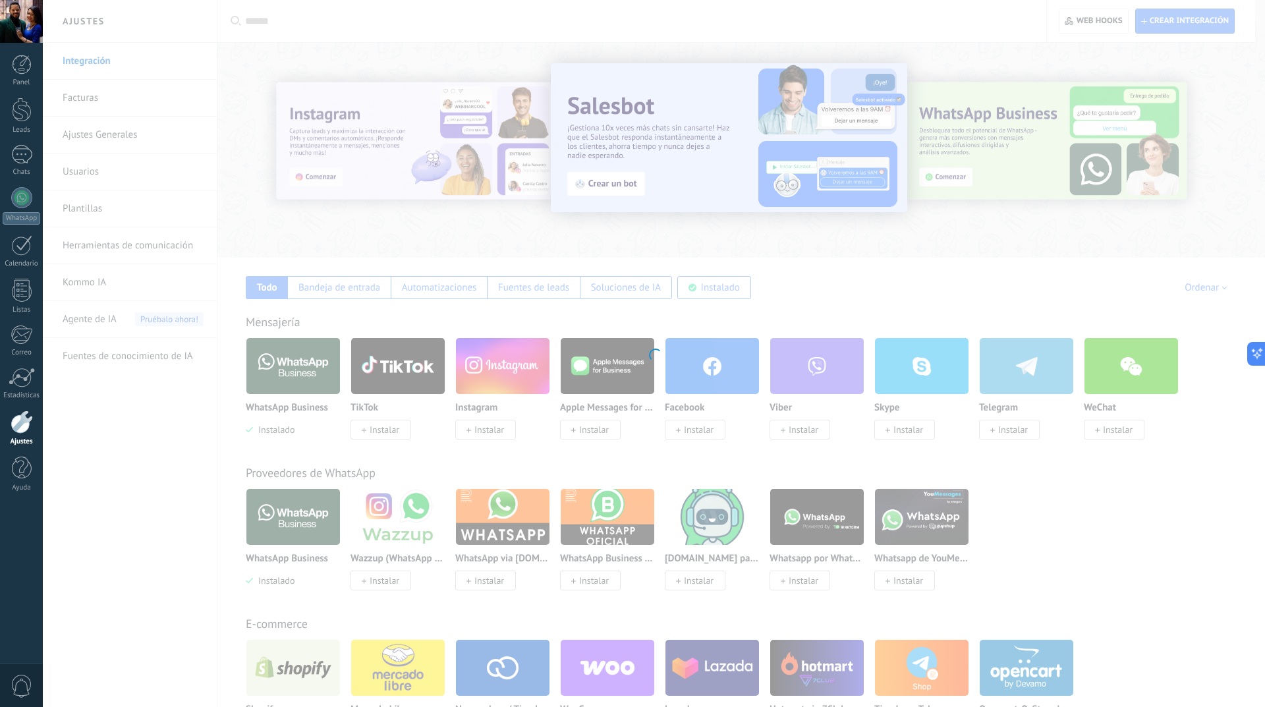
click at [611, 182] on div at bounding box center [654, 353] width 1222 height 707
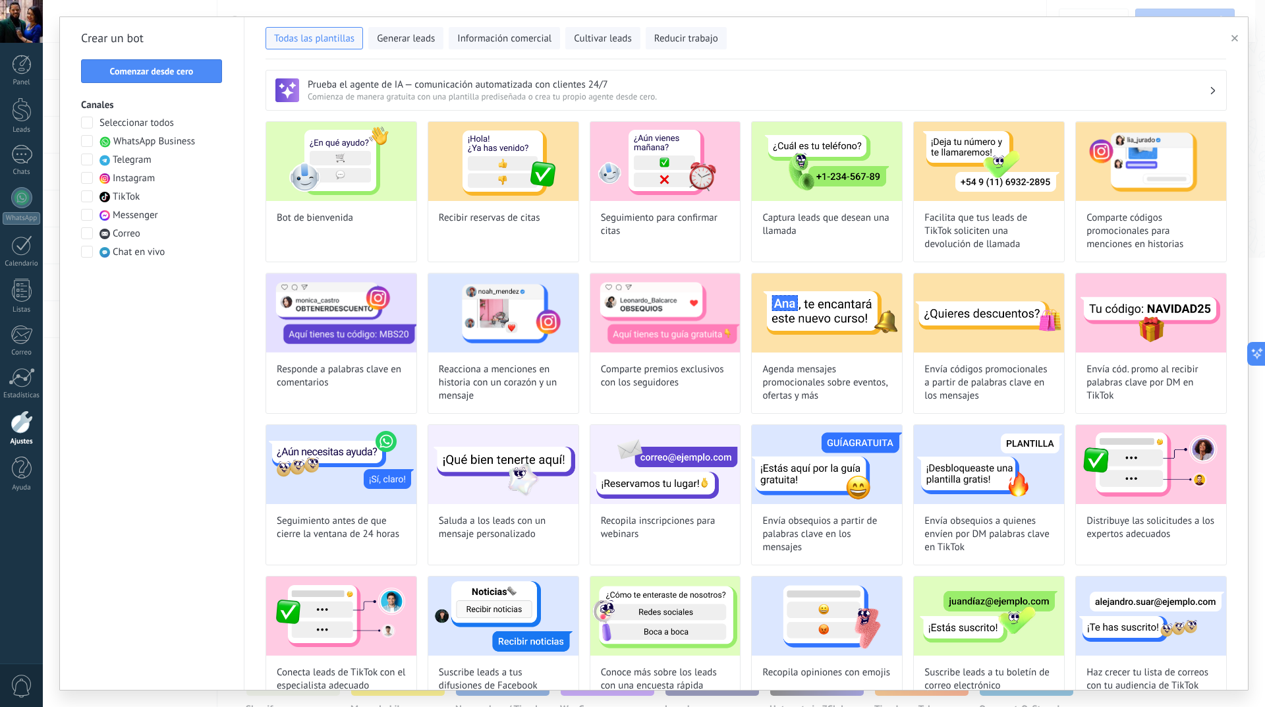
click at [1238, 36] on button "button" at bounding box center [1237, 38] width 22 height 16
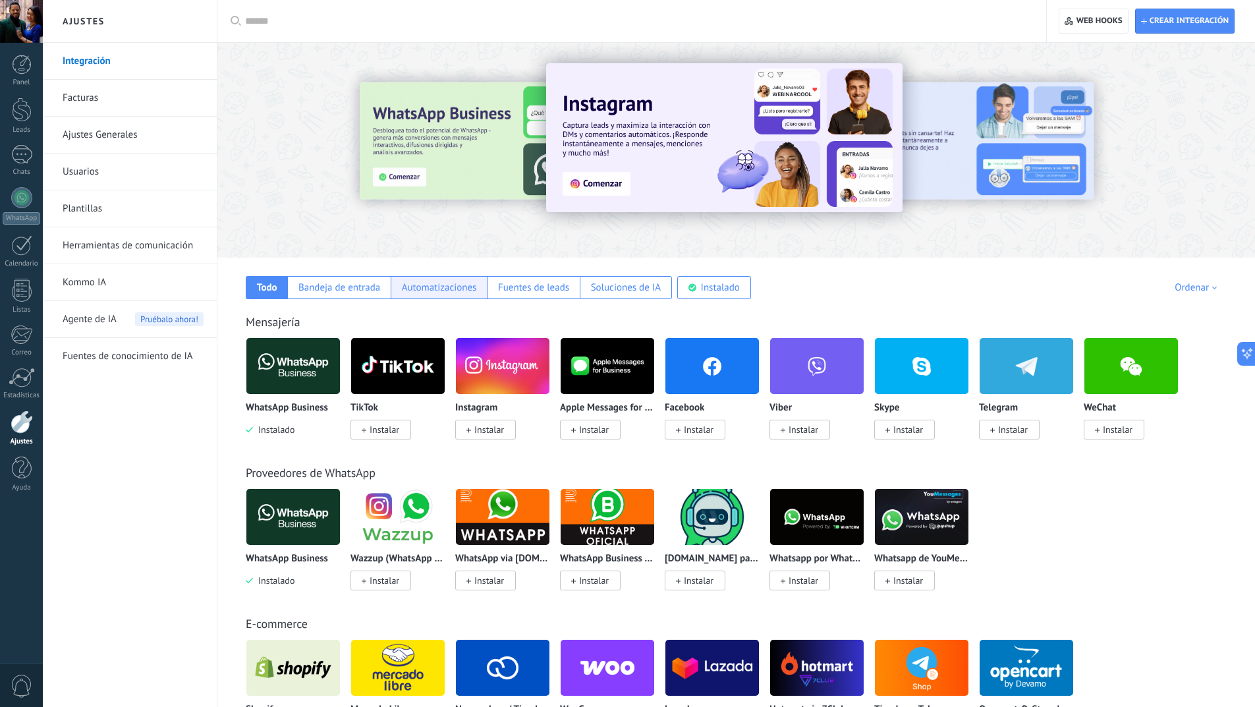
click at [420, 292] on div "Automatizaciones" at bounding box center [439, 287] width 75 height 13
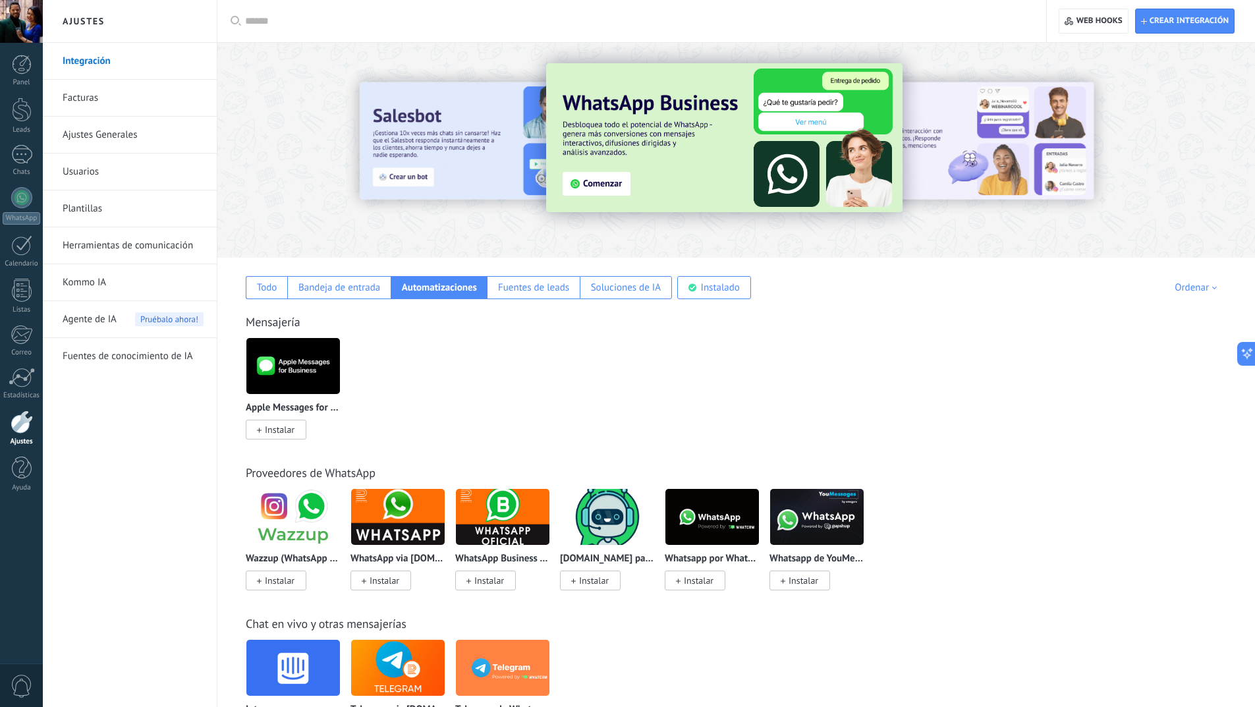
click at [82, 104] on link "Facturas" at bounding box center [133, 98] width 141 height 37
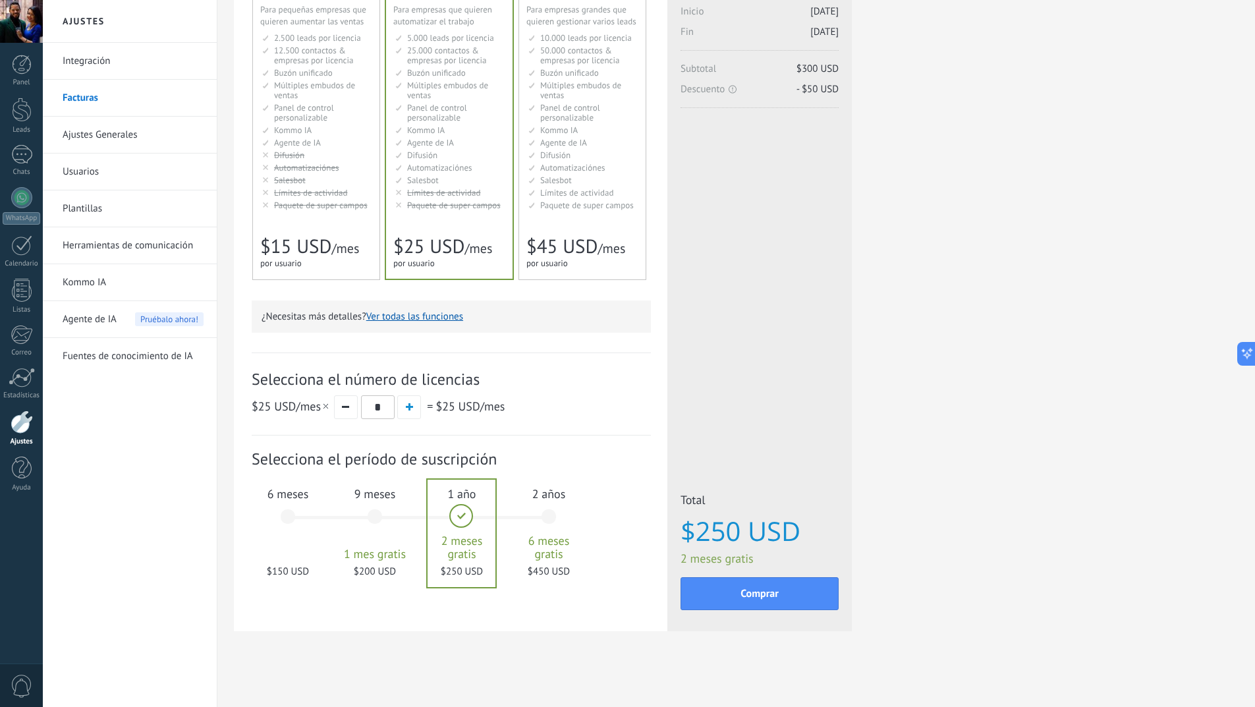
click at [282, 536] on div "6 meses $150 USD" at bounding box center [287, 522] width 71 height 93
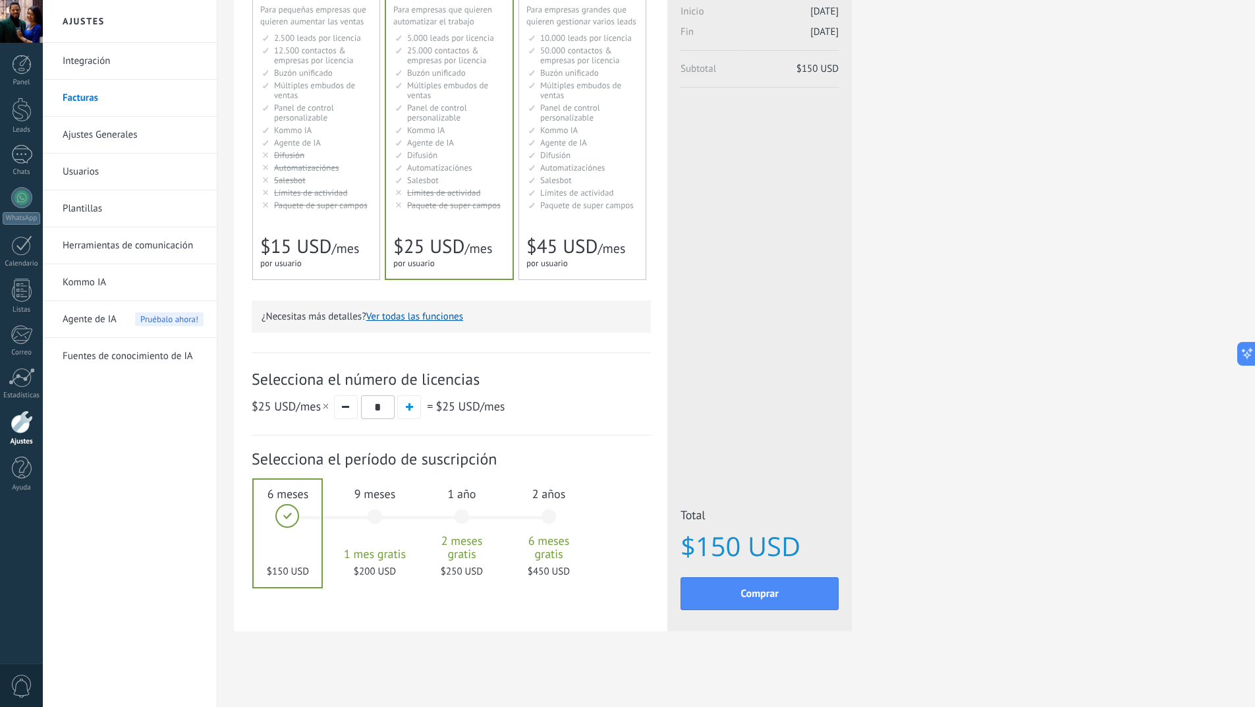
click at [365, 584] on div "Suscripción: Selecciona el período de suscripción 1 mes" at bounding box center [451, 523] width 399 height 177
click at [383, 535] on div "9 meses 1 mes gratis $200 USD" at bounding box center [374, 522] width 71 height 93
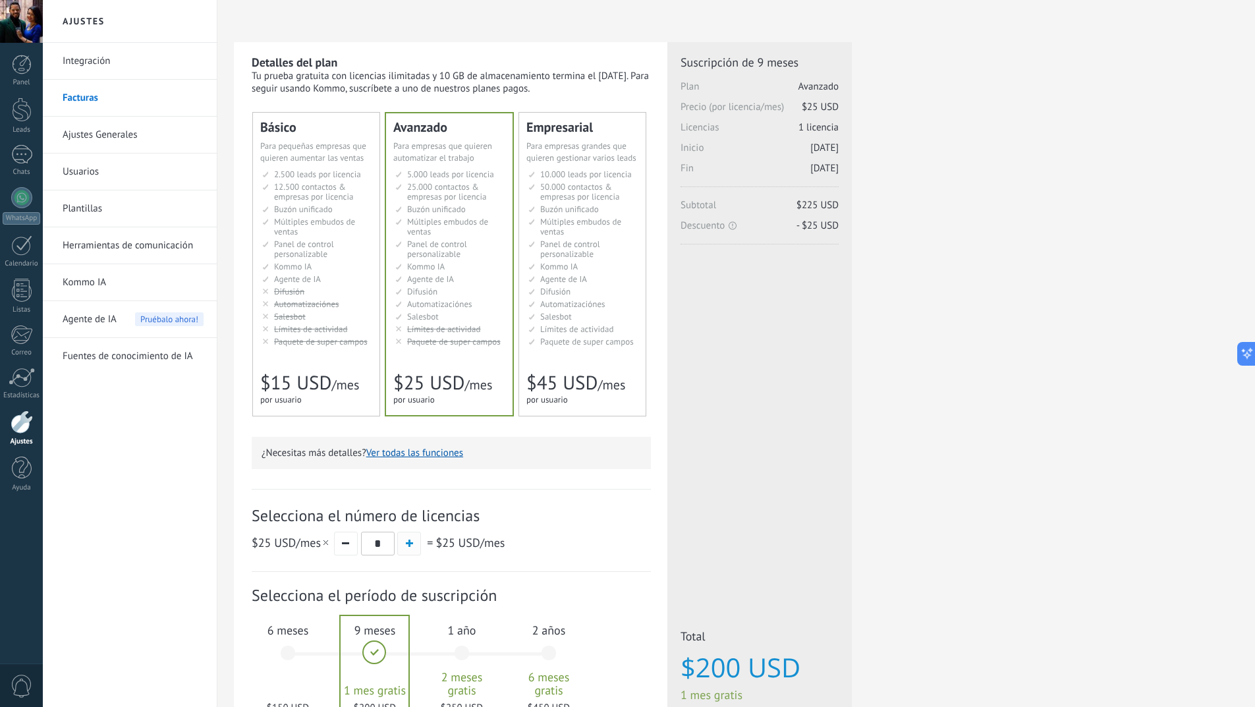
click at [410, 541] on span "button" at bounding box center [409, 542] width 7 height 7
click at [345, 549] on button "button" at bounding box center [346, 544] width 24 height 24
click at [279, 639] on div "6 meses $150 USD" at bounding box center [287, 659] width 71 height 93
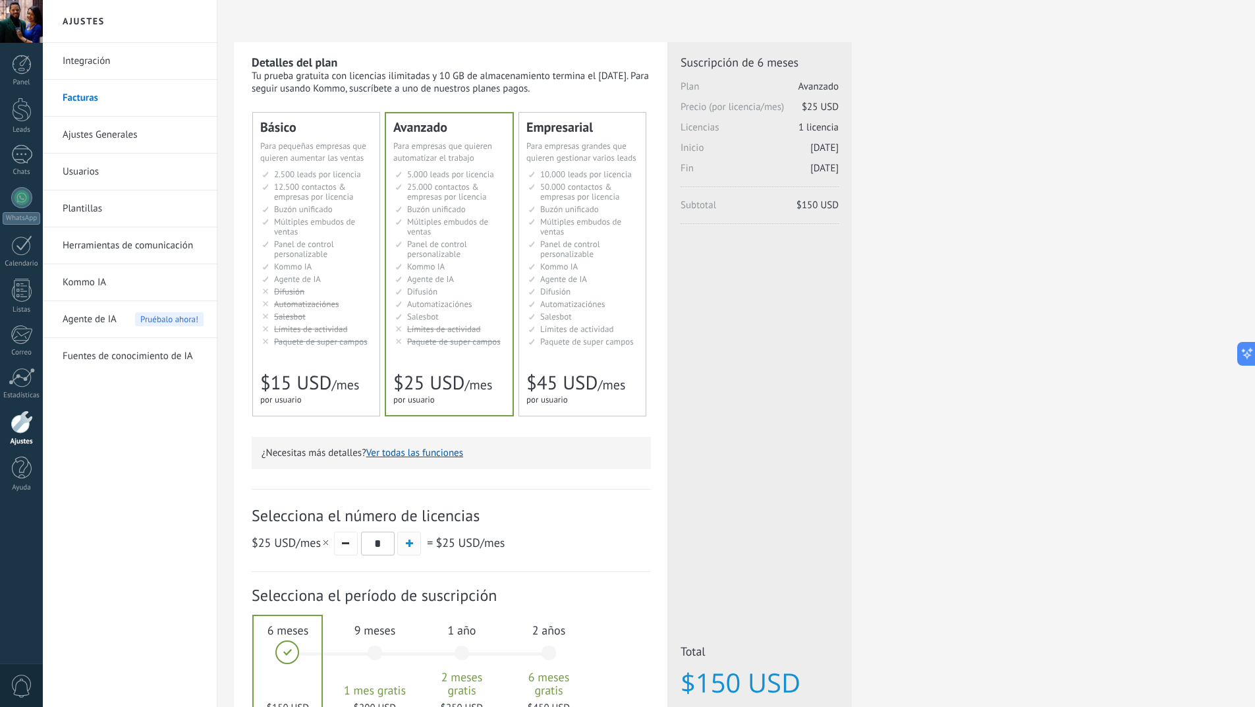
click at [418, 549] on button "button" at bounding box center [409, 544] width 24 height 24
click at [342, 544] on span "button" at bounding box center [345, 543] width 7 height 2
type input "*"
click at [24, 393] on div "Estadísticas" at bounding box center [22, 395] width 38 height 9
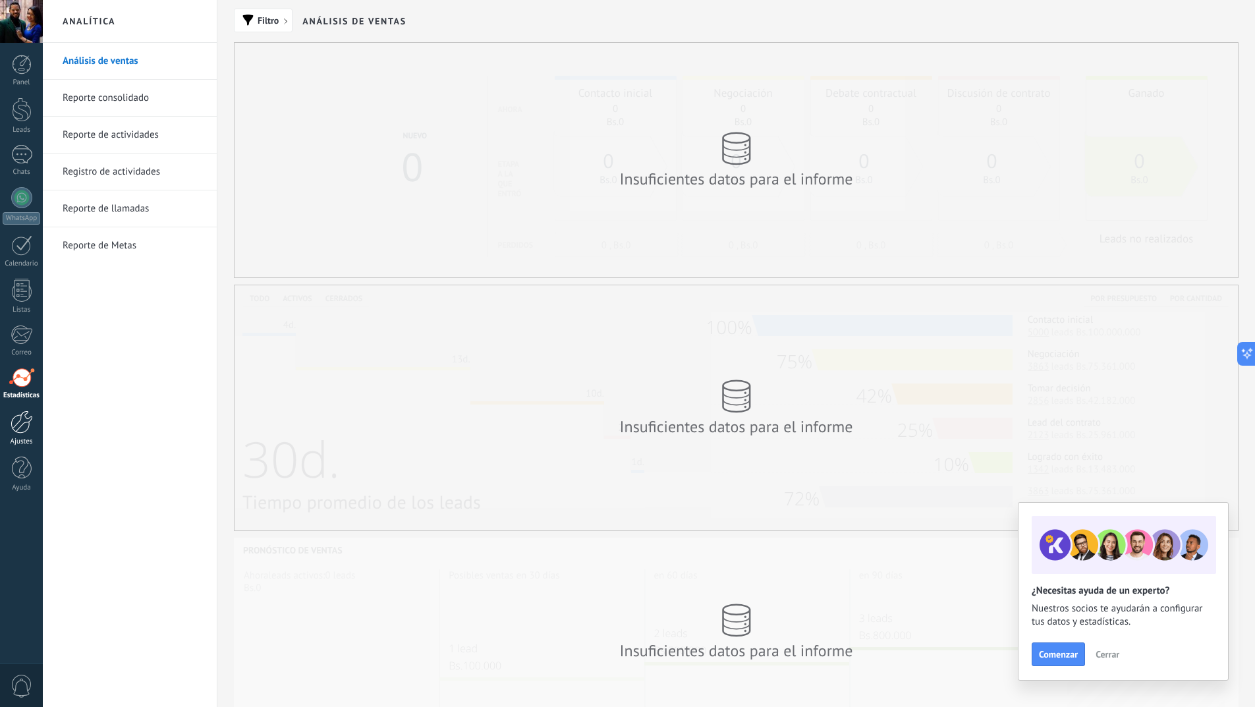
click at [21, 433] on link "Ajustes" at bounding box center [21, 428] width 43 height 36
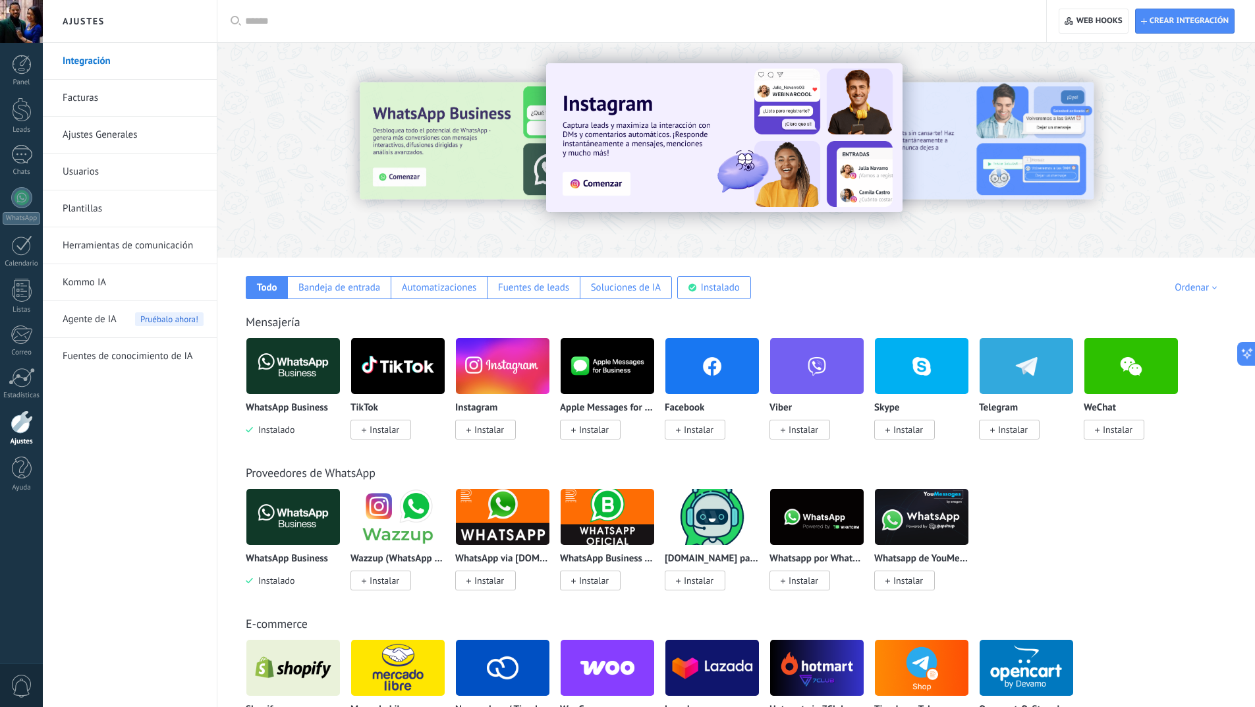
click at [92, 101] on link "Facturas" at bounding box center [133, 98] width 141 height 37
click at [81, 97] on link "Facturas" at bounding box center [133, 98] width 141 height 37
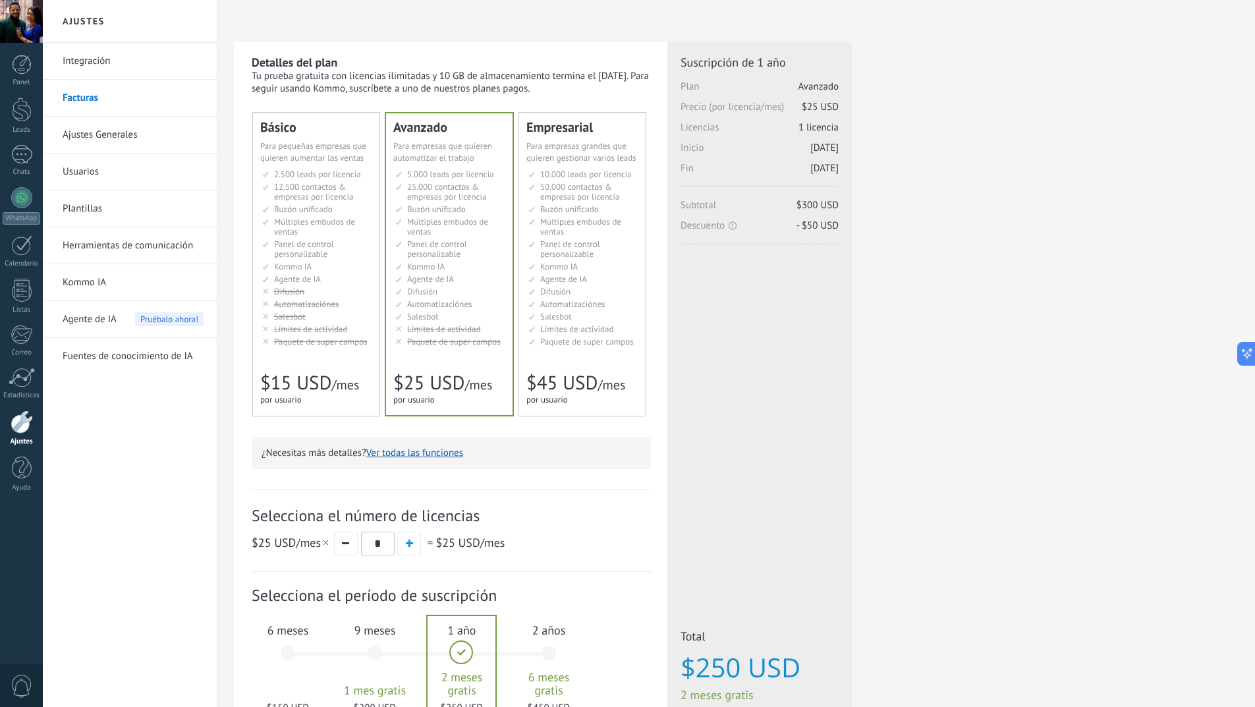
click at [725, 101] on span "Precio (por licencia/mes) $25 USD" at bounding box center [759, 111] width 158 height 20
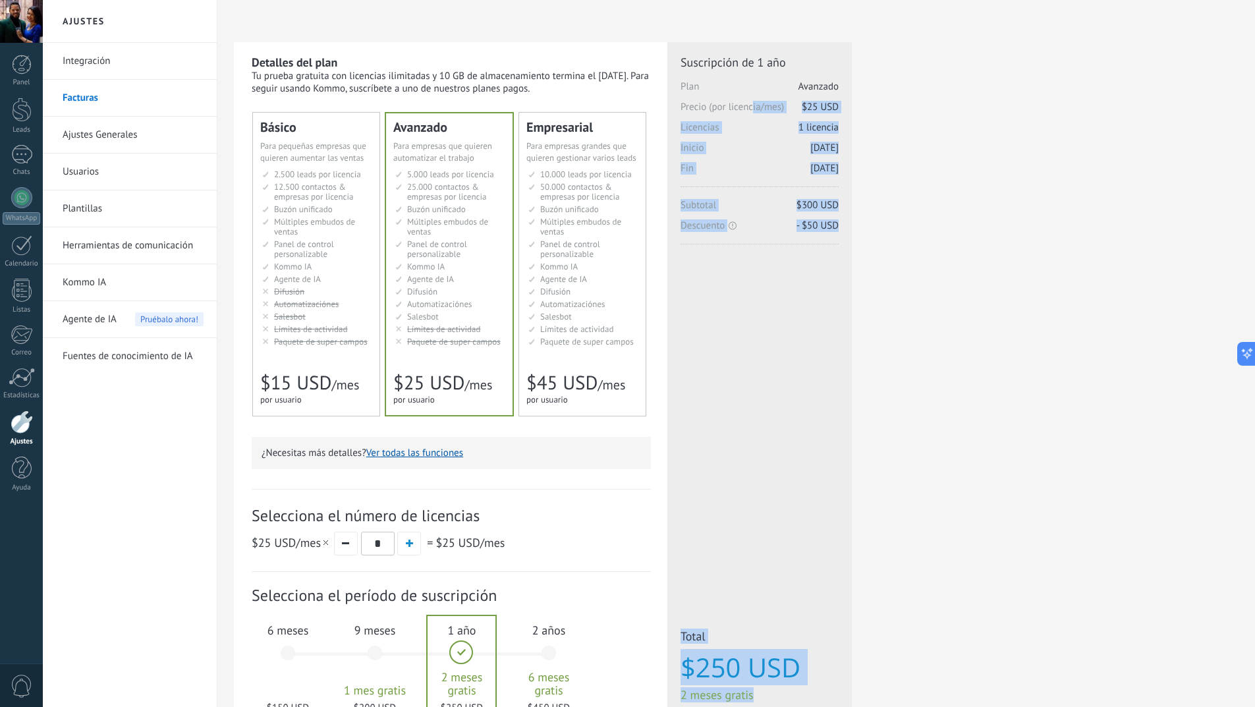
drag, startPoint x: 727, startPoint y: 101, endPoint x: 858, endPoint y: 101, distance: 131.1
click at [858, 101] on div "Detalles del plan Tu prueba gratuita con licencias ilimitadas y 10 GB de almace…" at bounding box center [736, 421] width 1005 height 758
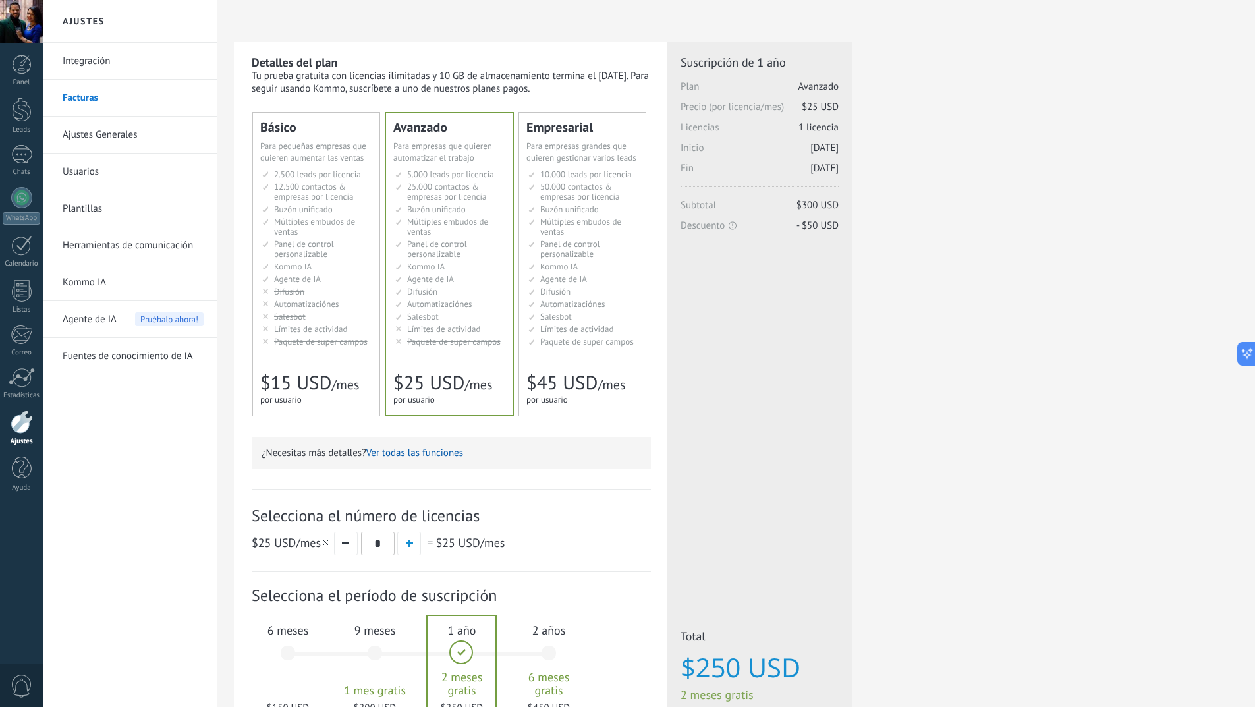
click at [859, 102] on div "Detalles del plan Tu prueba gratuita con licencias ilimitadas y 10 GB de almace…" at bounding box center [736, 421] width 1005 height 758
click at [354, 317] on li "Salesbot Salesbot Salesbot Salesbot Salesbot Salesbot Salesbot" at bounding box center [317, 317] width 110 height 10
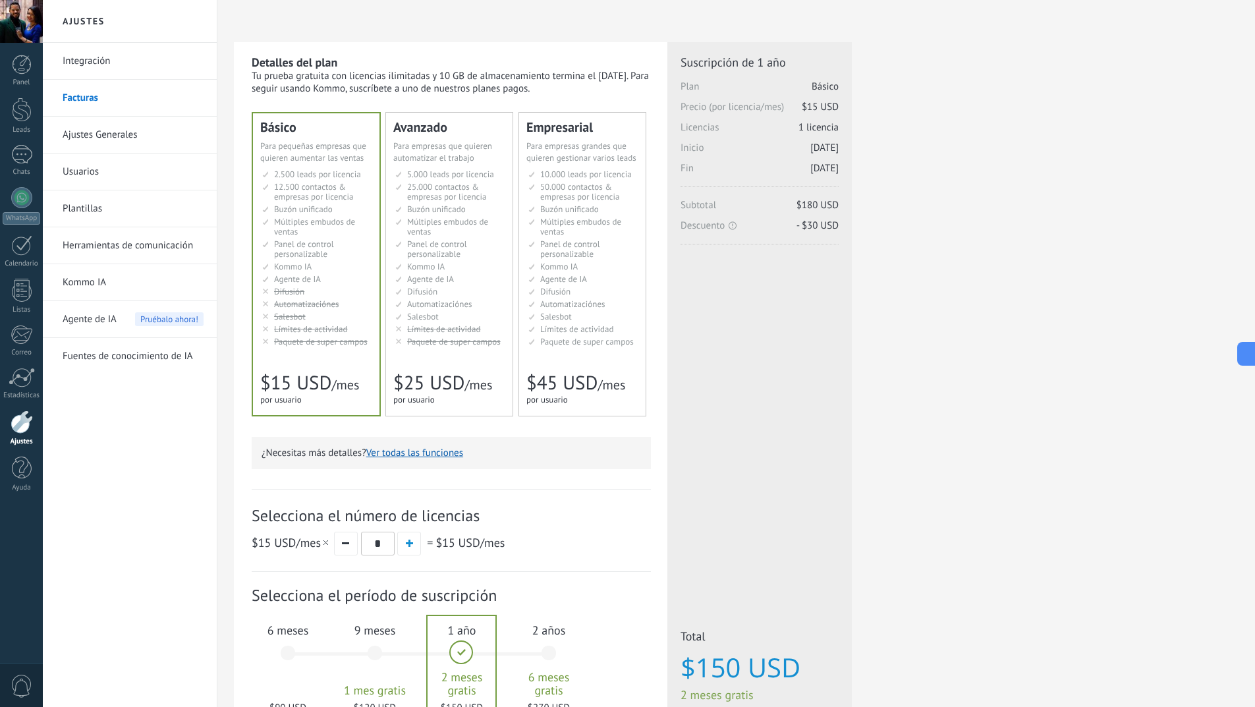
click at [444, 350] on div "Avanzado Для автоматизации сделок в растущей компании For growing businesses th…" at bounding box center [449, 264] width 126 height 303
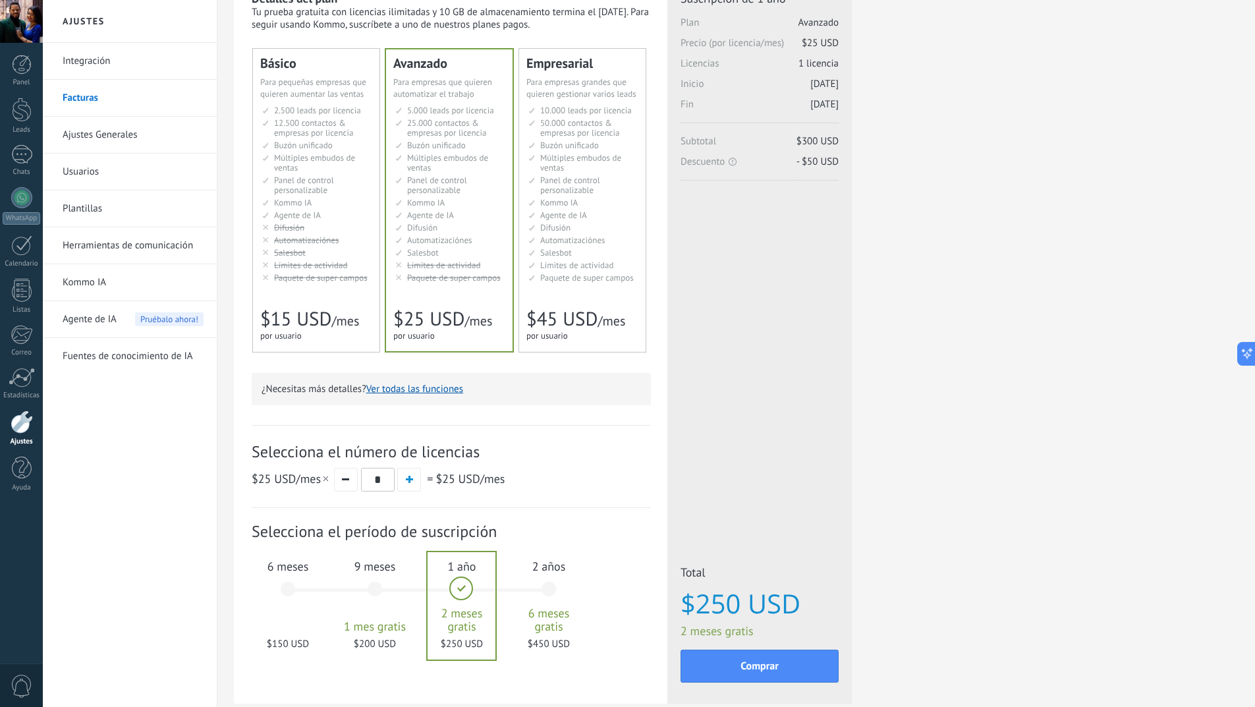
scroll to position [137, 0]
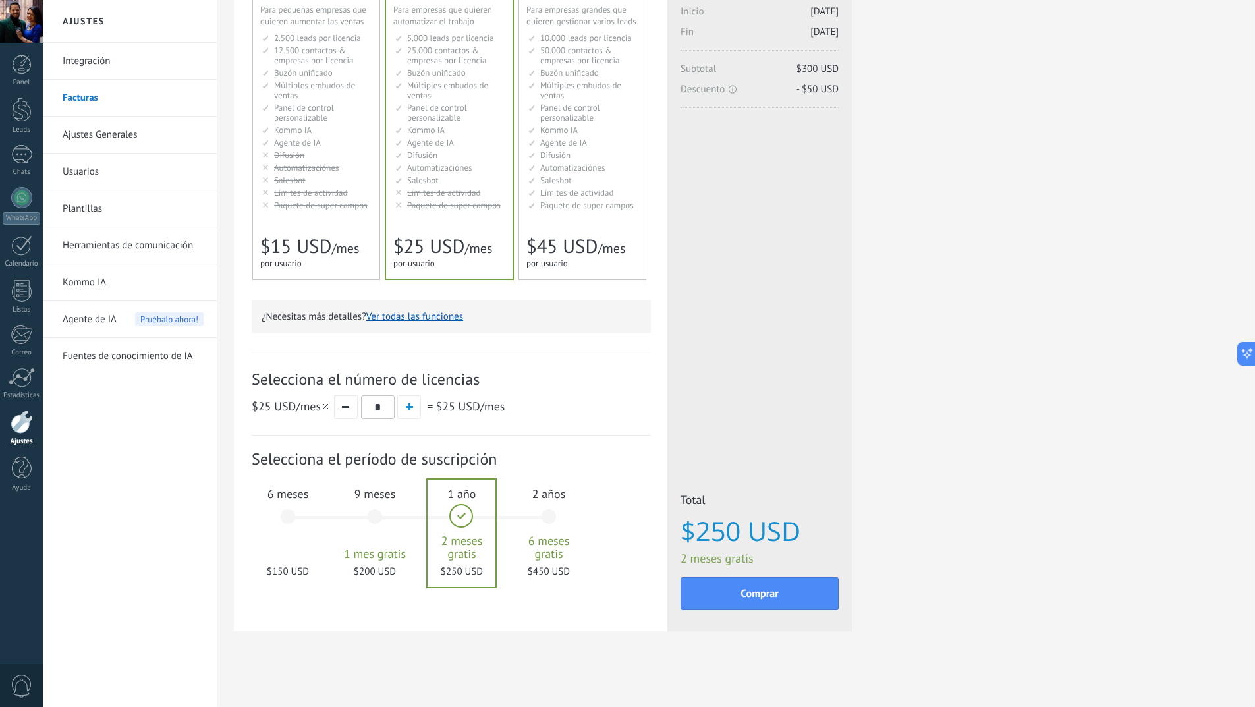
click at [362, 507] on div "9 meses 1 mes gratis $200 USD" at bounding box center [374, 522] width 71 height 93
click at [302, 513] on div "6 meses $150 USD" at bounding box center [287, 522] width 71 height 93
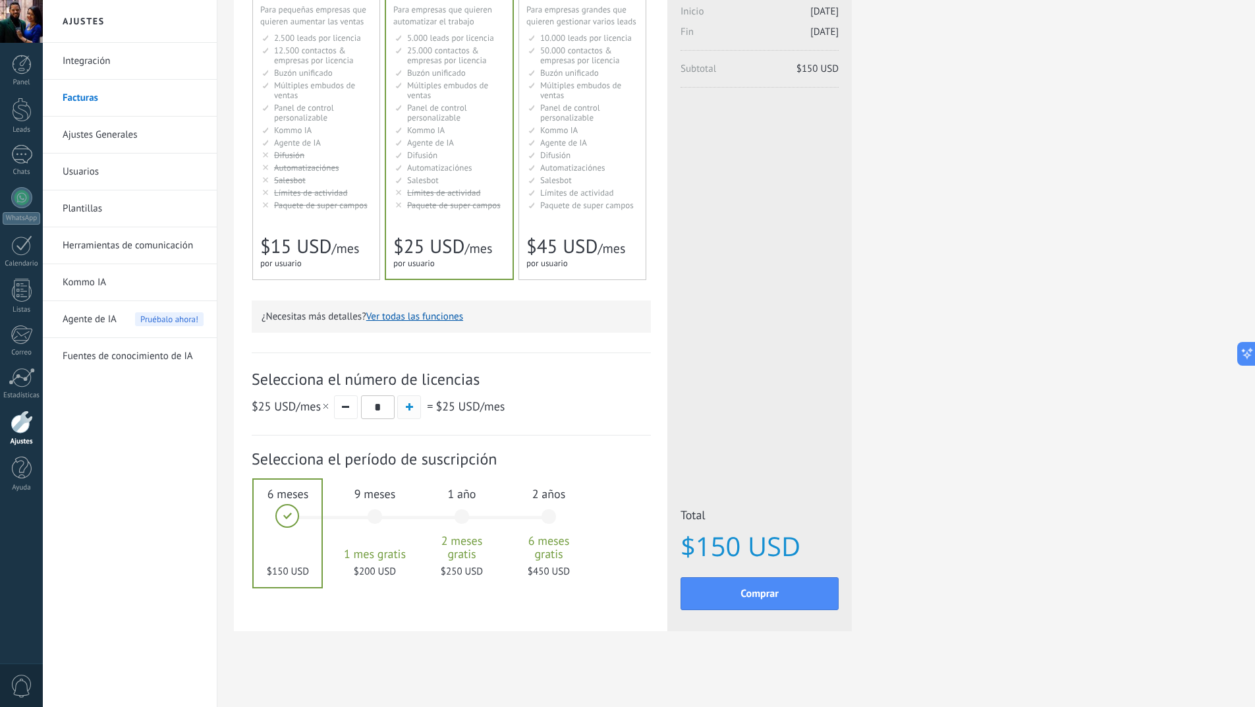
click at [407, 416] on button "button" at bounding box center [409, 407] width 24 height 24
click at [412, 414] on button "button" at bounding box center [409, 407] width 24 height 24
click at [352, 412] on button "button" at bounding box center [346, 407] width 24 height 24
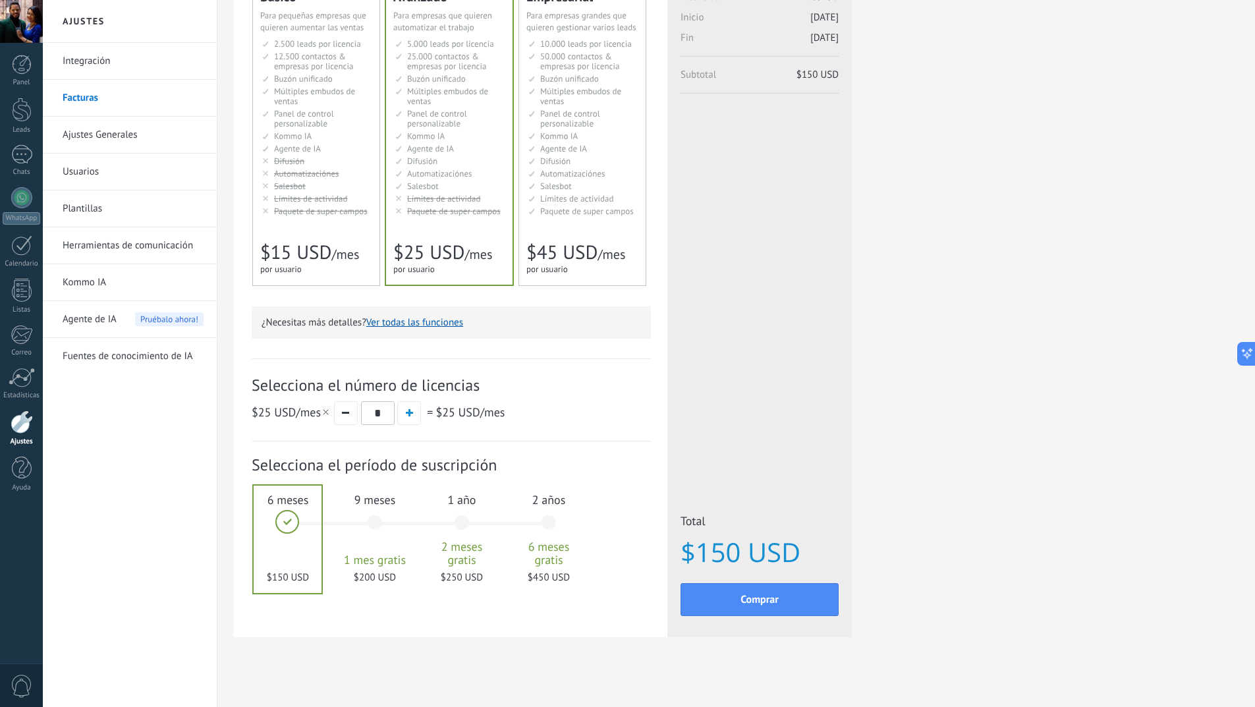
scroll to position [132, 0]
click at [287, 519] on div at bounding box center [288, 537] width 68 height 107
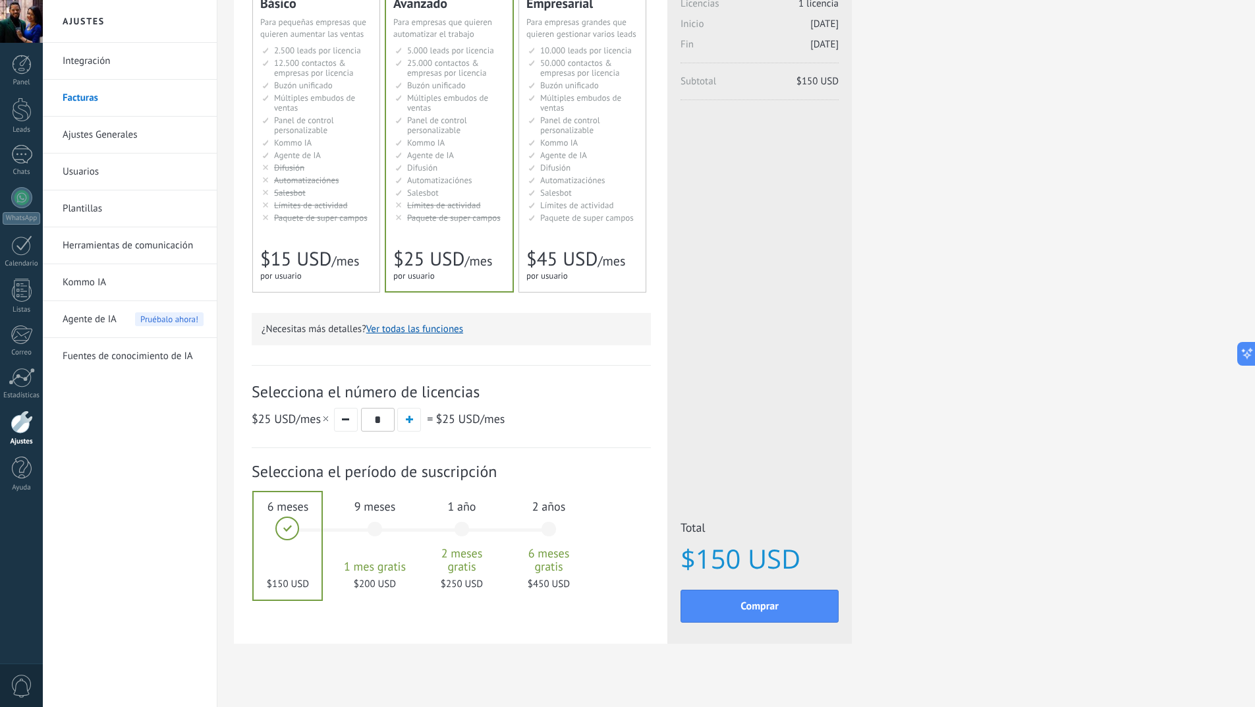
scroll to position [137, 0]
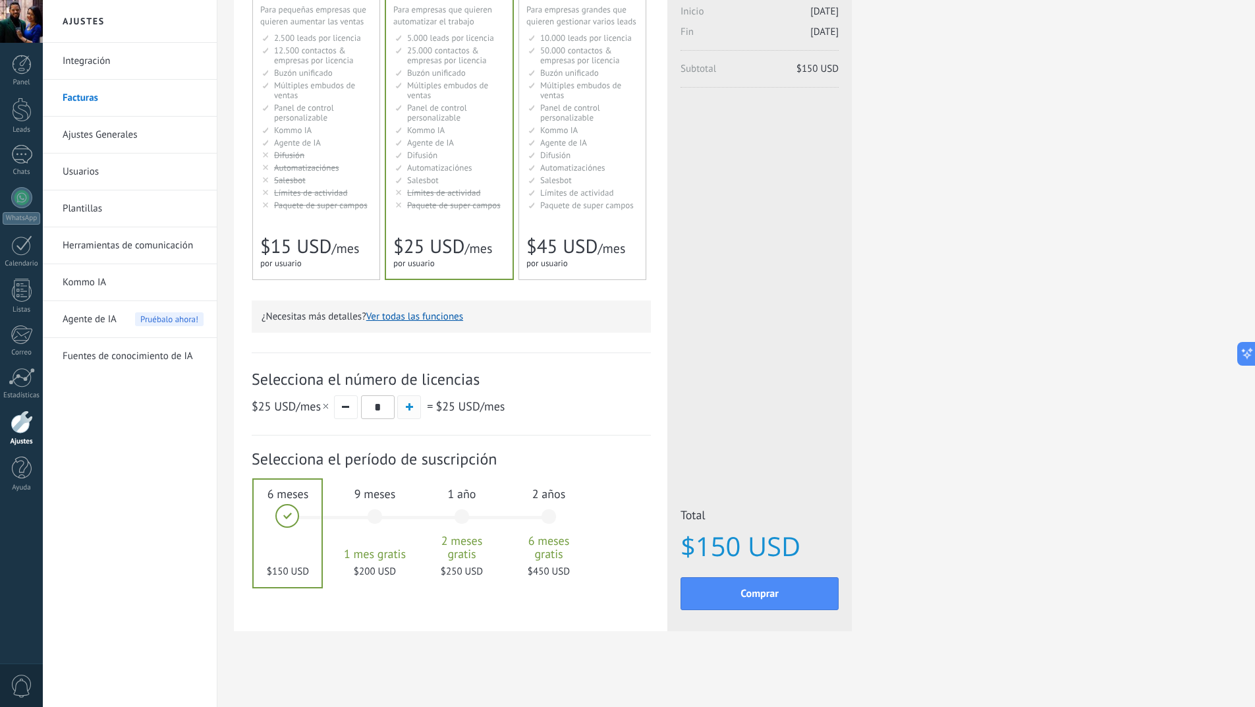
click at [404, 408] on button "button" at bounding box center [409, 407] width 24 height 24
click at [345, 408] on button "button" at bounding box center [346, 407] width 24 height 24
click at [413, 415] on button "button" at bounding box center [409, 407] width 24 height 24
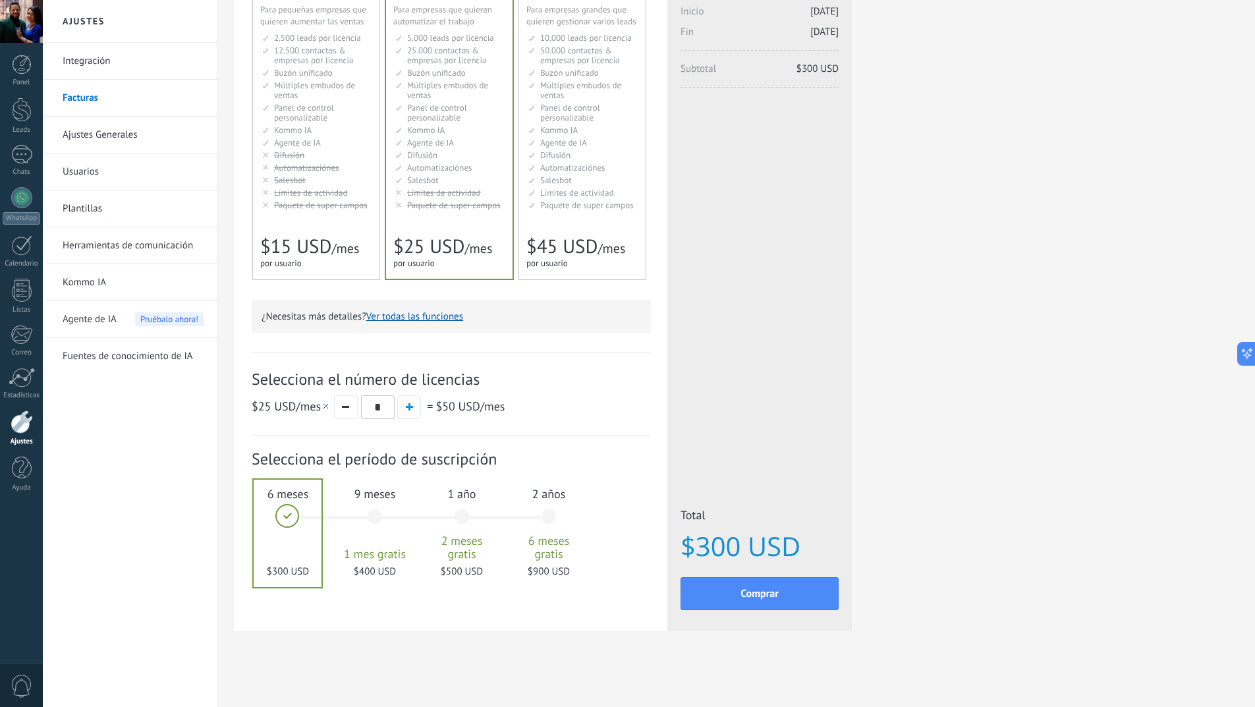
click at [413, 415] on button "button" at bounding box center [409, 407] width 24 height 24
type input "*"
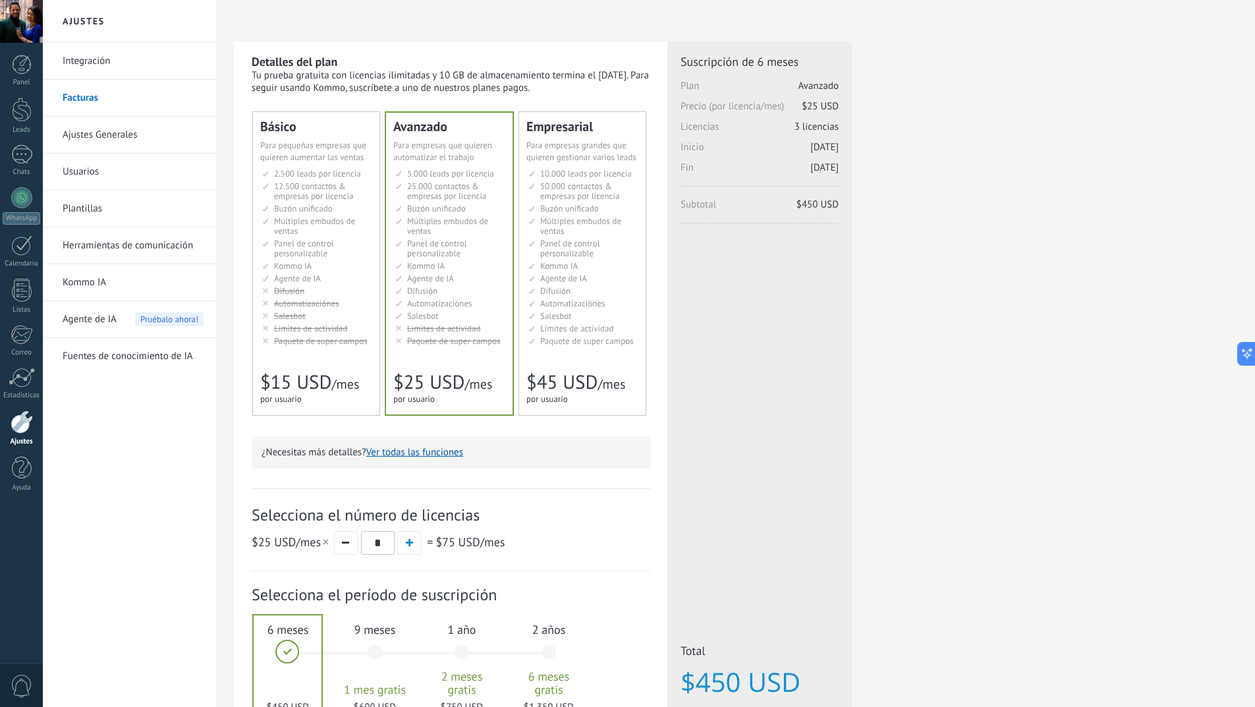
scroll to position [0, 0]
click at [121, 331] on div "Agente de IA Pruébalo ahora!" at bounding box center [133, 319] width 141 height 37
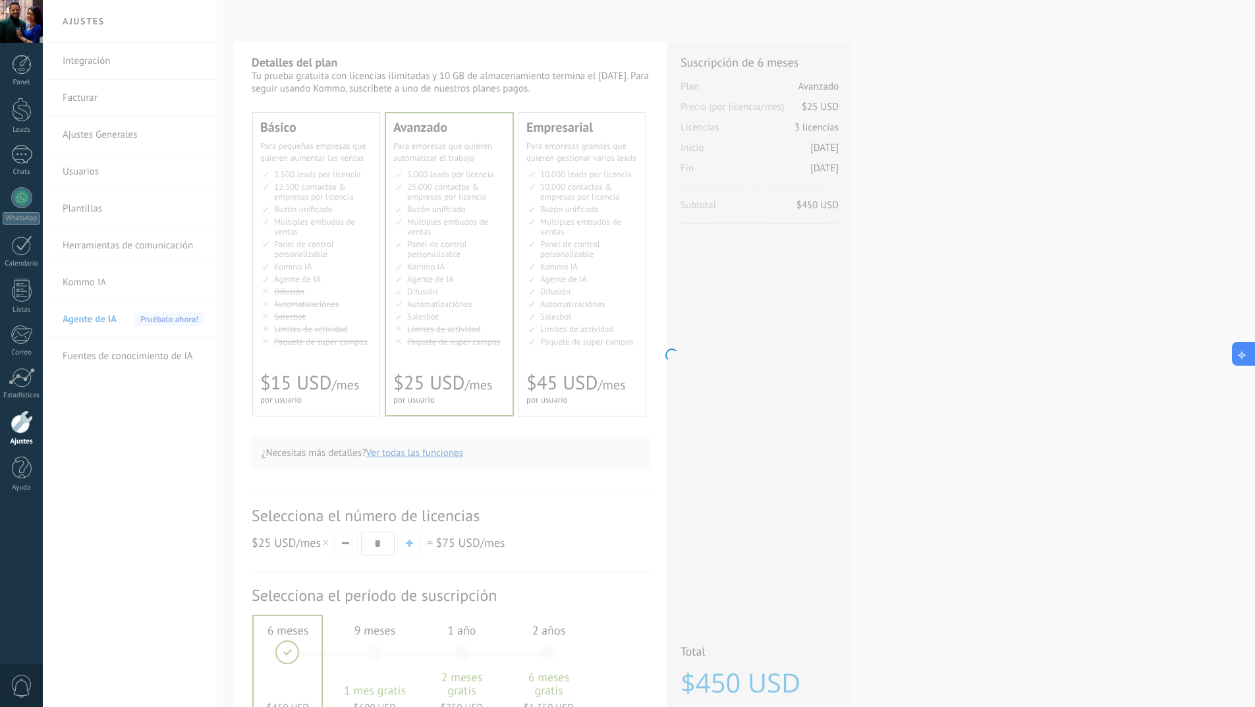
click at [1246, 353] on icon at bounding box center [1242, 353] width 14 height 14
click at [1141, 629] on textarea at bounding box center [1140, 640] width 148 height 47
type textarea "***"
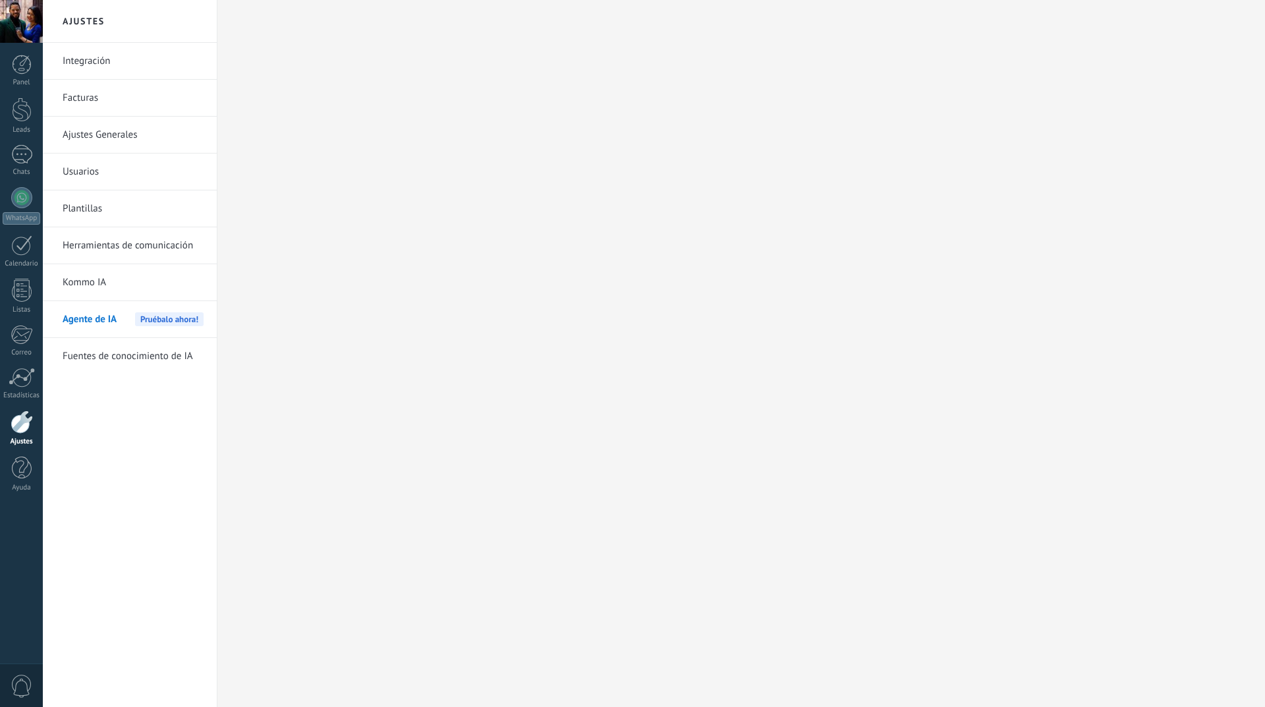
click at [37, 585] on div "Panel Leads Chats WhatsApp Clientes" at bounding box center [43, 353] width 86 height 621
click at [0, 559] on div "Panel Leads Chats WhatsApp Clientes" at bounding box center [43, 353] width 86 height 621
click at [29, 373] on div at bounding box center [22, 378] width 26 height 20
click at [20, 73] on div at bounding box center [22, 65] width 20 height 20
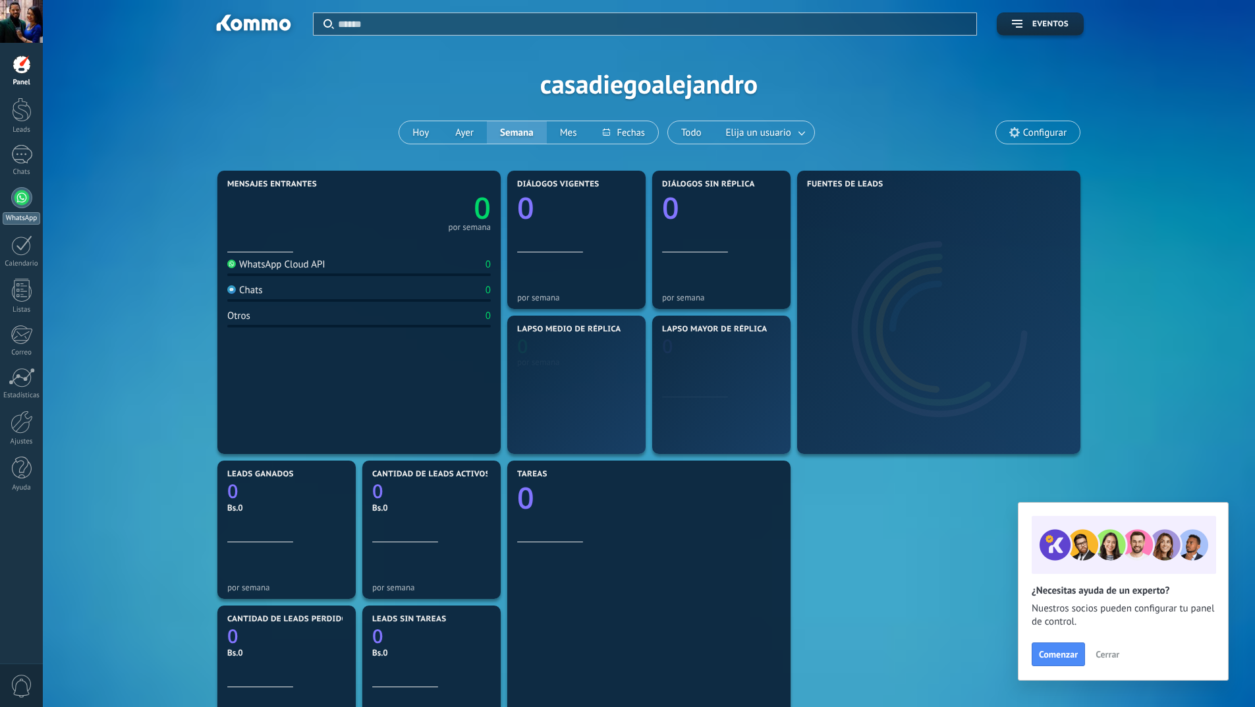
click at [31, 213] on div "WhatsApp" at bounding box center [22, 218] width 38 height 13
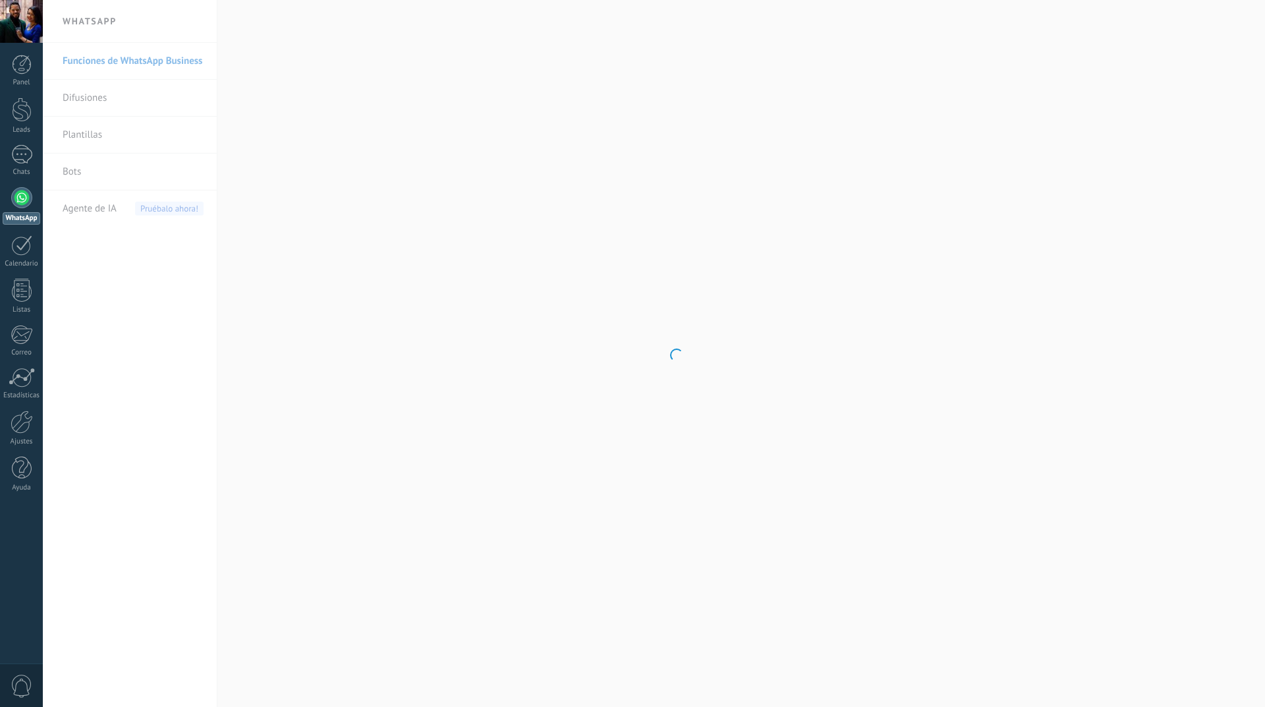
click at [94, 99] on body ".abccls-1,.abccls-2{fill-rule:evenodd}.abccls-2{fill:#fff} .abfcls-1{fill:none}…" at bounding box center [632, 353] width 1265 height 707
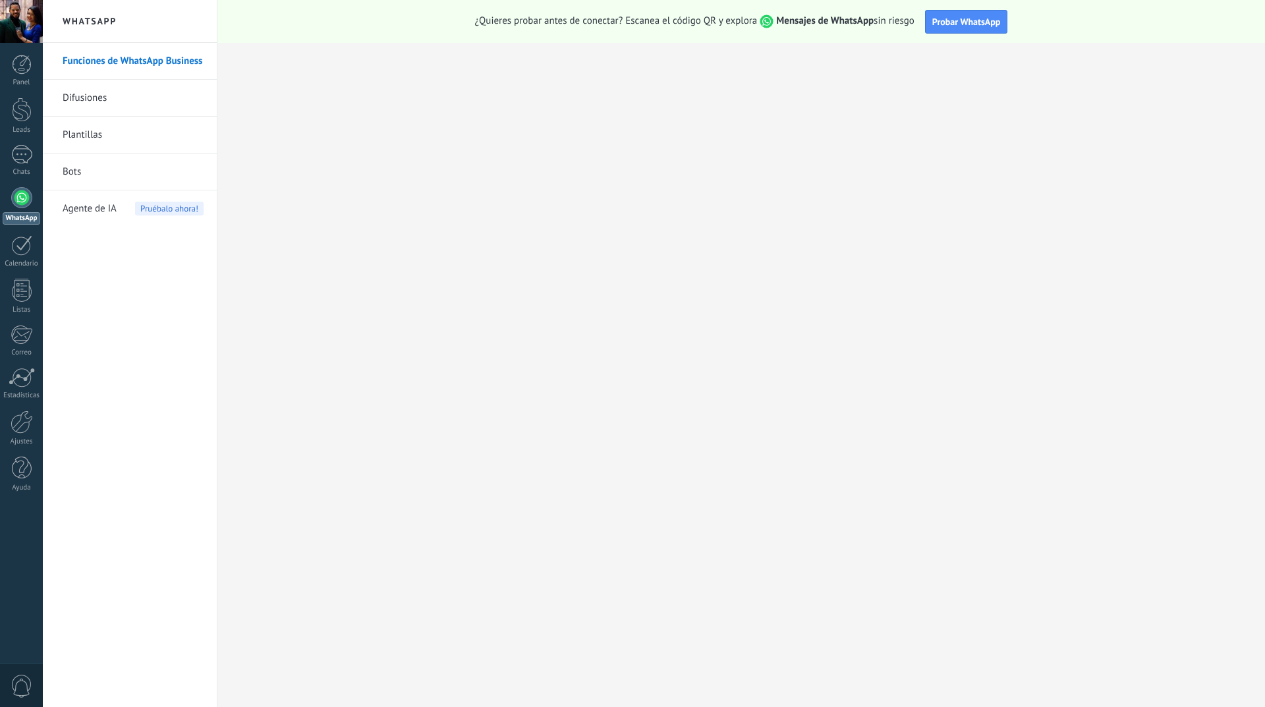
click at [96, 99] on link "Difusiones" at bounding box center [133, 98] width 141 height 37
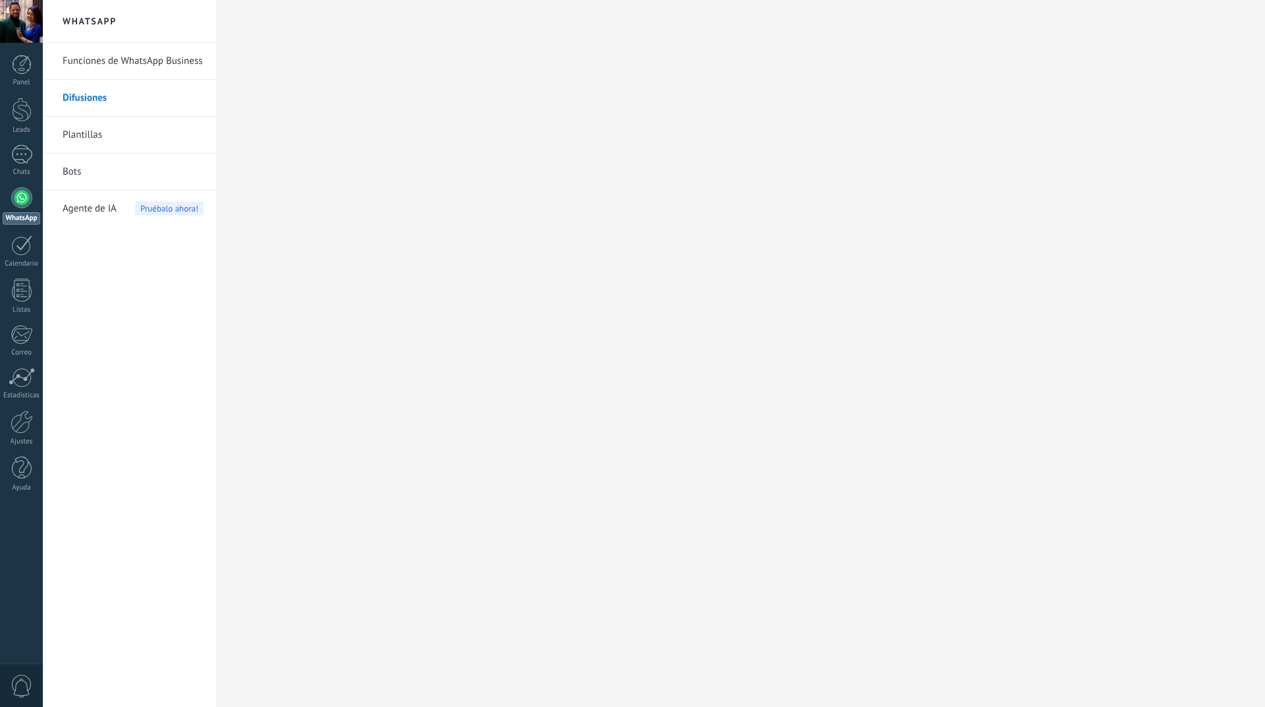
click at [84, 179] on link "Bots" at bounding box center [133, 171] width 141 height 37
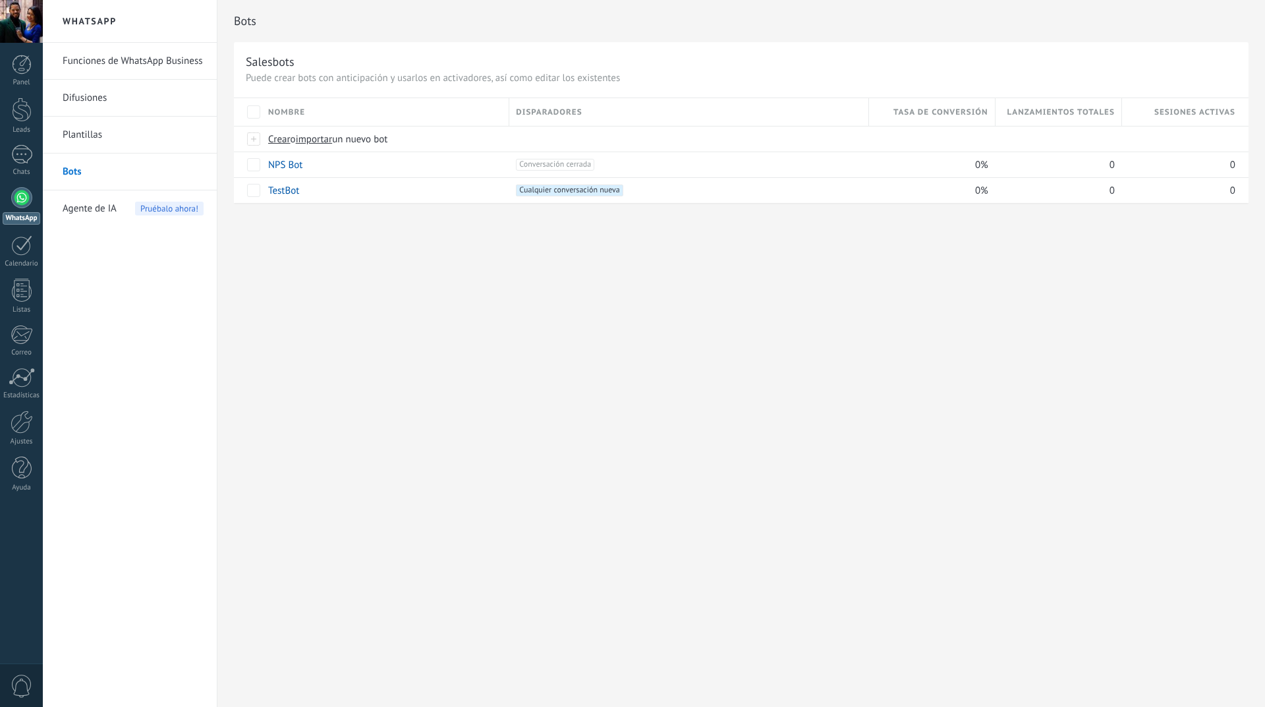
click at [92, 99] on link "Difusiones" at bounding box center [133, 98] width 141 height 37
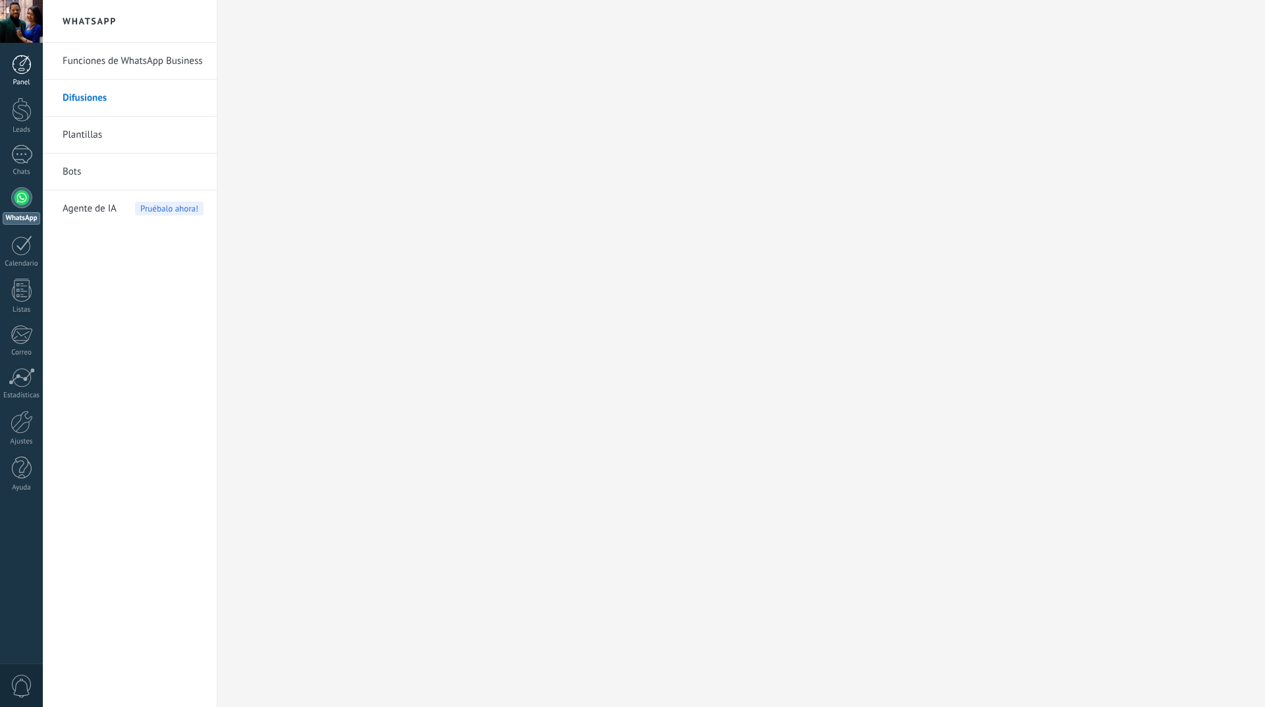
click at [28, 79] on div "Panel" at bounding box center [22, 82] width 38 height 9
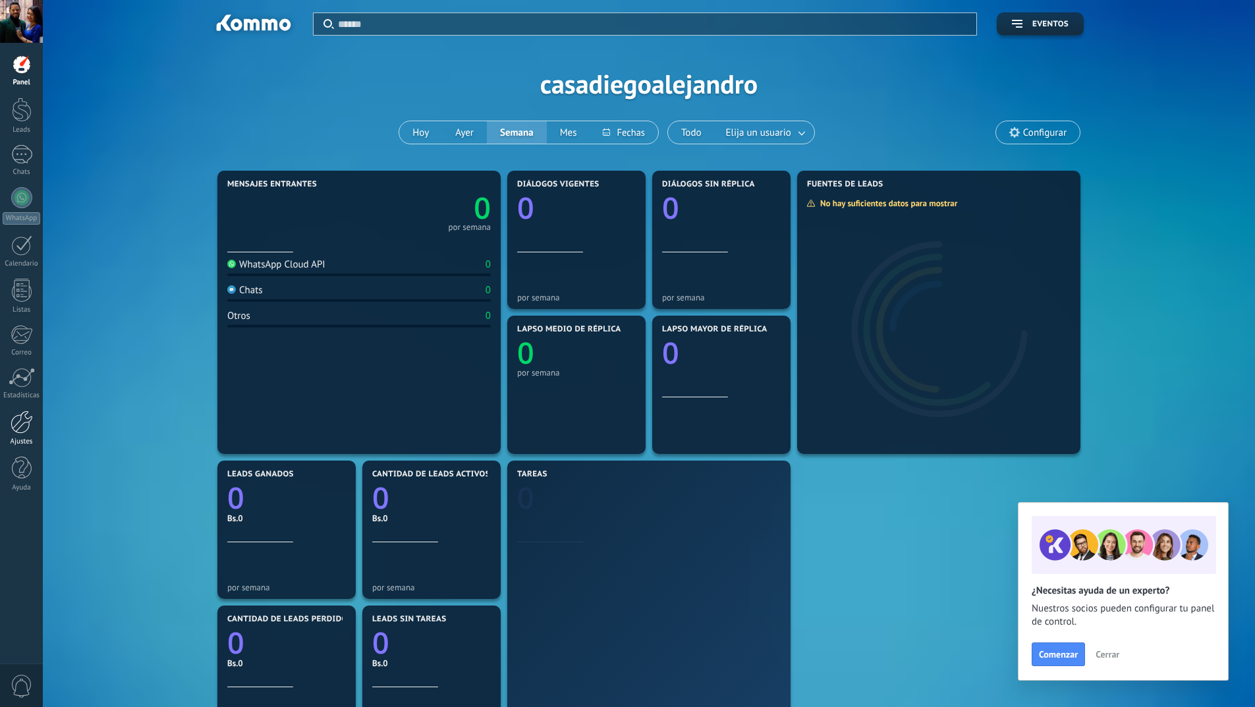
click at [29, 431] on div at bounding box center [22, 421] width 22 height 23
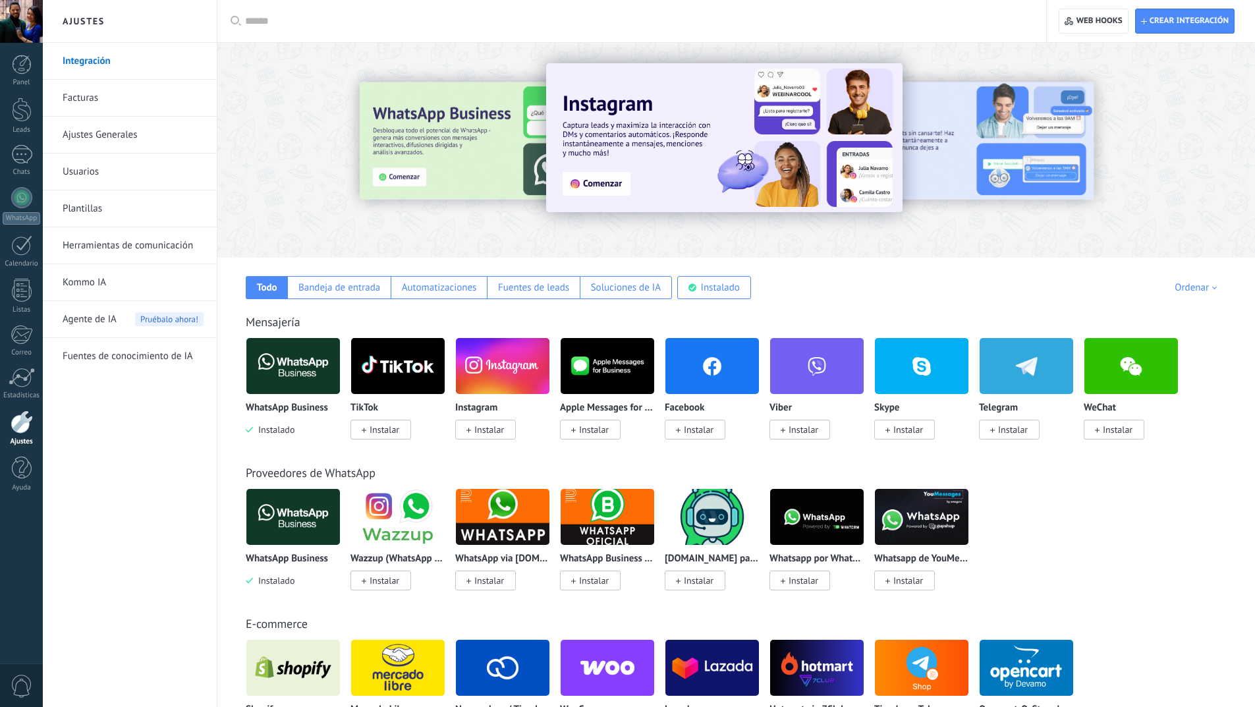
click at [82, 101] on link "Facturas" at bounding box center [133, 98] width 141 height 37
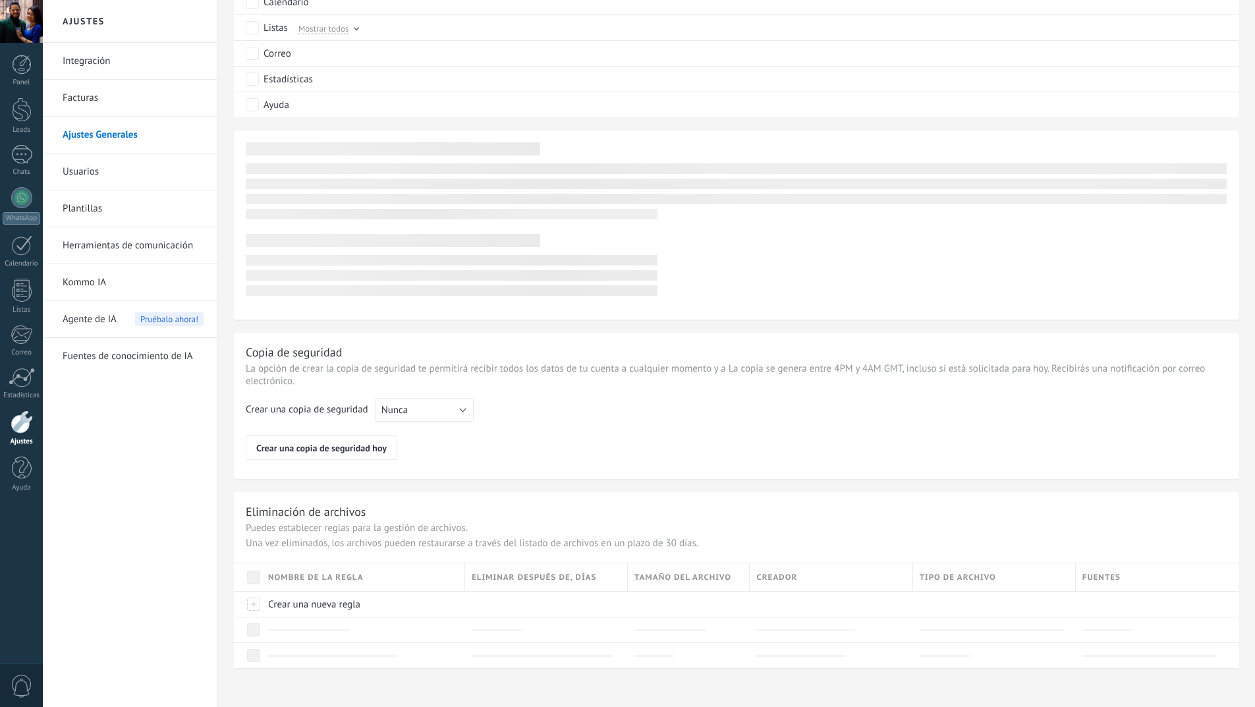
scroll to position [809, 0]
click at [119, 255] on link "Herramientas de comunicación" at bounding box center [133, 245] width 141 height 37
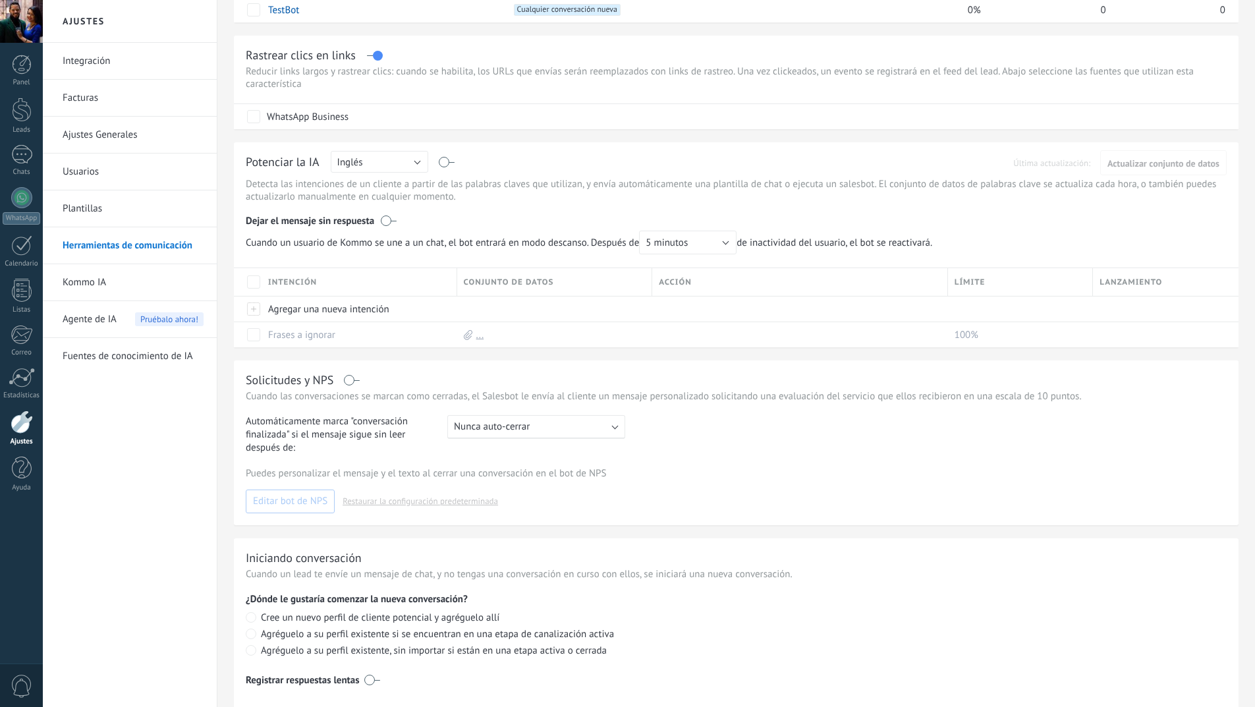
scroll to position [269, 0]
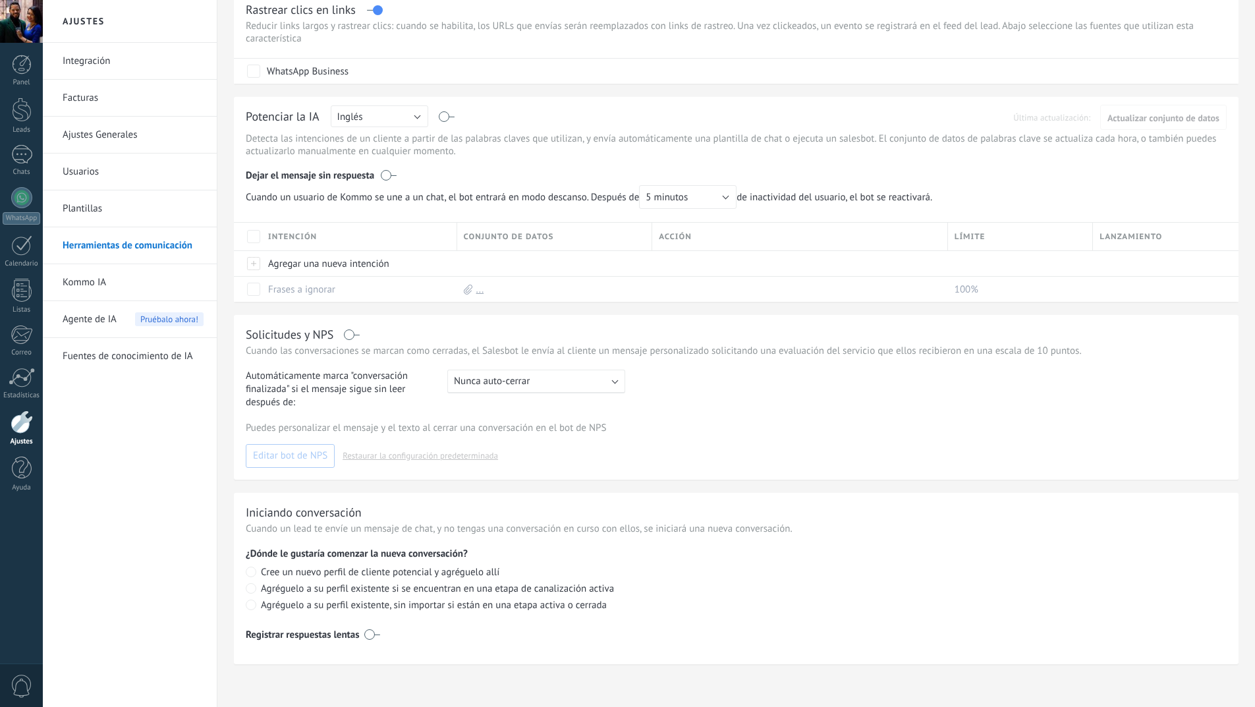
click at [112, 364] on link "Fuentes de conocimiento de IA" at bounding box center [133, 356] width 141 height 37
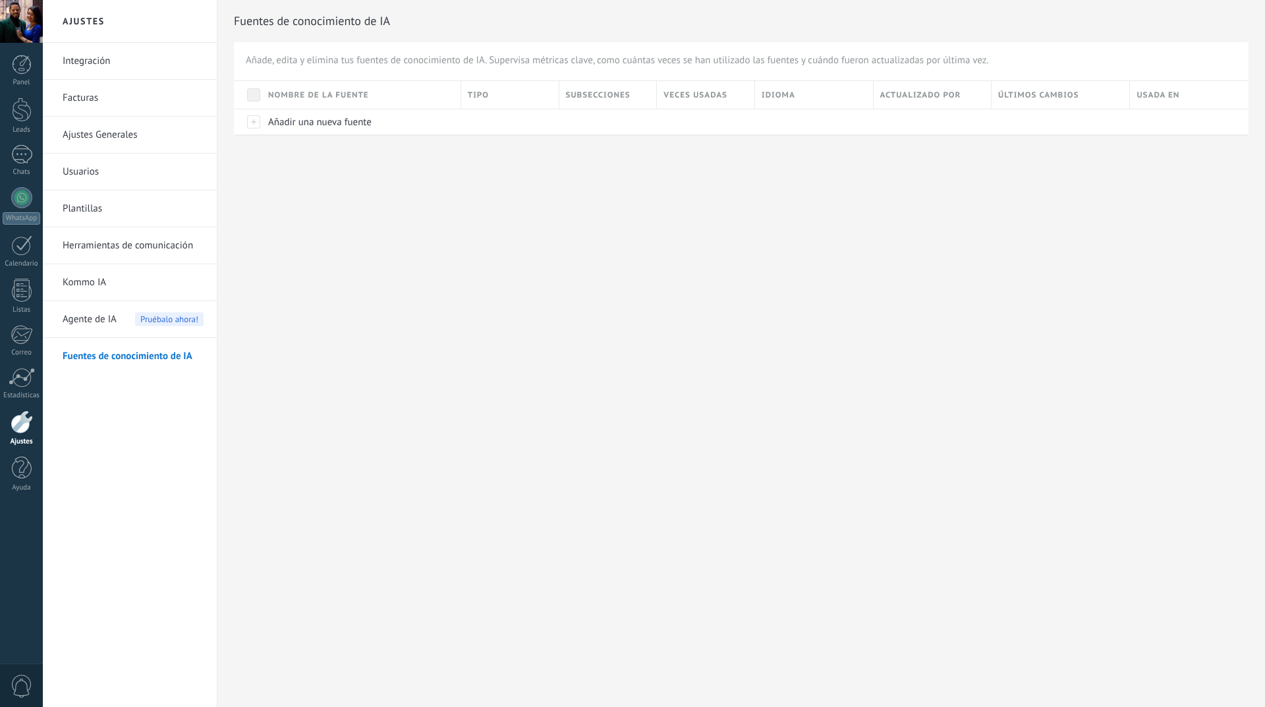
click at [87, 325] on span "Agente de IA" at bounding box center [90, 319] width 54 height 37
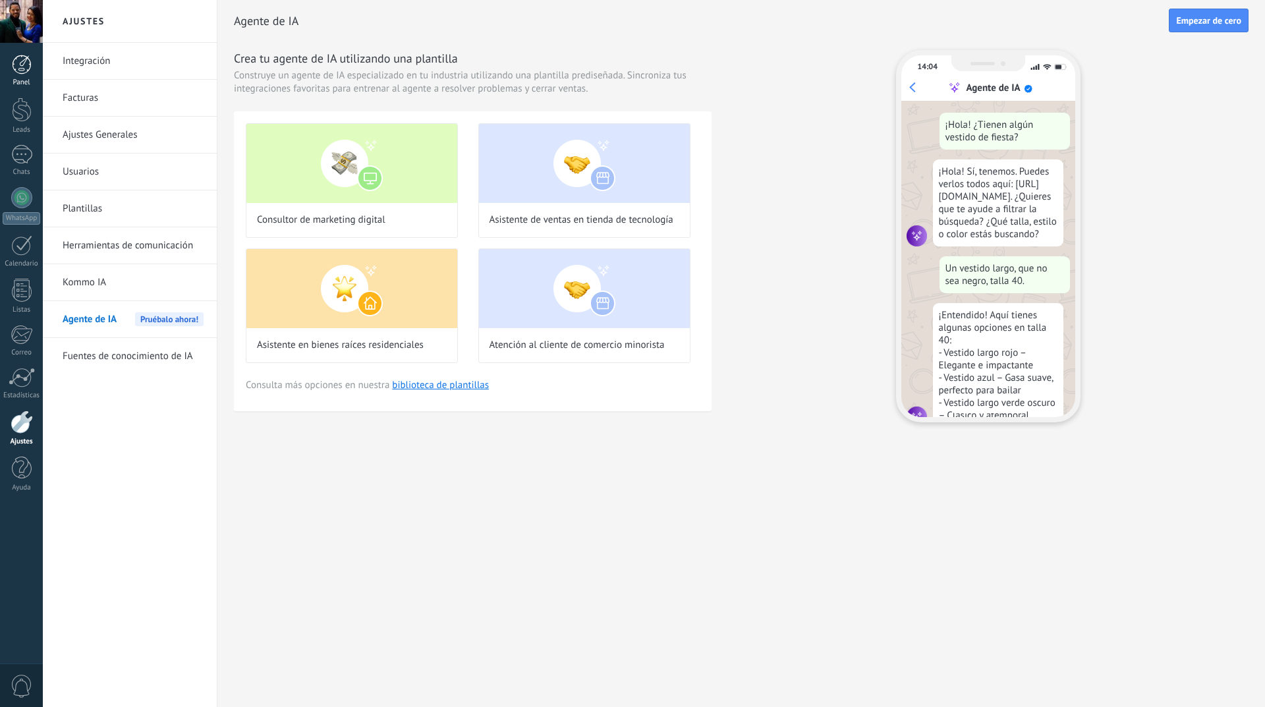
scroll to position [40, 0]
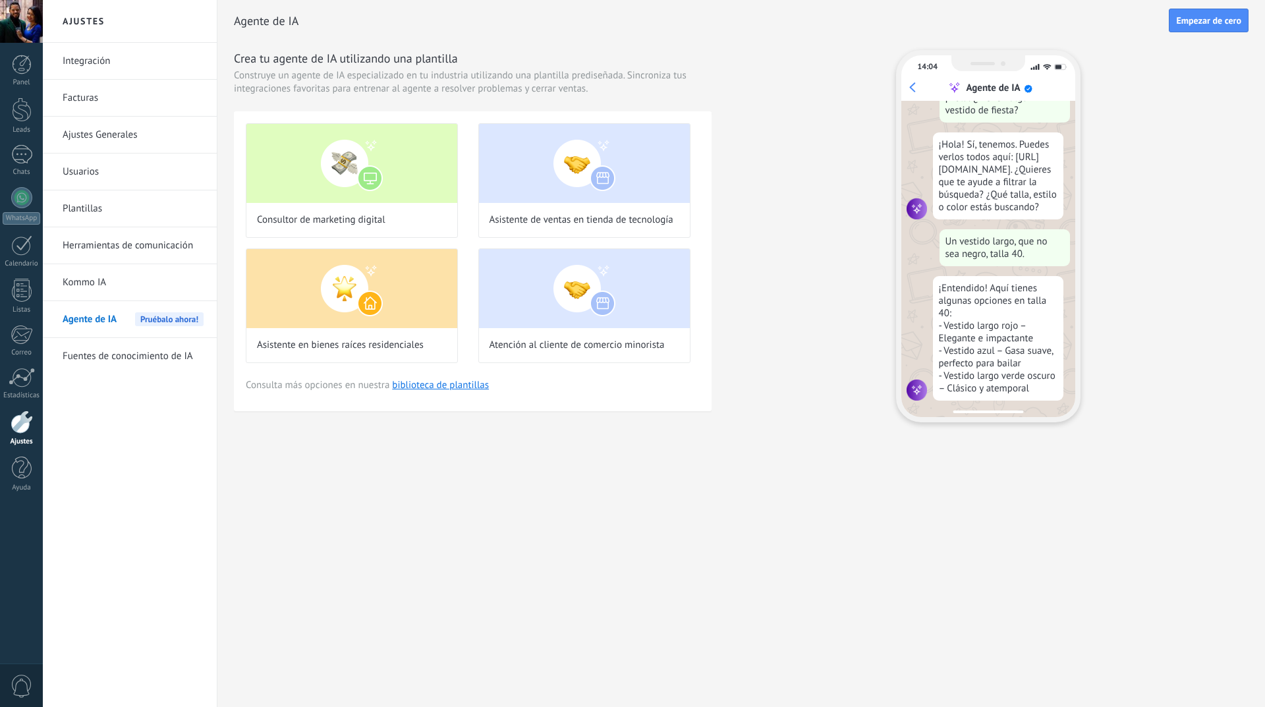
click at [25, 22] on div at bounding box center [21, 21] width 43 height 43
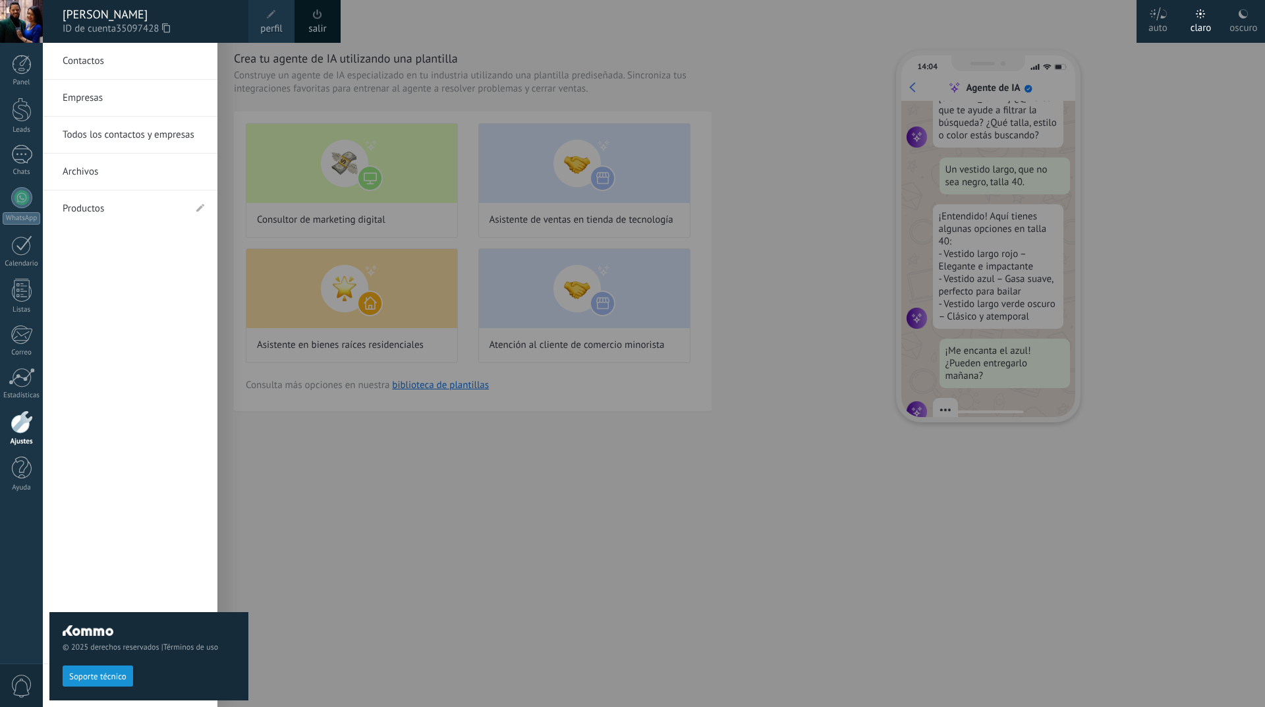
scroll to position [133, 0]
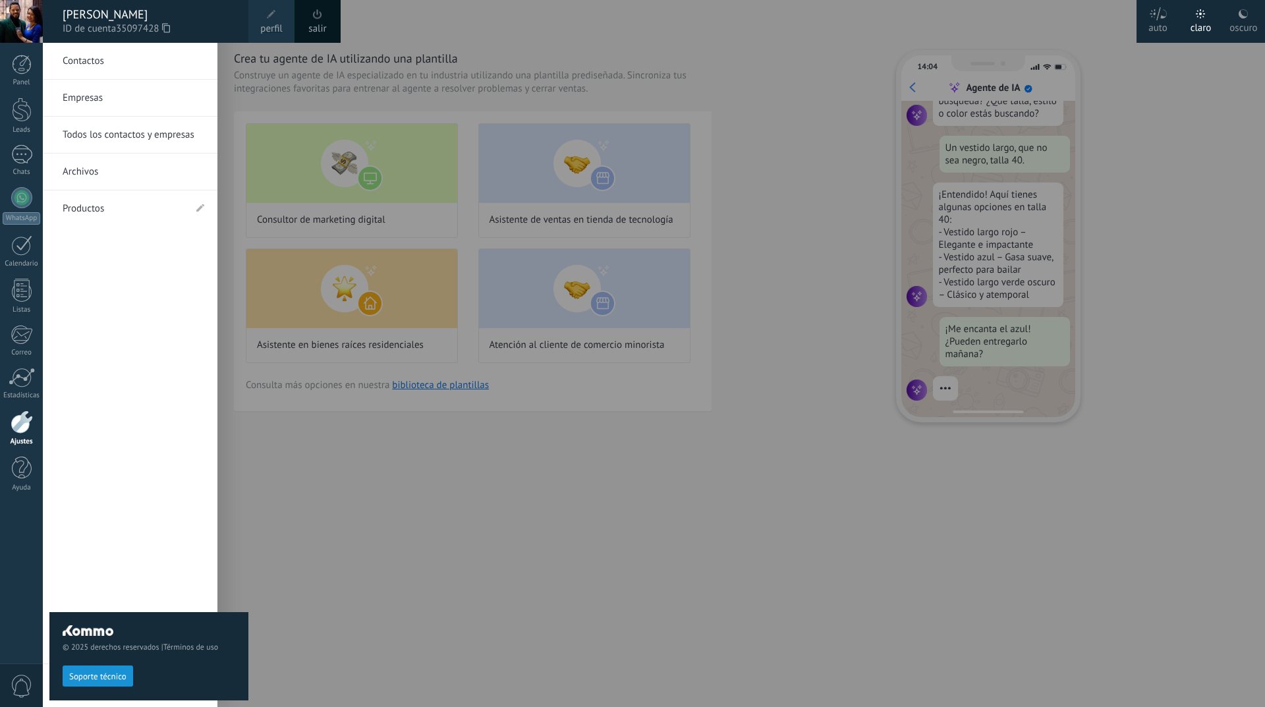
click at [1232, 32] on div "oscuro" at bounding box center [1243, 26] width 28 height 34
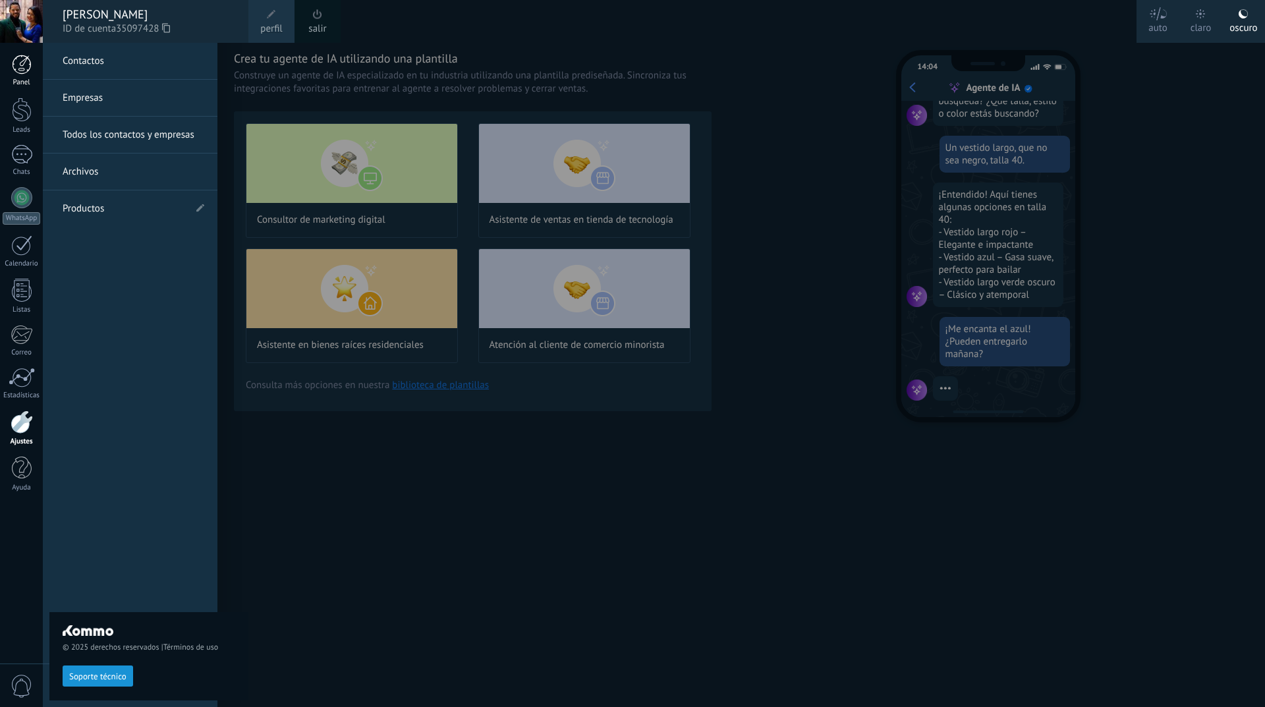
click at [25, 72] on div at bounding box center [22, 65] width 20 height 20
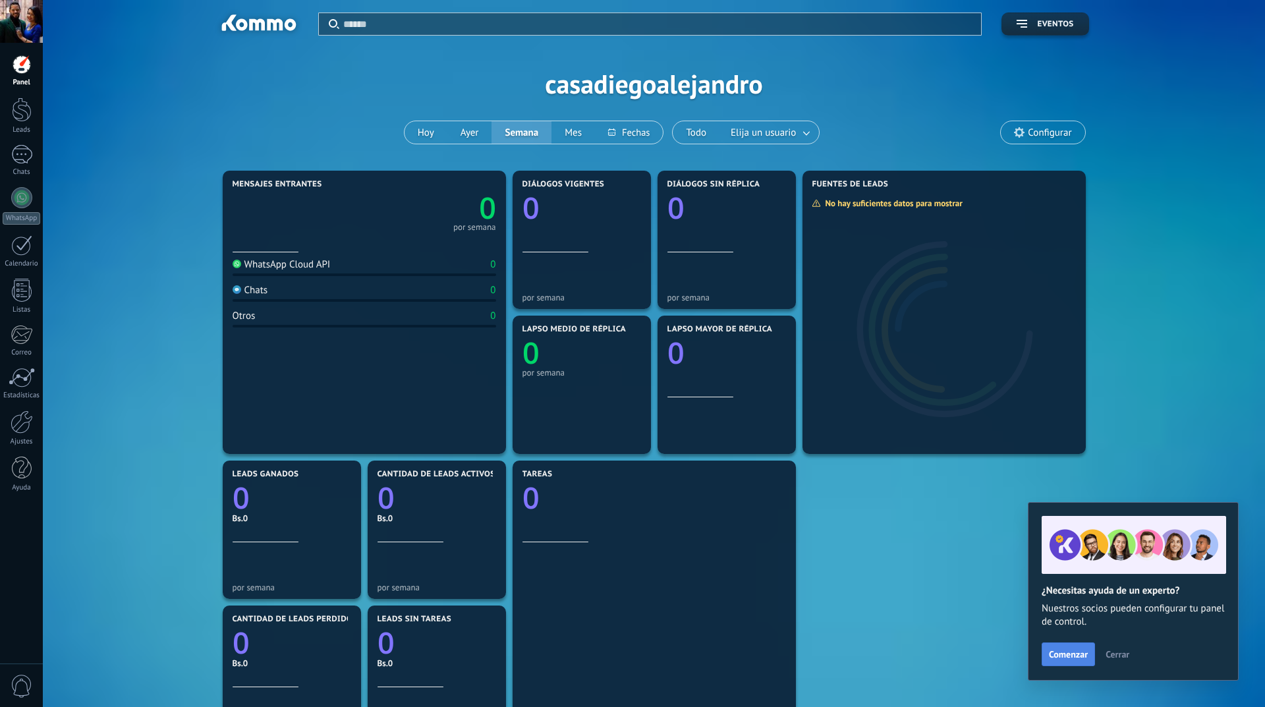
click at [1071, 659] on span "Comenzar" at bounding box center [1068, 653] width 39 height 9
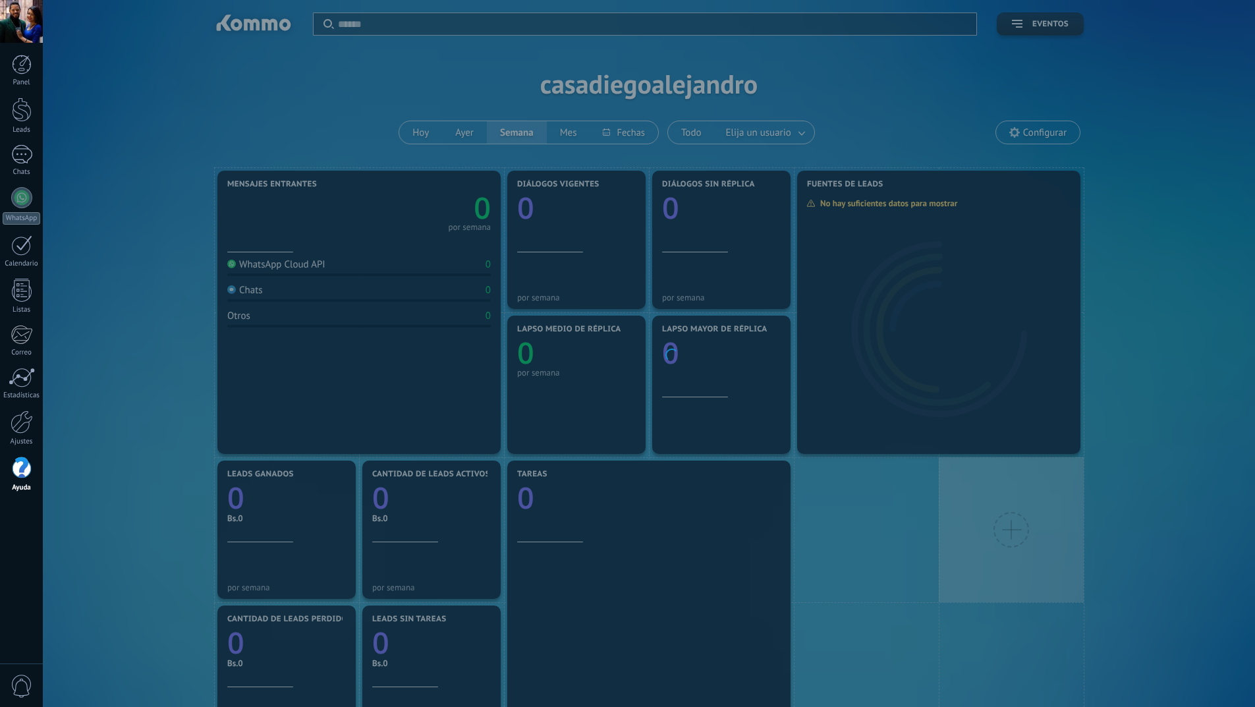
drag, startPoint x: 1071, startPoint y: 659, endPoint x: 1146, endPoint y: 500, distance: 175.6
click at [1146, 500] on body ".abccls-1,.abccls-2{fill-rule:evenodd}.abccls-2{fill:#fff} .abfcls-1{fill:none}…" at bounding box center [627, 353] width 1255 height 707
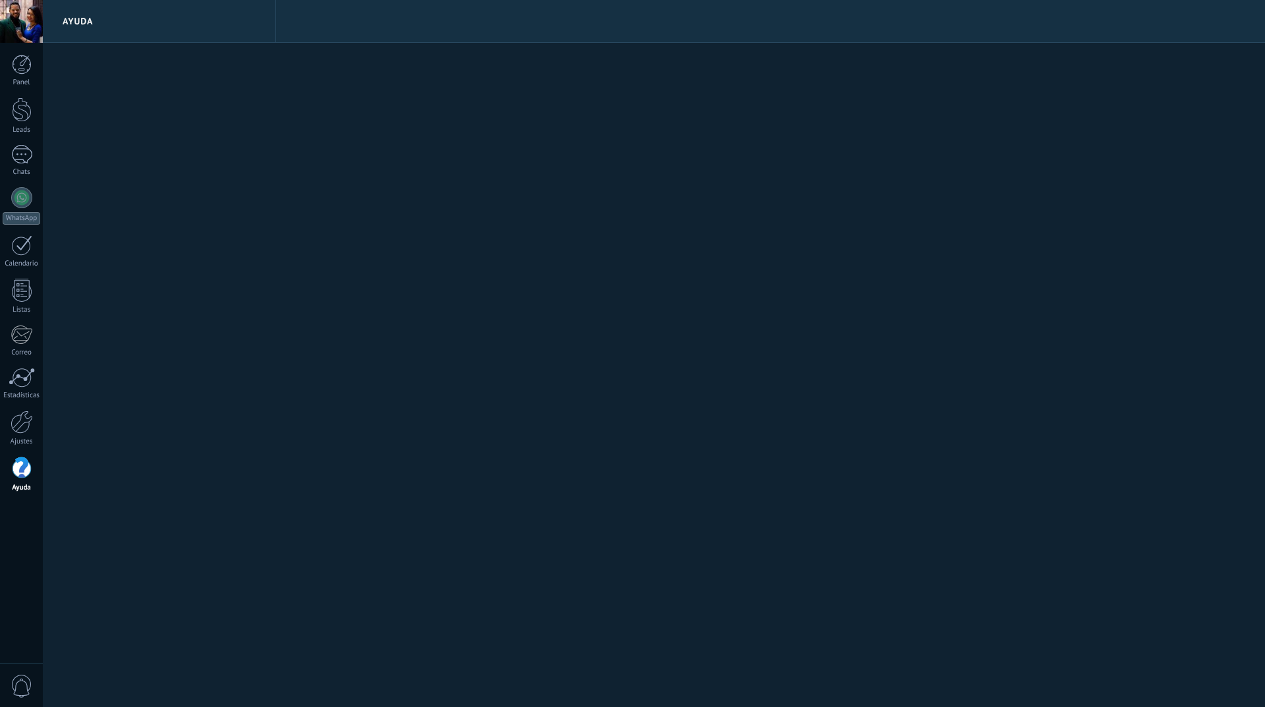
click at [26, 475] on div at bounding box center [22, 467] width 20 height 23
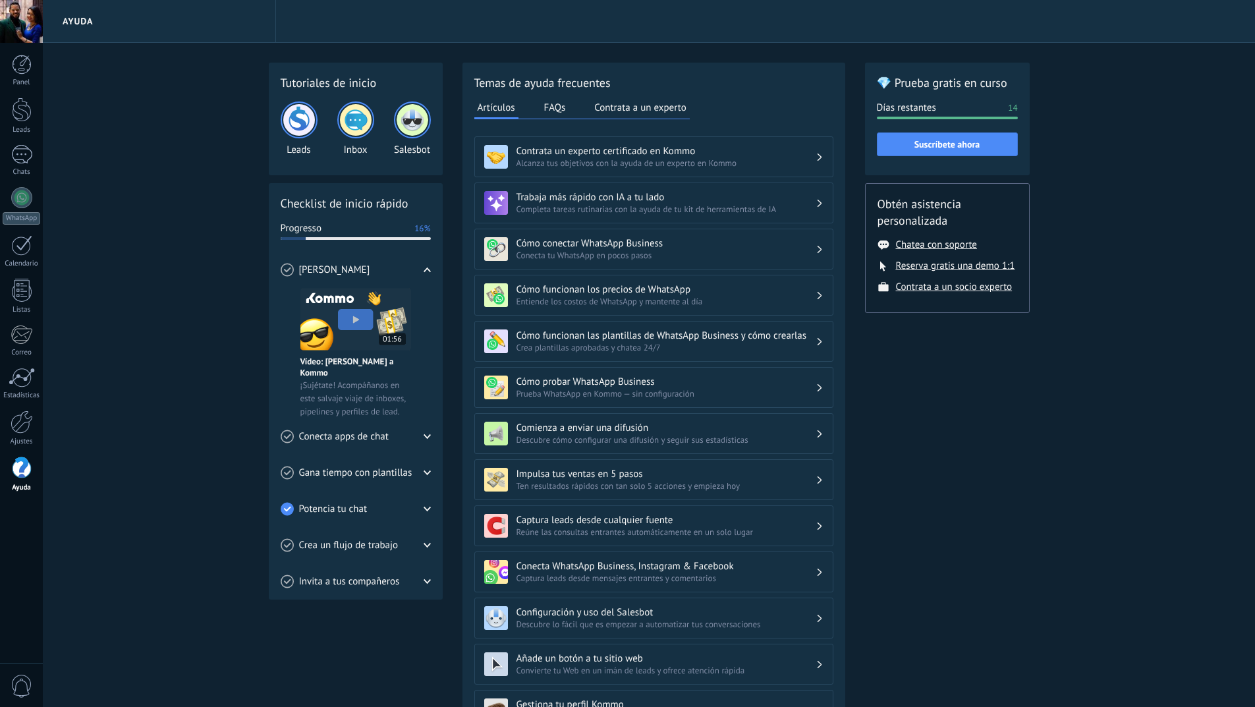
click at [753, 292] on h3 "Cómo funcionan los precios de WhatsApp" at bounding box center [665, 289] width 299 height 13
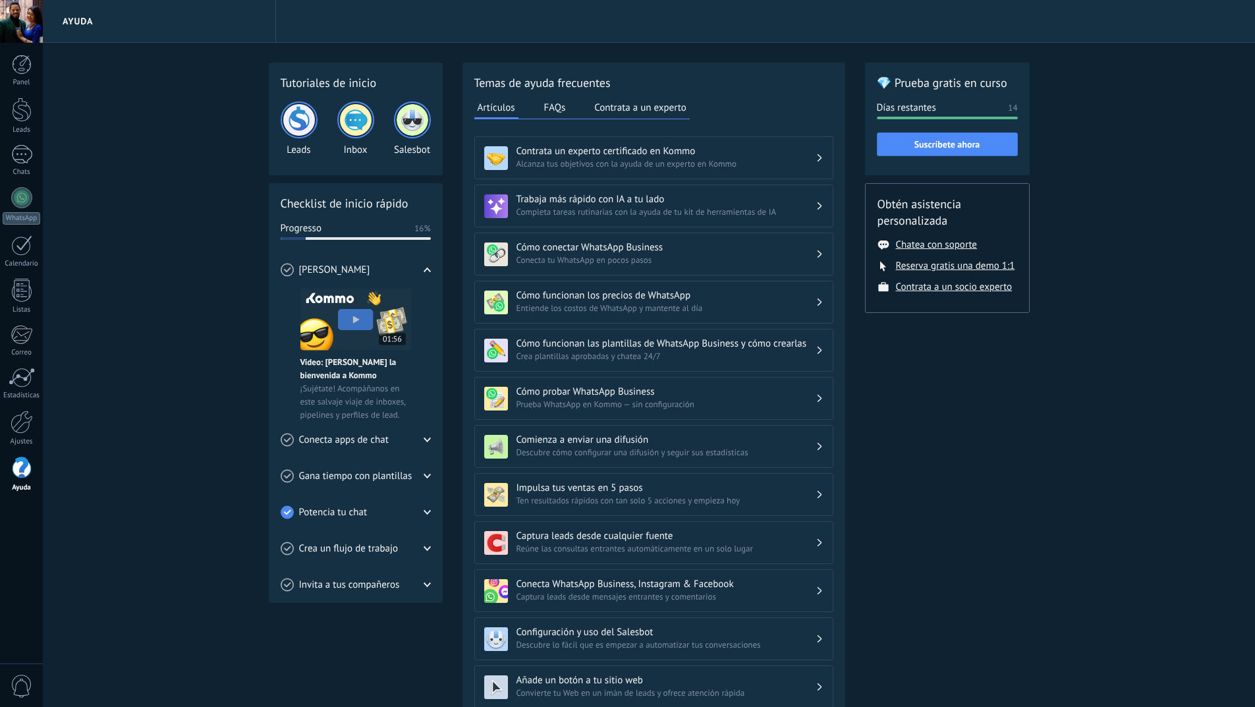
drag, startPoint x: 585, startPoint y: 299, endPoint x: 869, endPoint y: 328, distance: 285.4
click at [954, 410] on div "💎 Prueba gratis en curso Días restantes 14 Suscríbete ahora Obtén asistencia pe…" at bounding box center [947, 442] width 165 height 758
click at [818, 301] on icon at bounding box center [819, 302] width 5 height 8
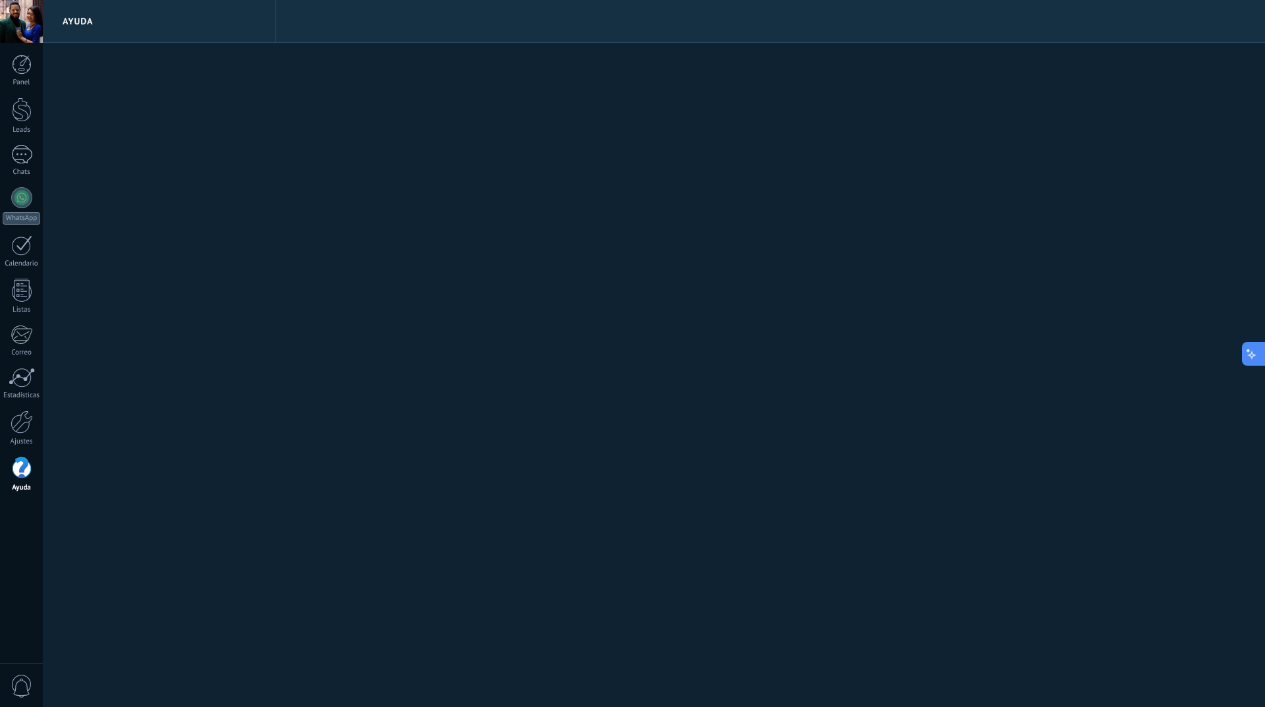
click at [1250, 356] on icon at bounding box center [1252, 353] width 14 height 14
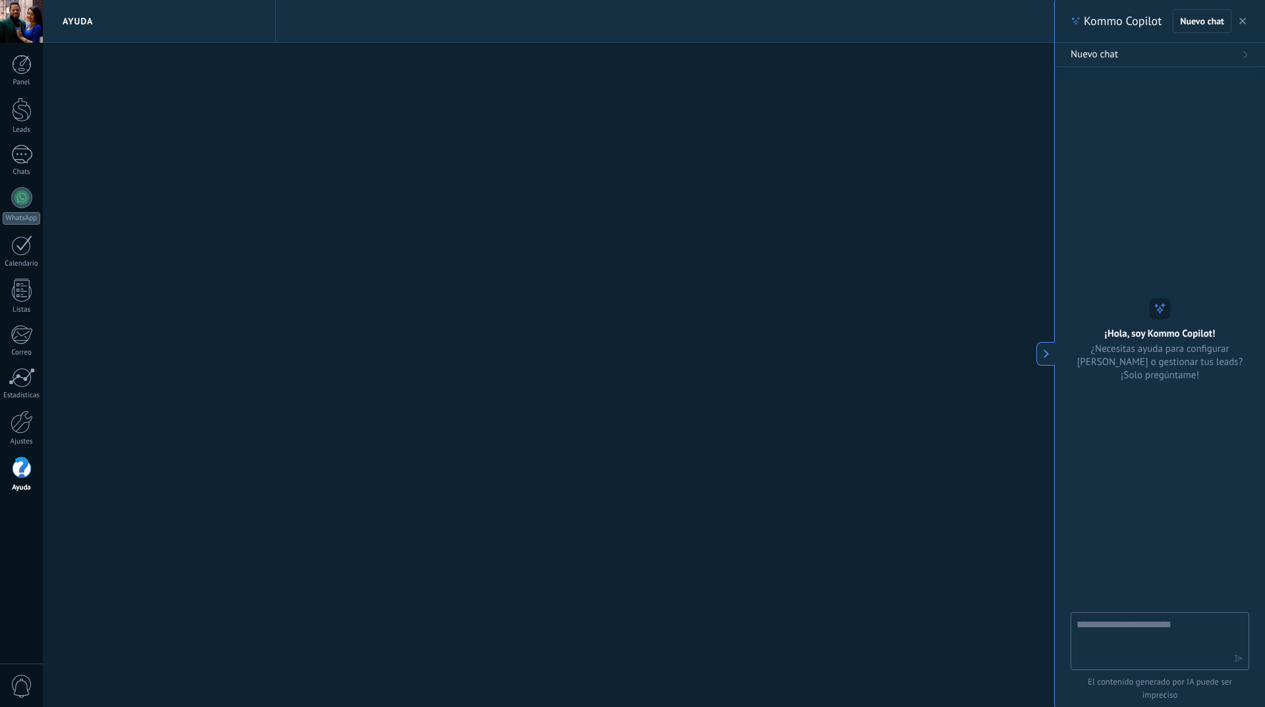
click at [1126, 636] on textarea at bounding box center [1150, 640] width 148 height 47
type textarea "**********"
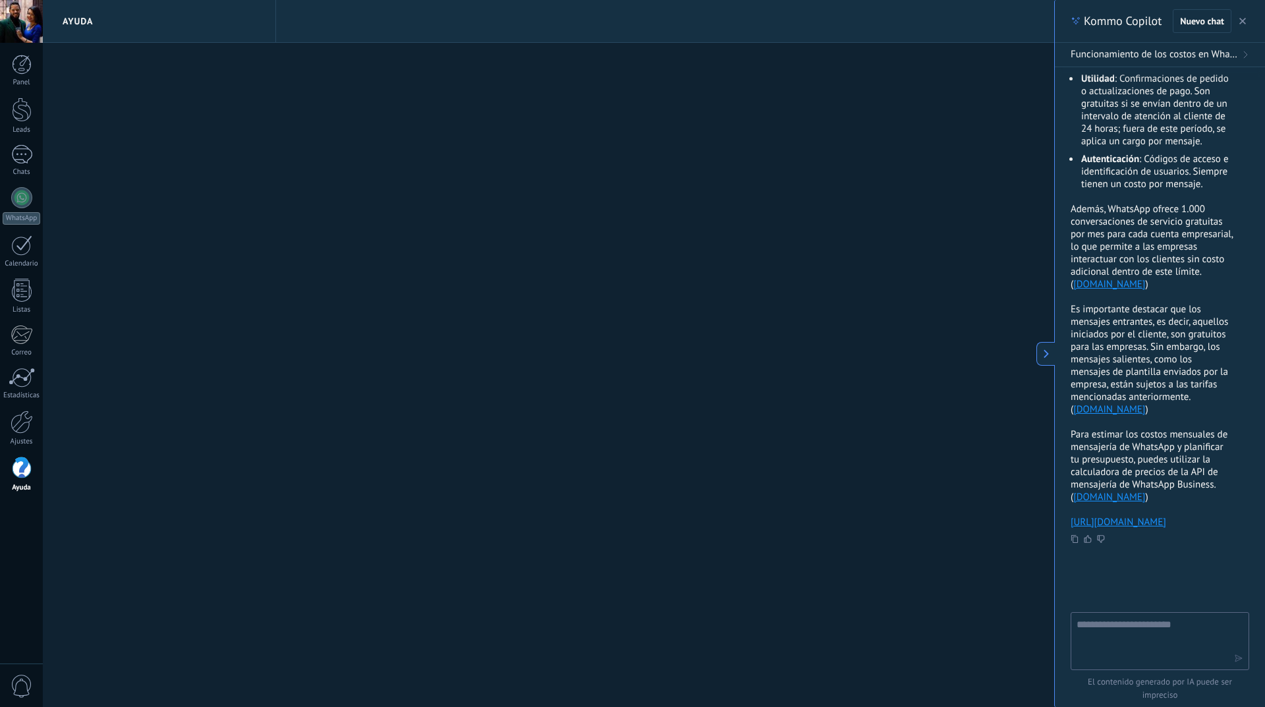
scroll to position [329, 0]
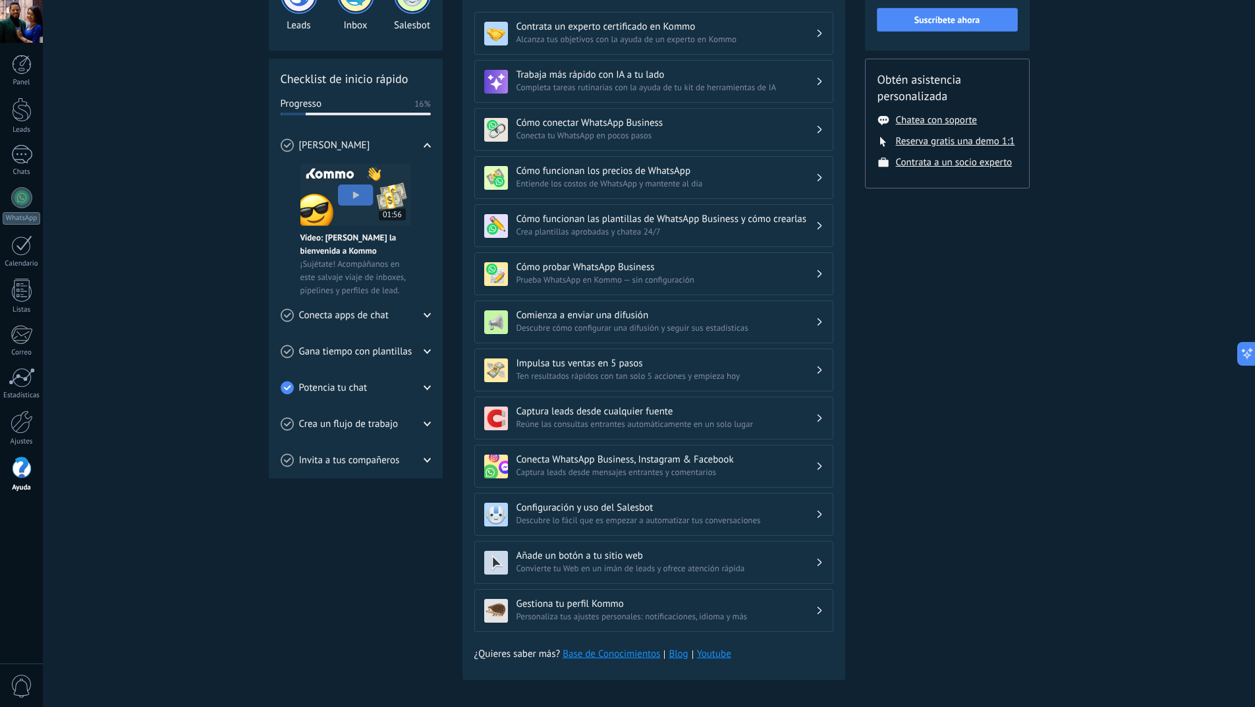
scroll to position [134, 0]
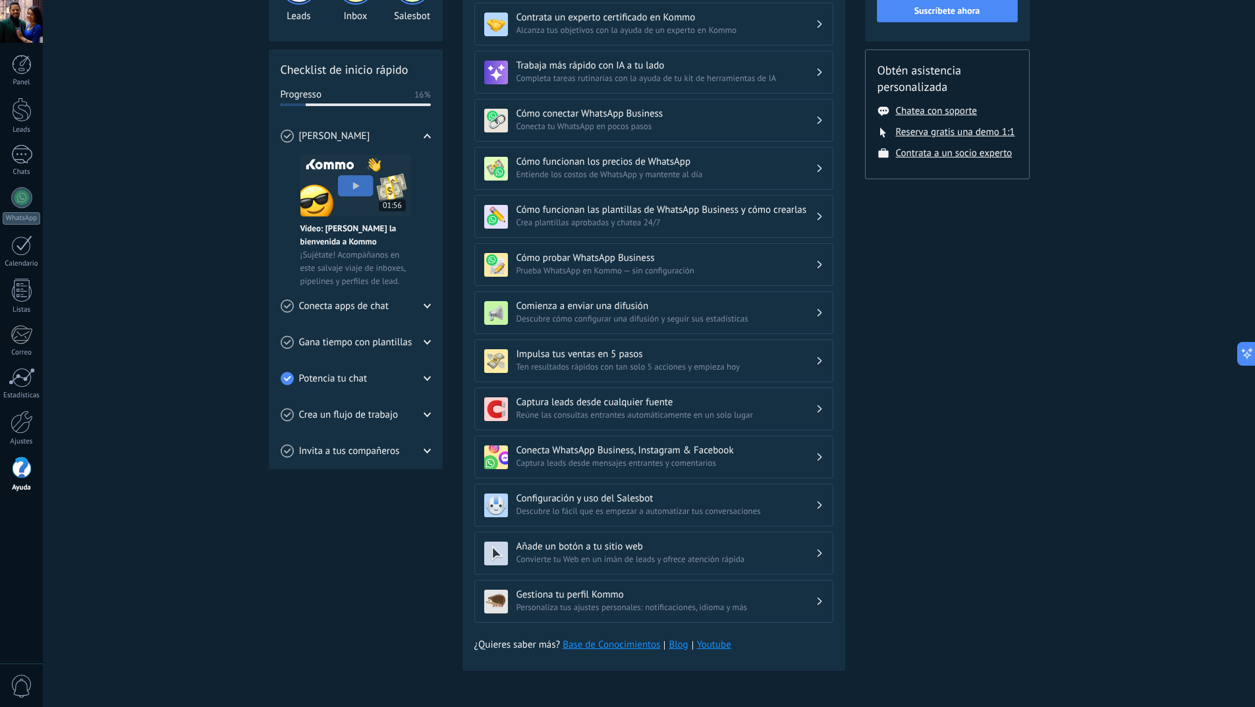
click at [744, 326] on div "Comienza a enviar una difusión Descubre cómo configurar una difusión y seguir s…" at bounding box center [653, 312] width 359 height 43
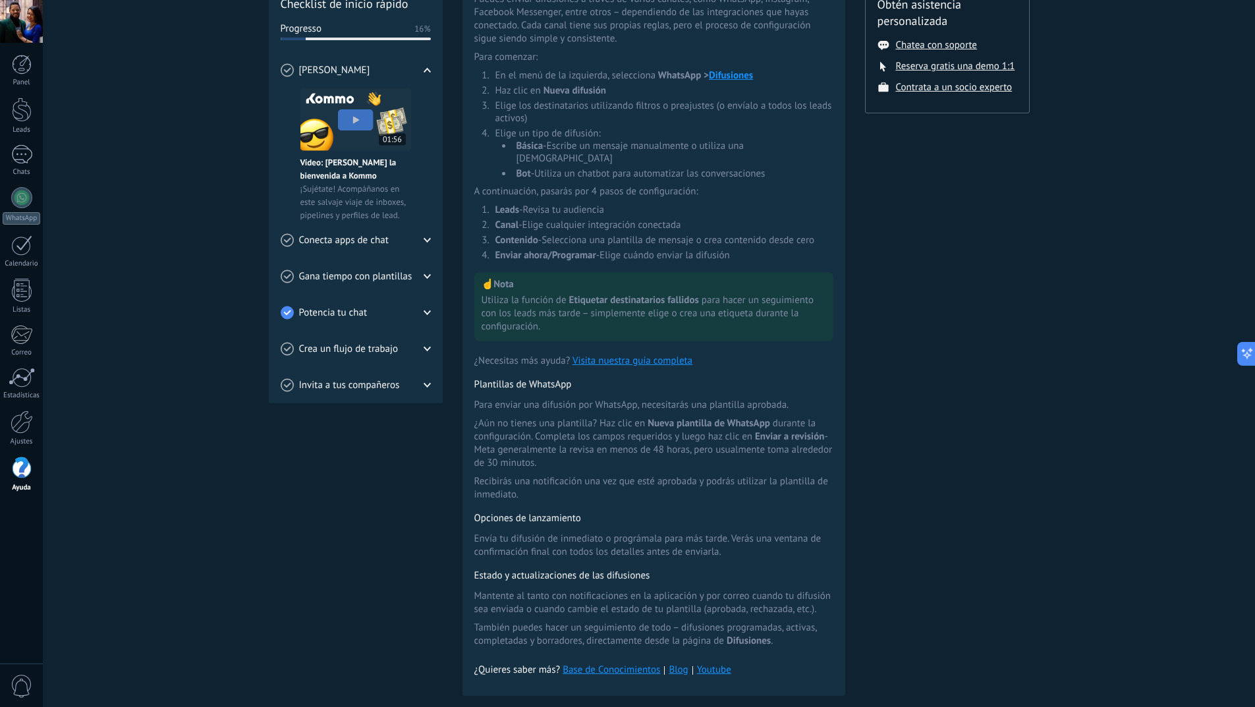
scroll to position [213, 0]
